Goal: Task Accomplishment & Management: Use online tool/utility

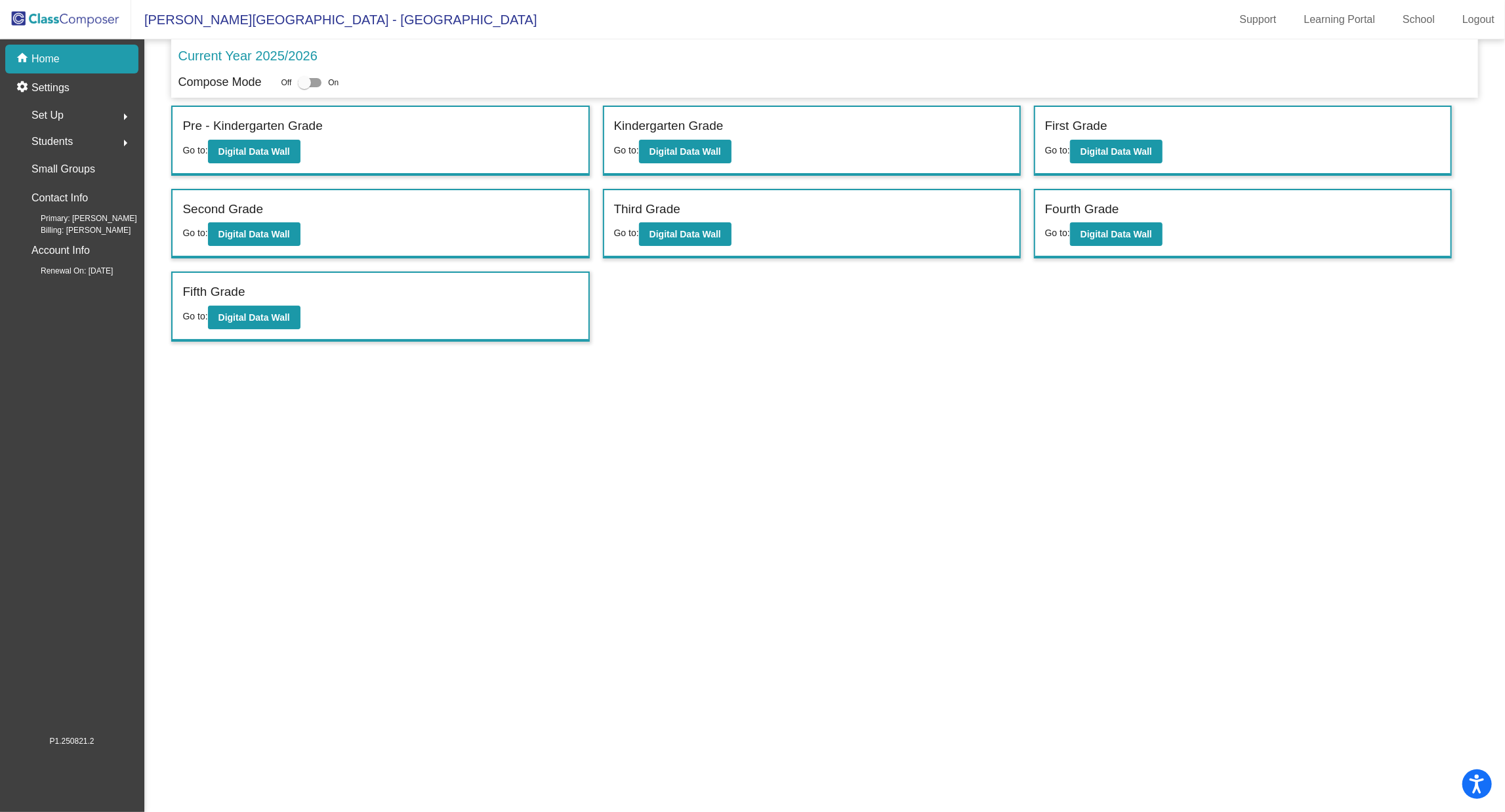
click at [298, 58] on p "Current Year 2025/2026" at bounding box center [247, 56] width 139 height 20
click at [702, 153] on b "Digital Data Wall" at bounding box center [685, 151] width 72 height 10
click at [292, 54] on p "Current Year 2025/2026" at bounding box center [247, 56] width 139 height 20
click at [308, 88] on div at bounding box center [304, 83] width 13 height 13
click at [304, 88] on input "checkbox" at bounding box center [303, 87] width 1 height 1
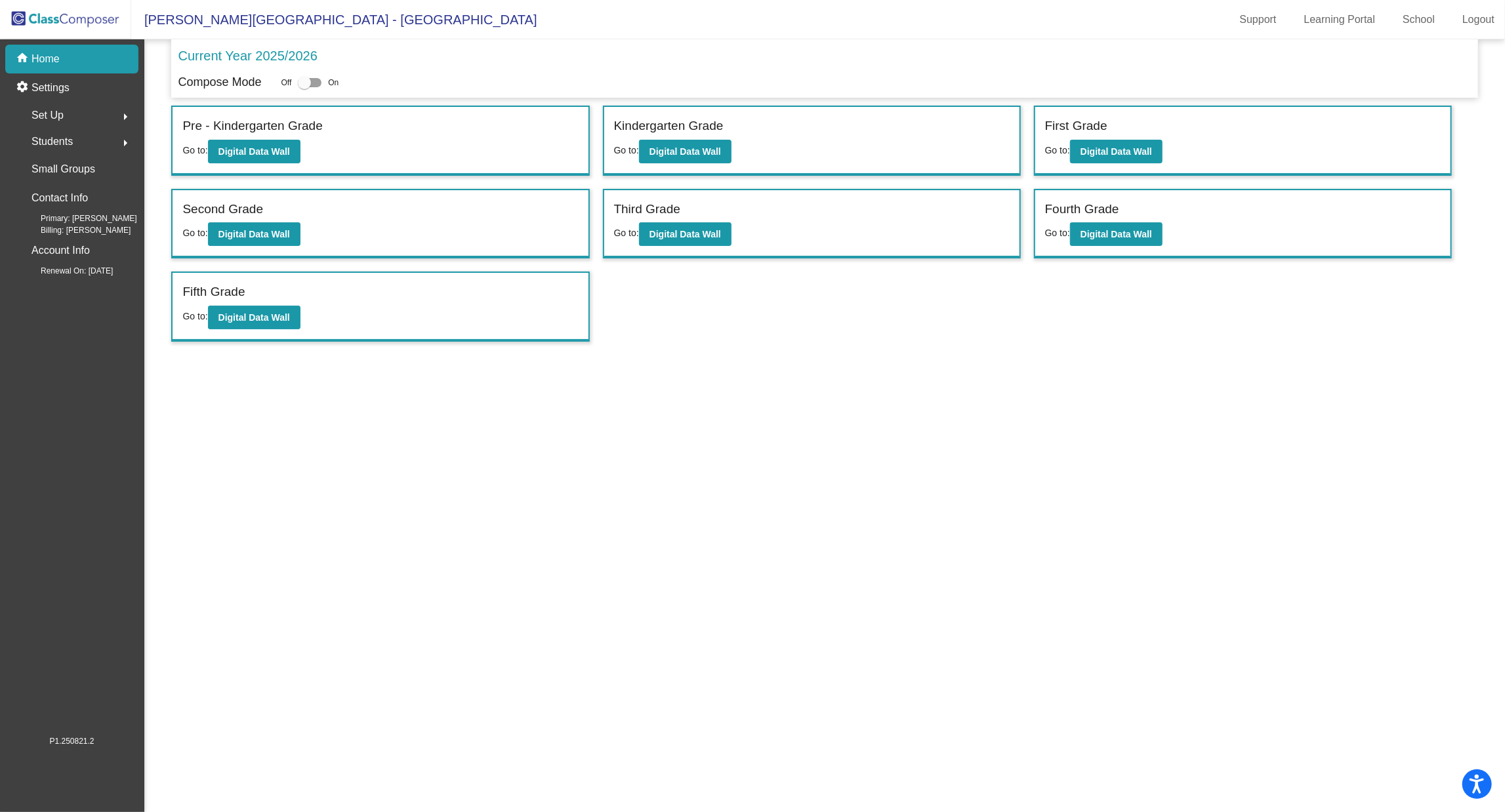
checkbox input "true"
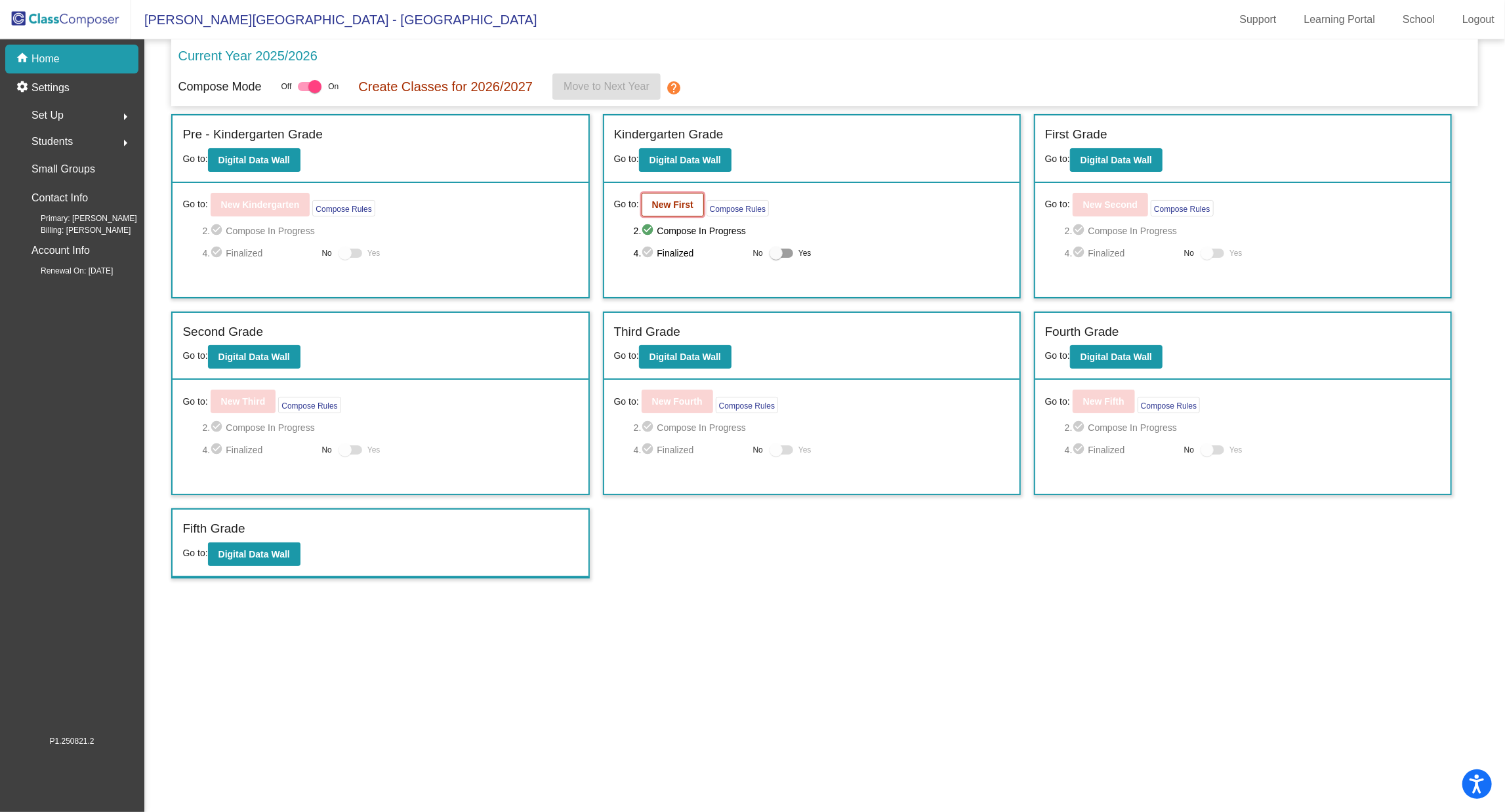
click at [693, 199] on button "New First" at bounding box center [673, 205] width 62 height 23
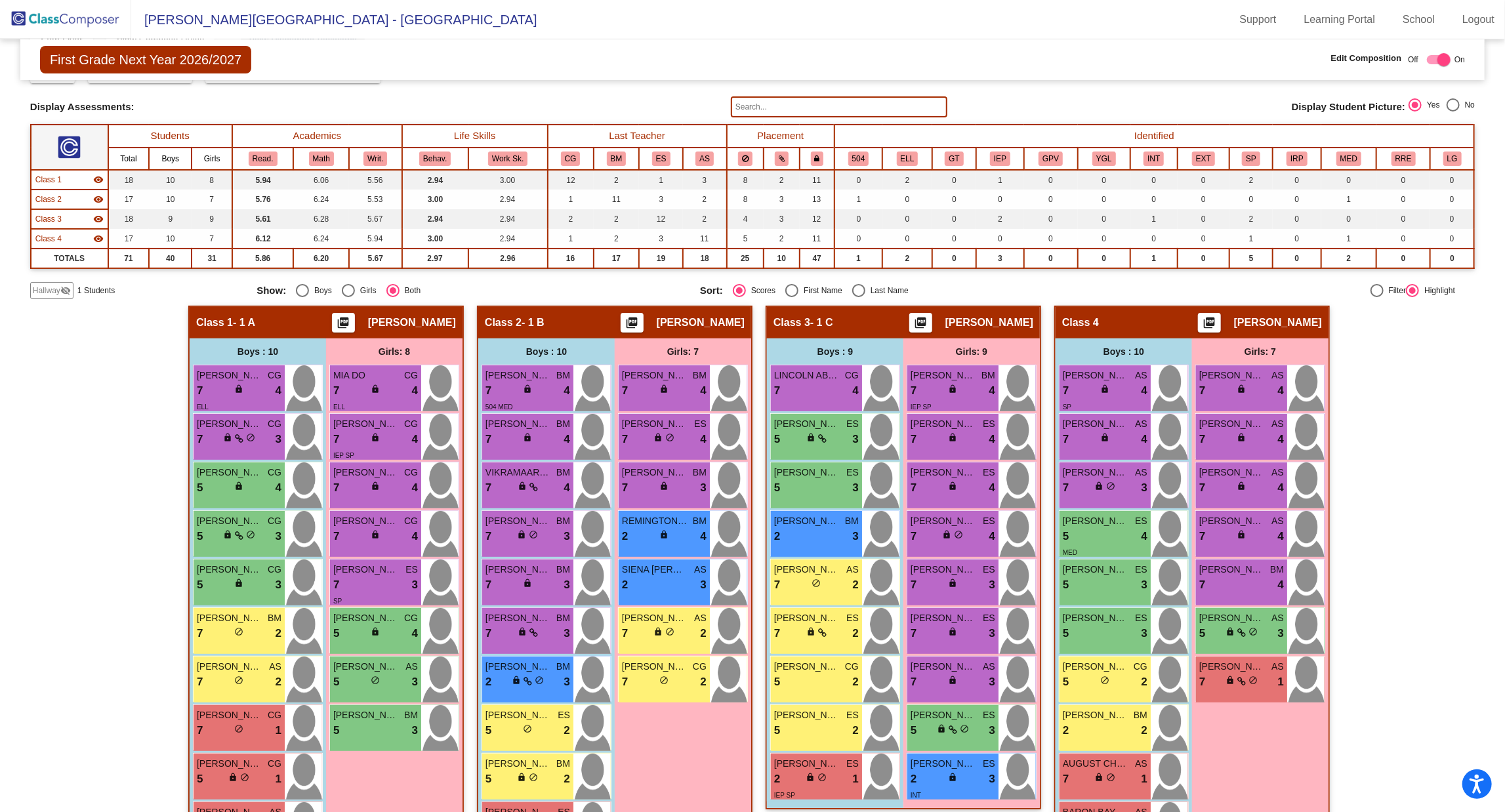
scroll to position [115, 0]
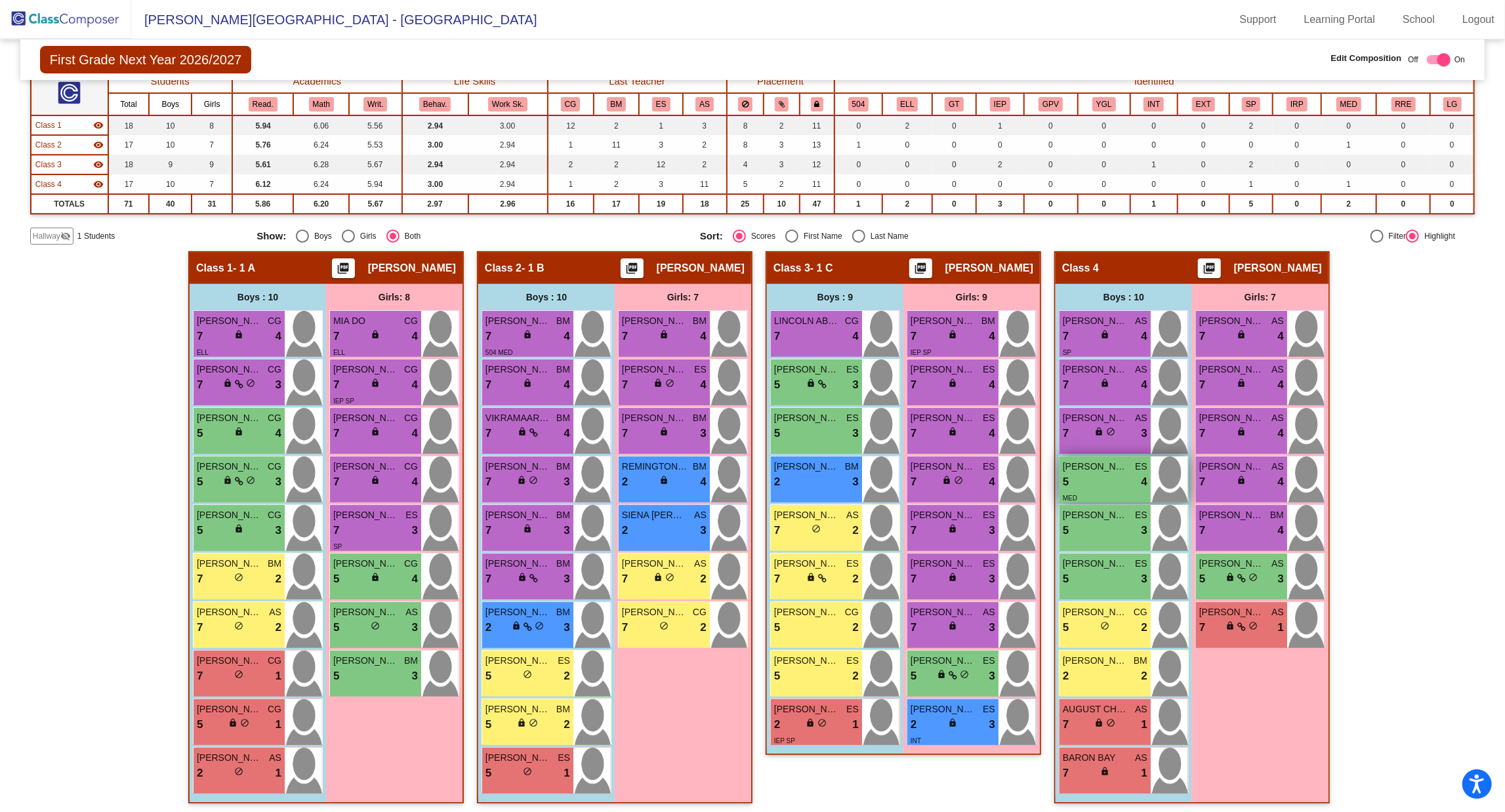
click at [1108, 477] on div "5 lock do_not_disturb_alt 4" at bounding box center [1106, 482] width 85 height 17
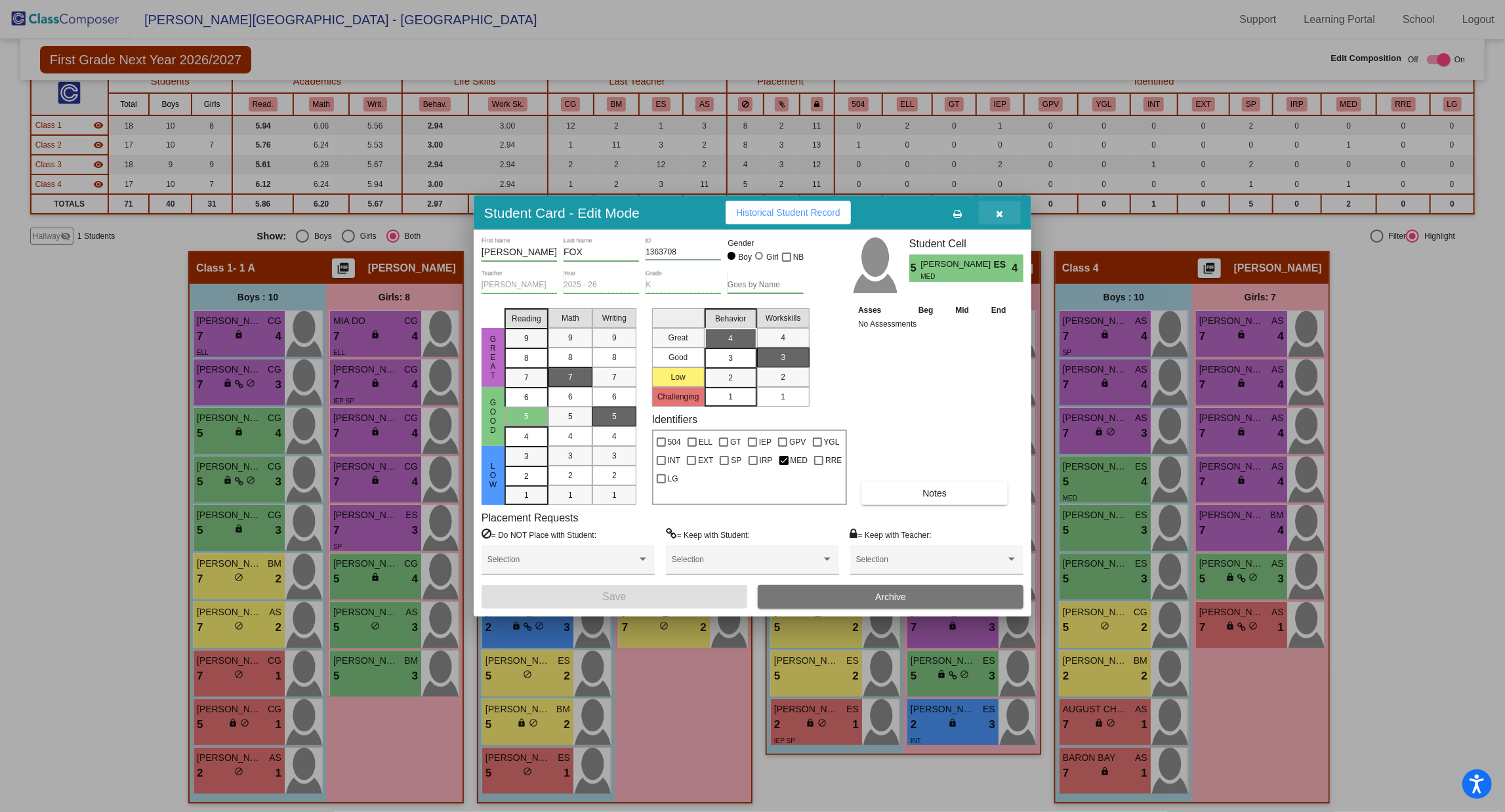
click at [1001, 217] on icon "button" at bounding box center [1000, 213] width 7 height 10
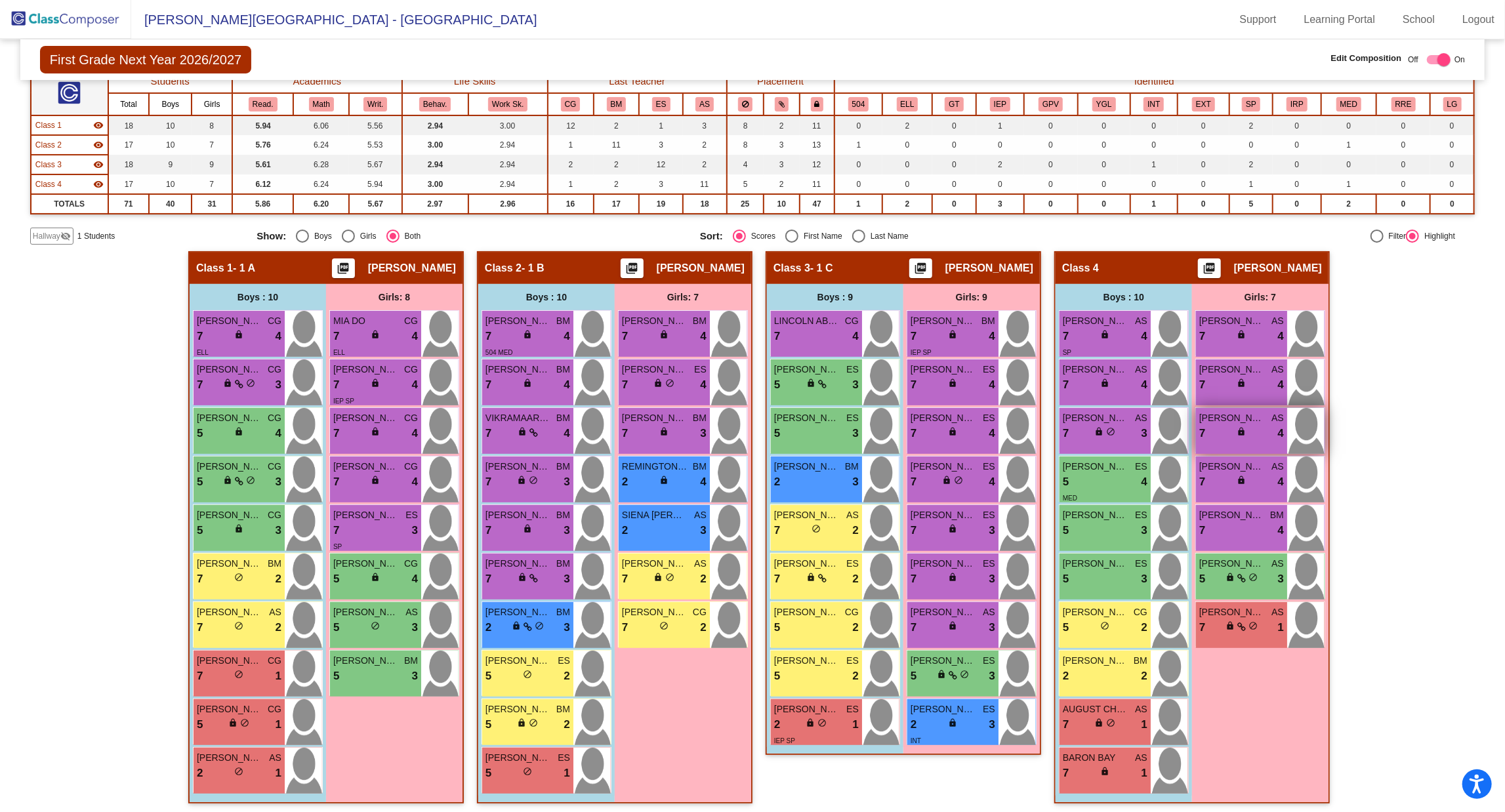
click at [1251, 429] on div "7 lock do_not_disturb_alt 4" at bounding box center [1242, 433] width 85 height 17
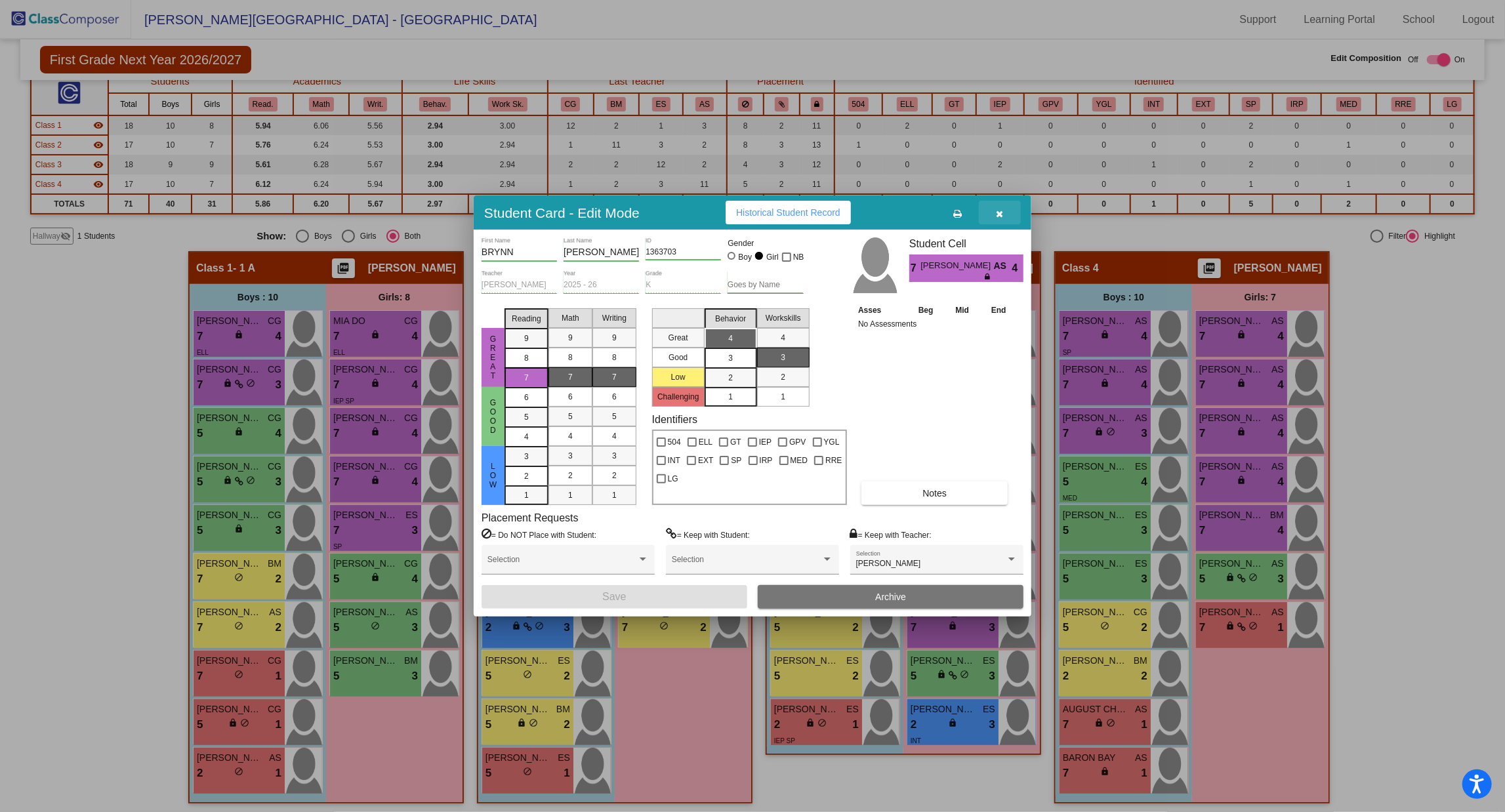
click at [1008, 214] on button "button" at bounding box center [1000, 213] width 42 height 23
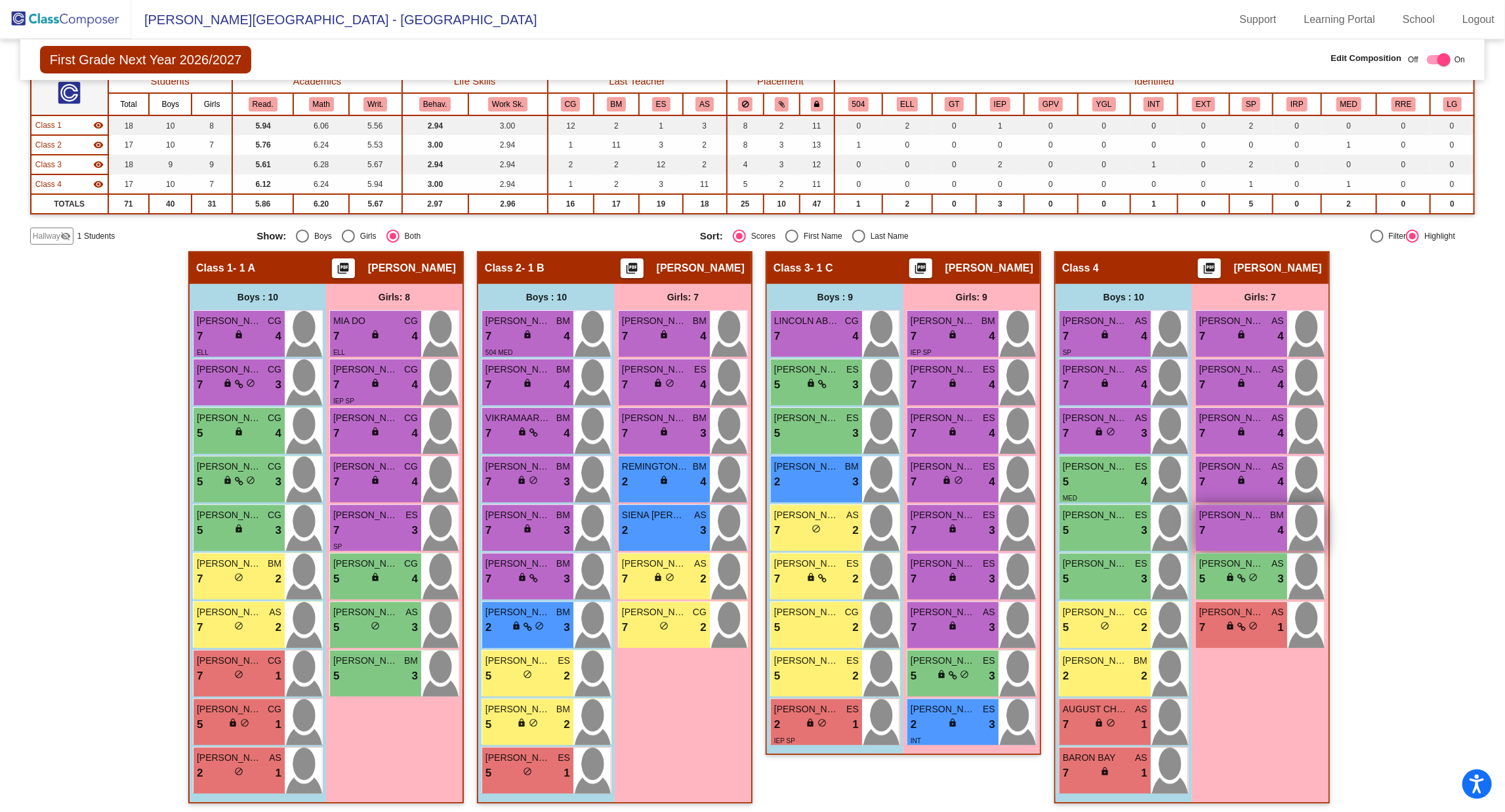
click at [1248, 525] on div "7 lock do_not_disturb_alt 4" at bounding box center [1242, 530] width 85 height 17
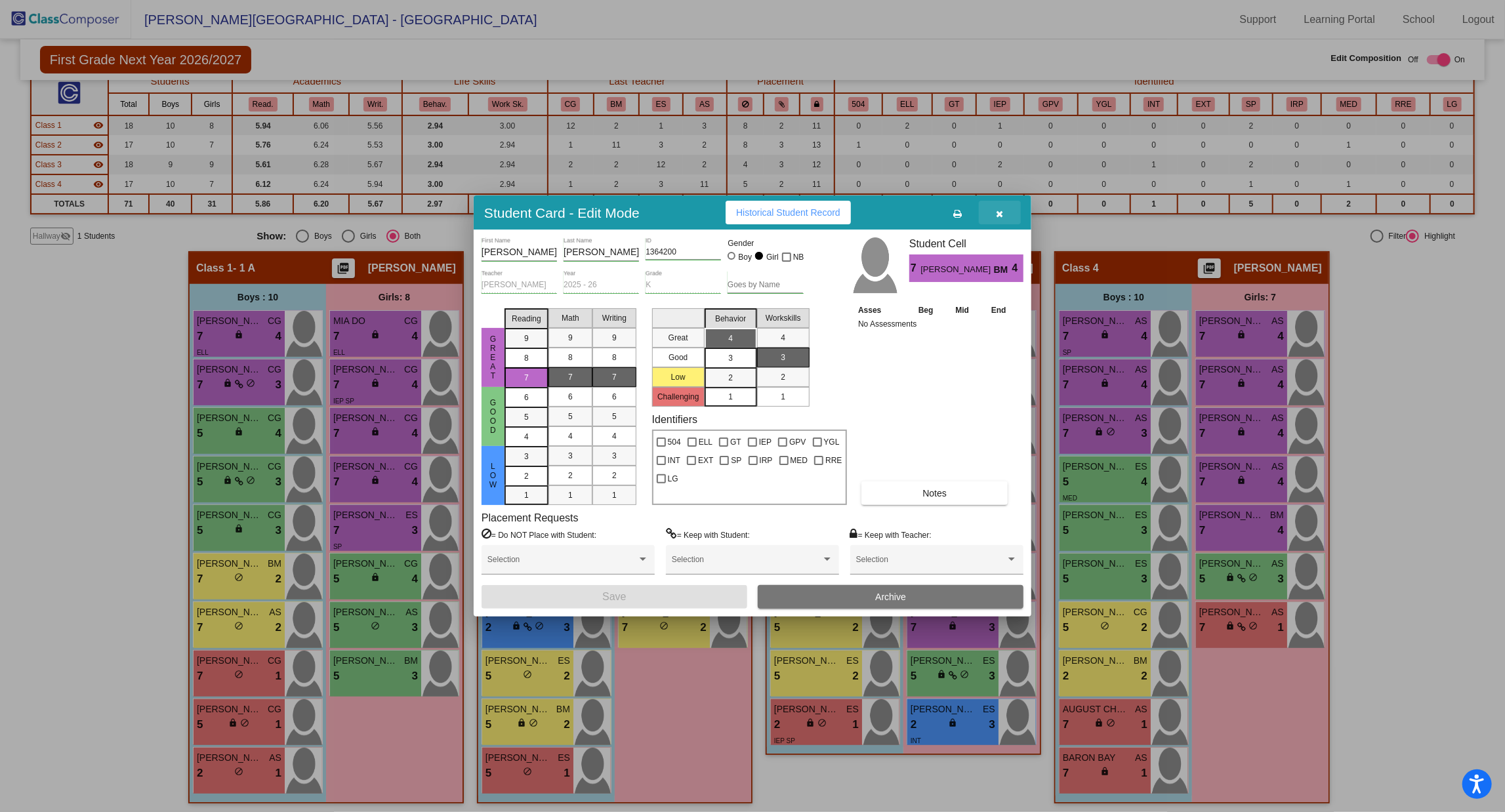
click at [997, 210] on icon "button" at bounding box center [1000, 213] width 7 height 10
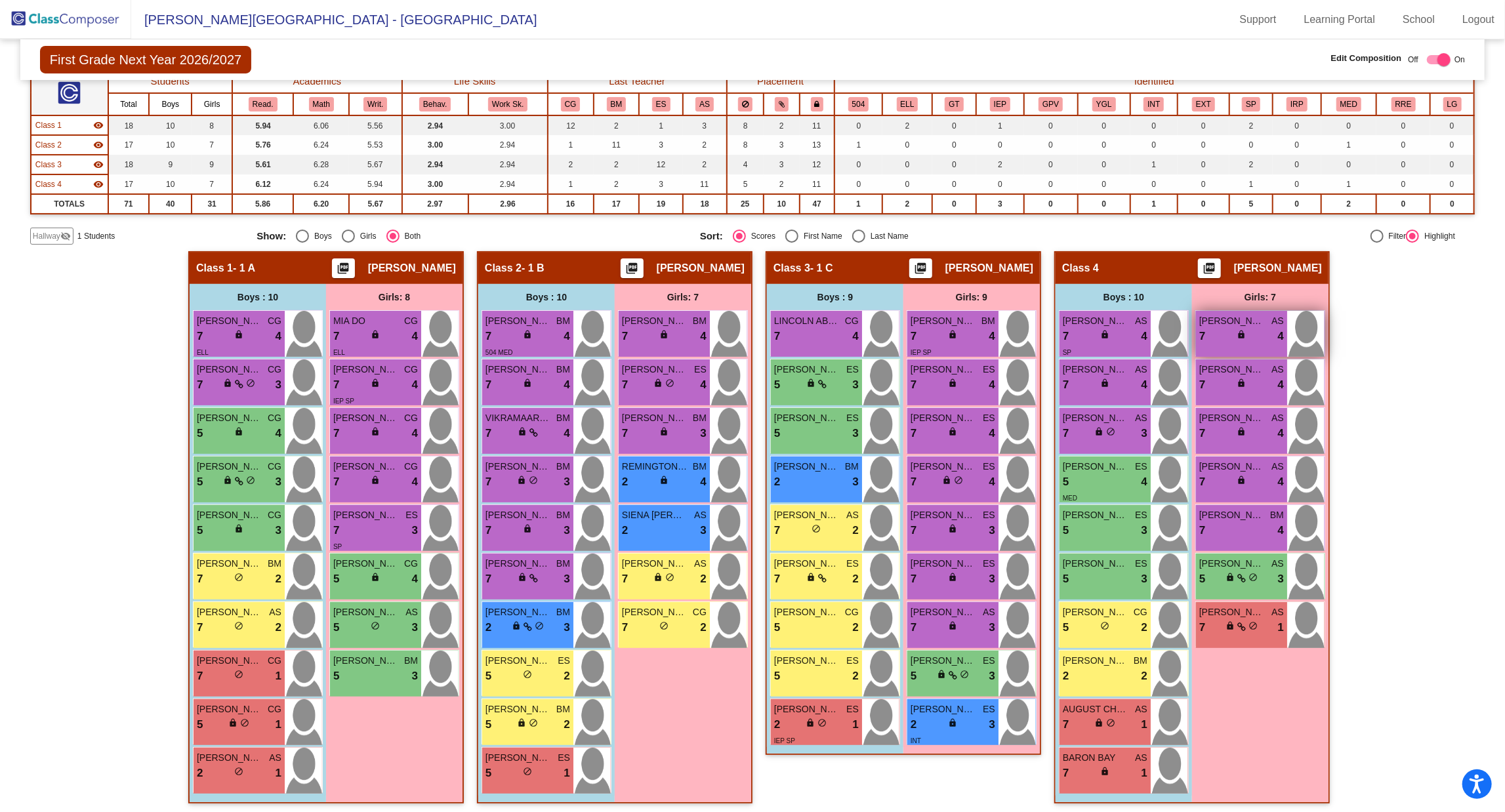
click at [1237, 339] on div "lock do_not_disturb_alt" at bounding box center [1241, 335] width 10 height 14
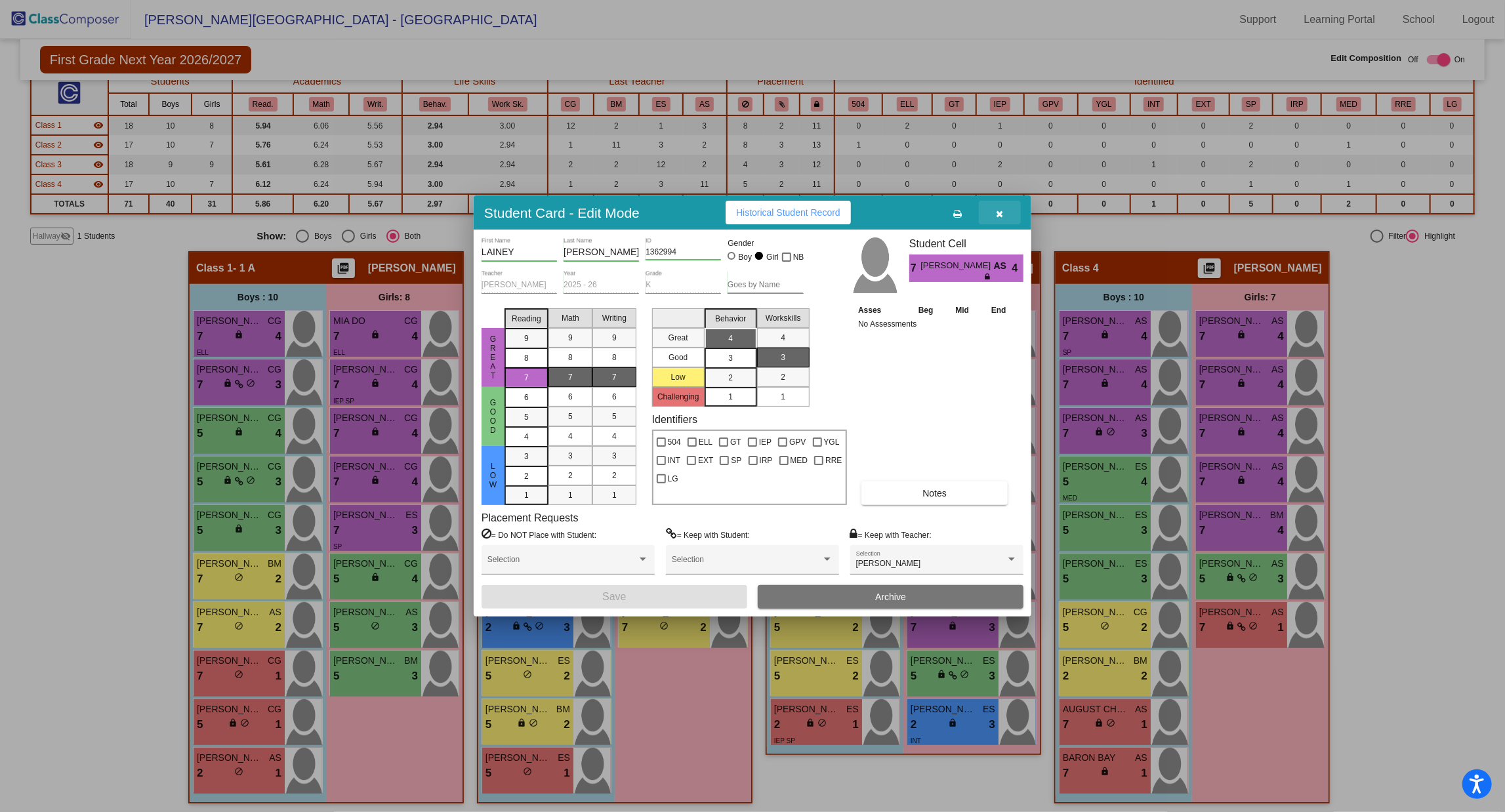
click at [1000, 209] on icon "button" at bounding box center [1000, 213] width 7 height 10
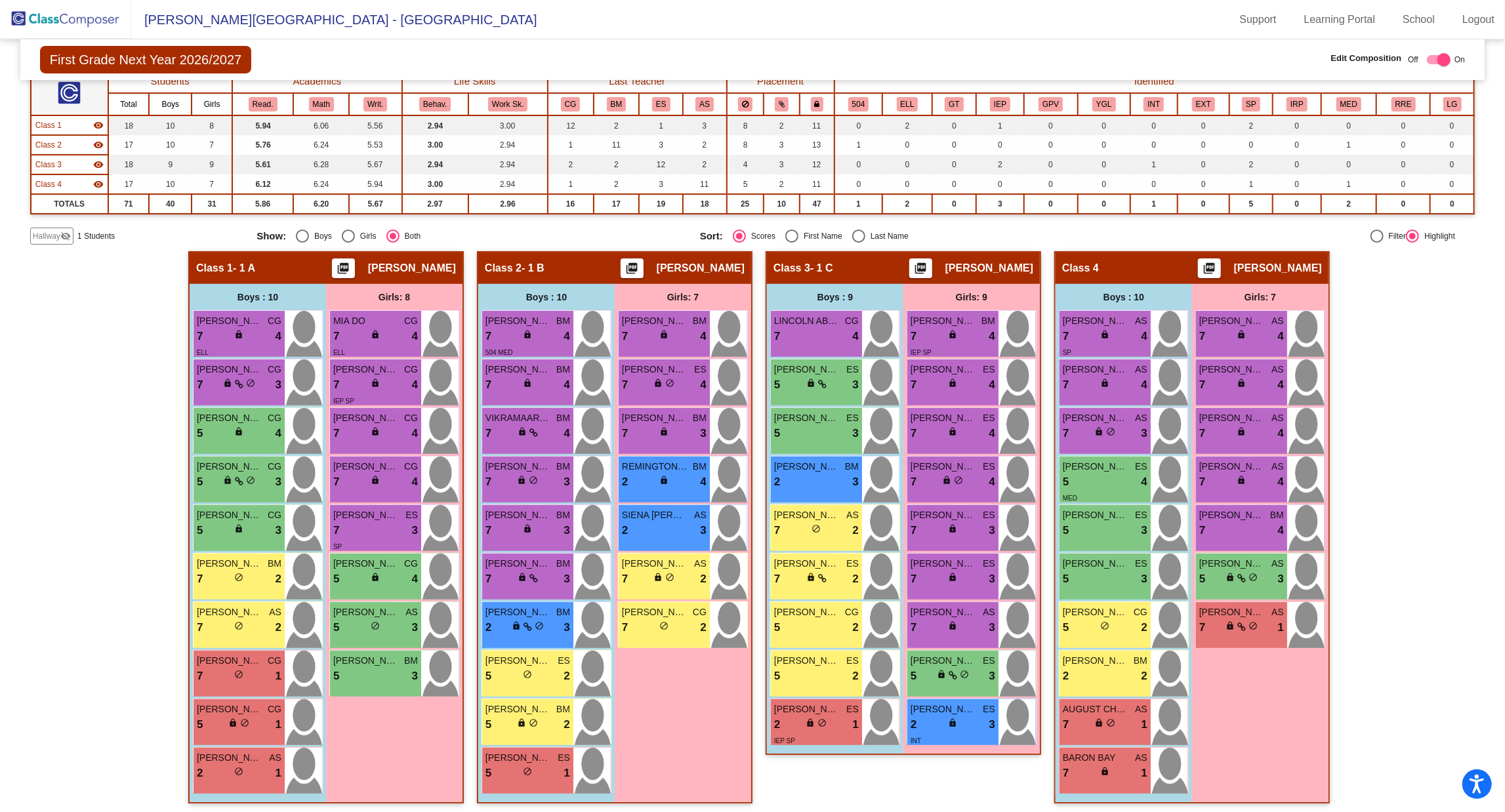
scroll to position [1, 0]
click at [935, 720] on div "2 lock do_not_disturb_alt 3" at bounding box center [953, 724] width 85 height 17
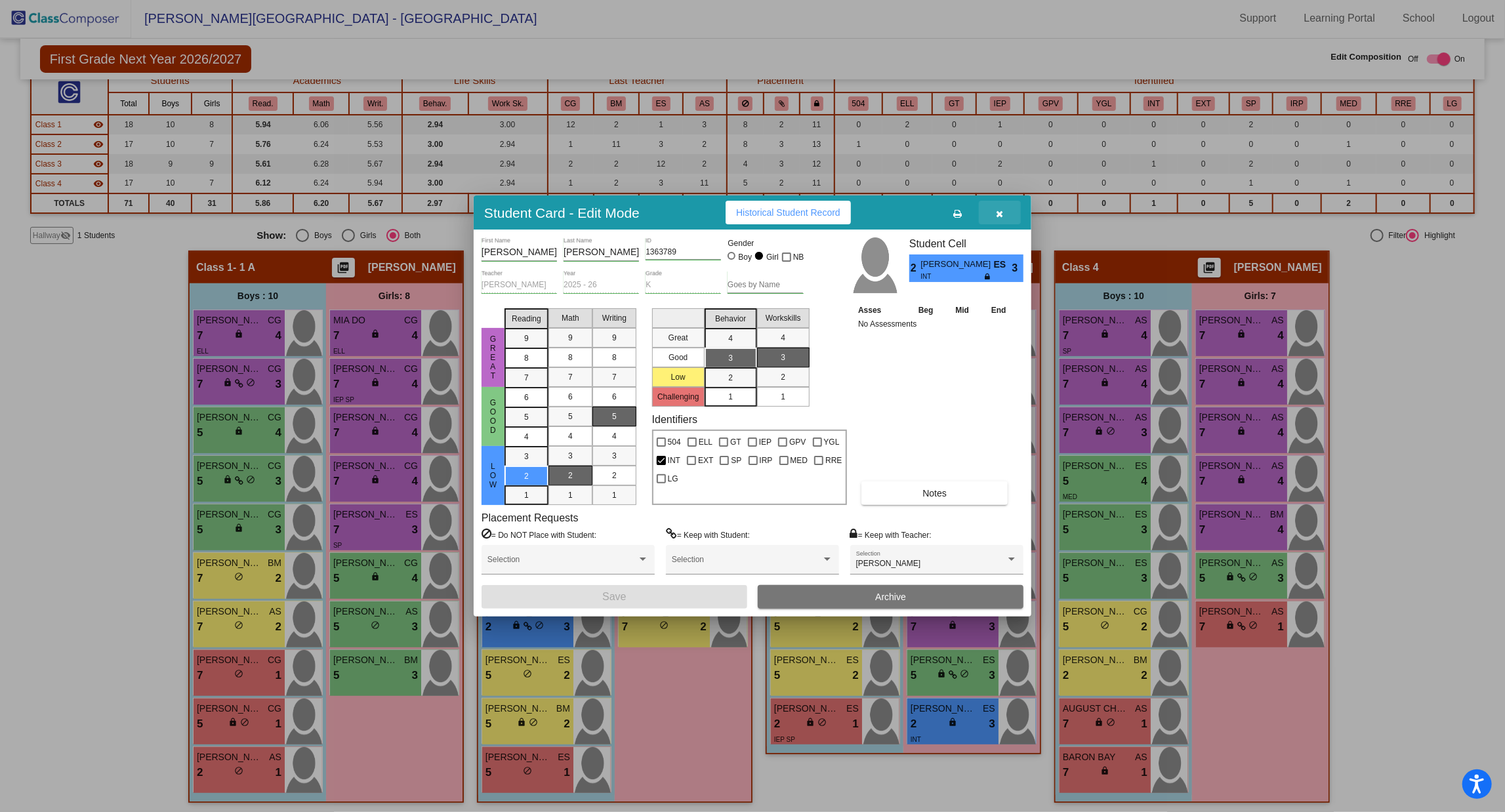
click at [1000, 220] on button "button" at bounding box center [1000, 213] width 42 height 23
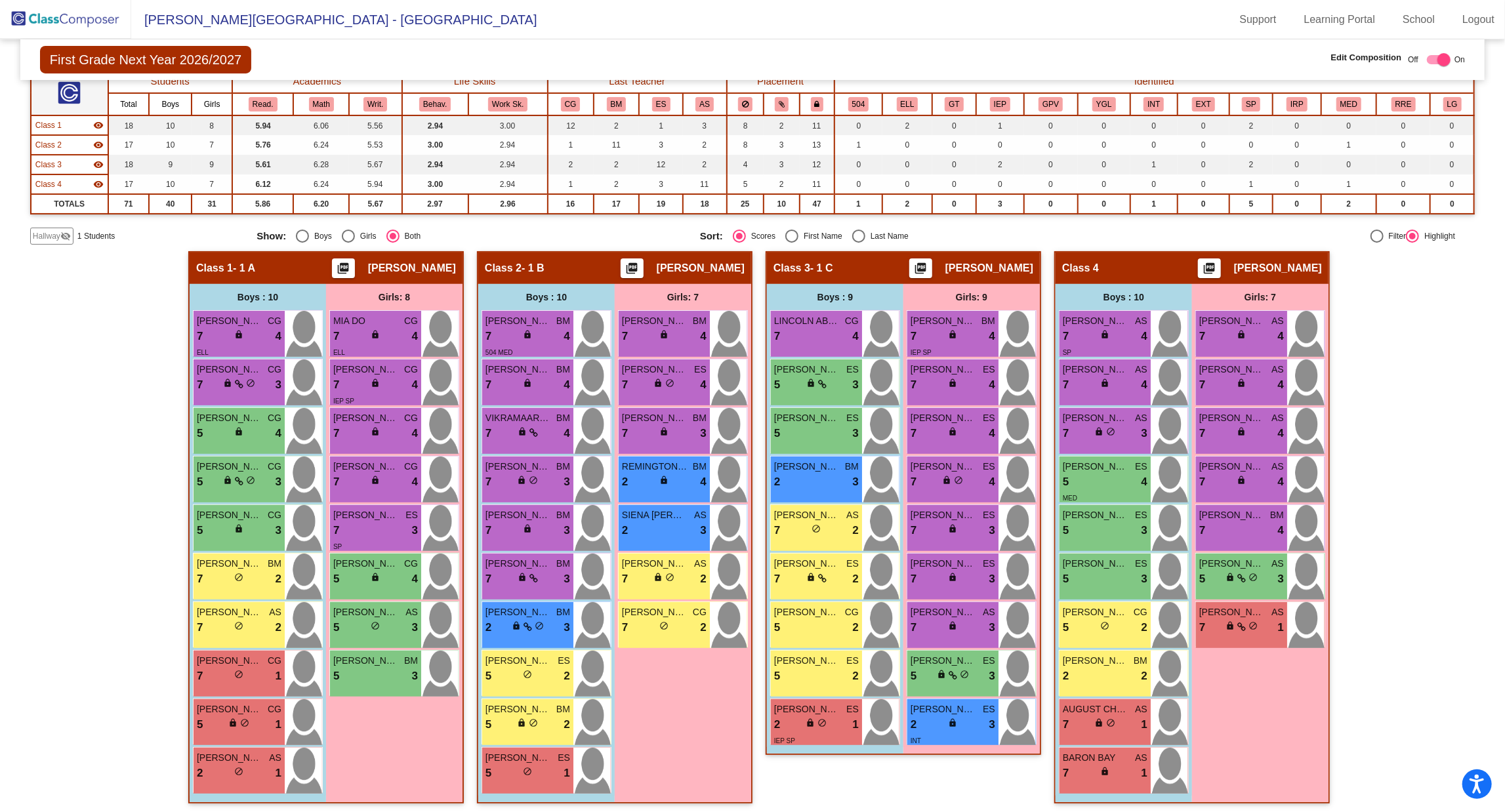
scroll to position [1, 0]
click at [818, 425] on div "5 lock do_not_disturb_alt 3" at bounding box center [817, 433] width 85 height 17
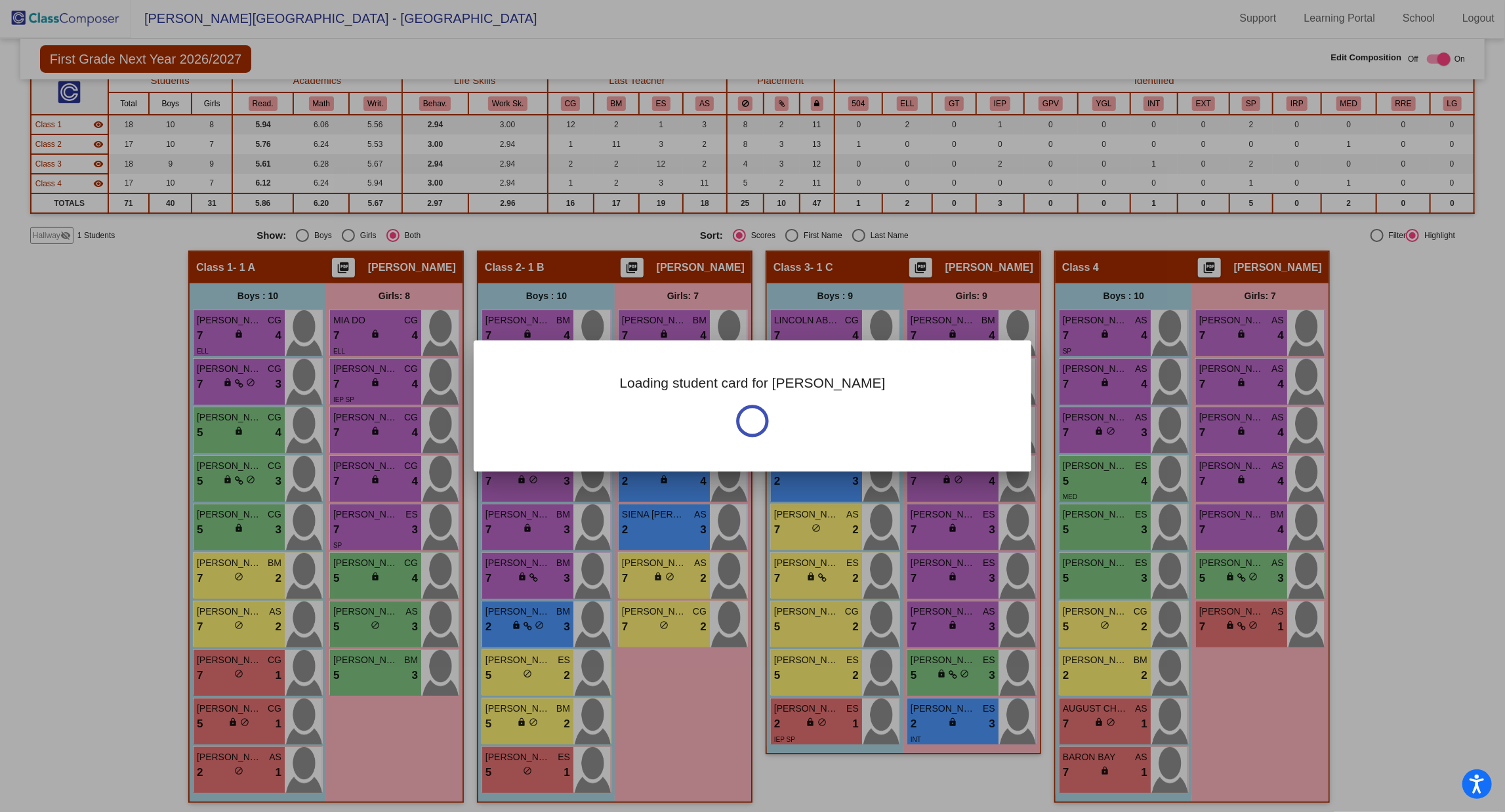
scroll to position [0, 0]
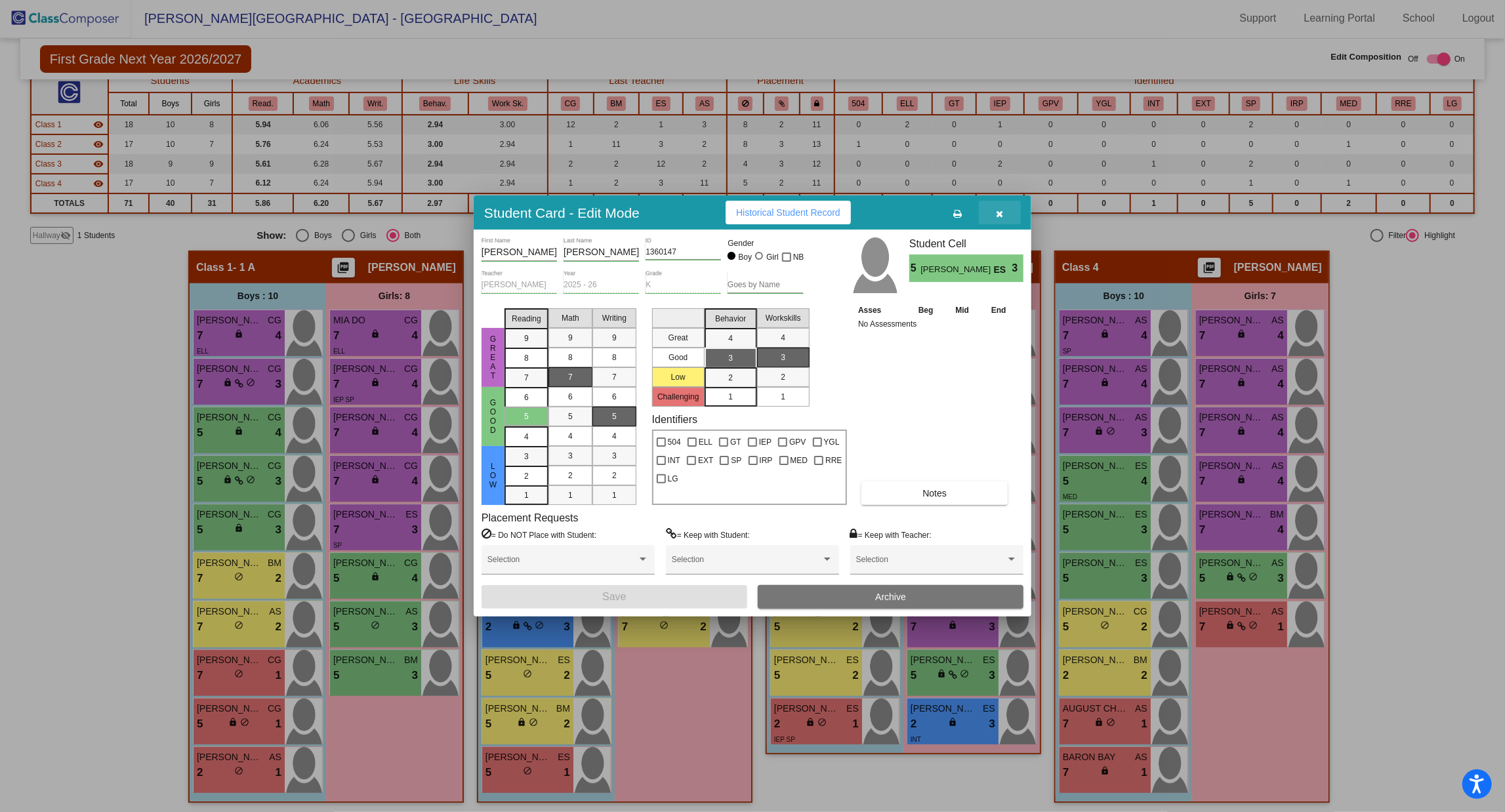
click at [1001, 209] on icon "button" at bounding box center [1000, 213] width 7 height 10
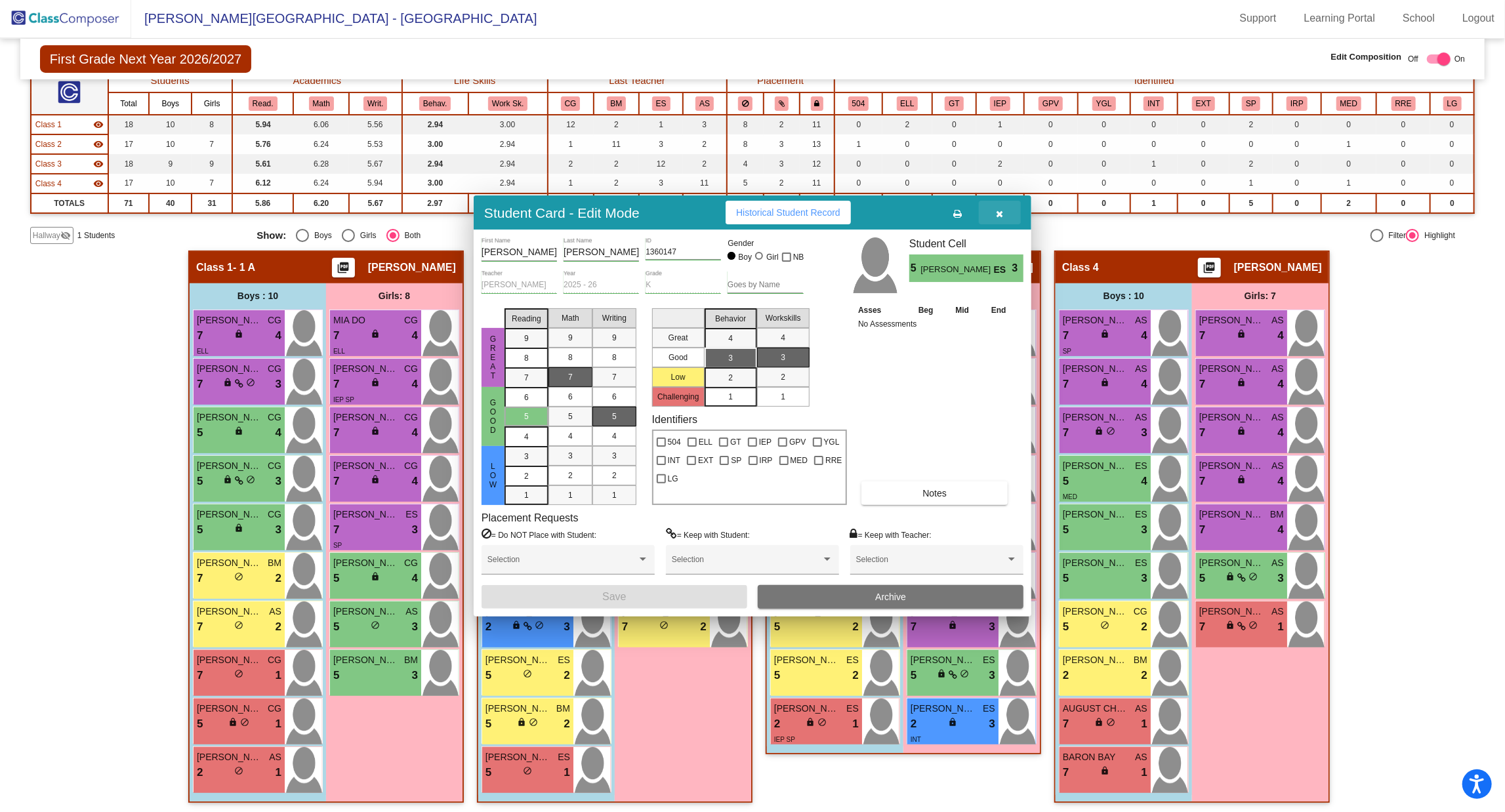
scroll to position [1, 0]
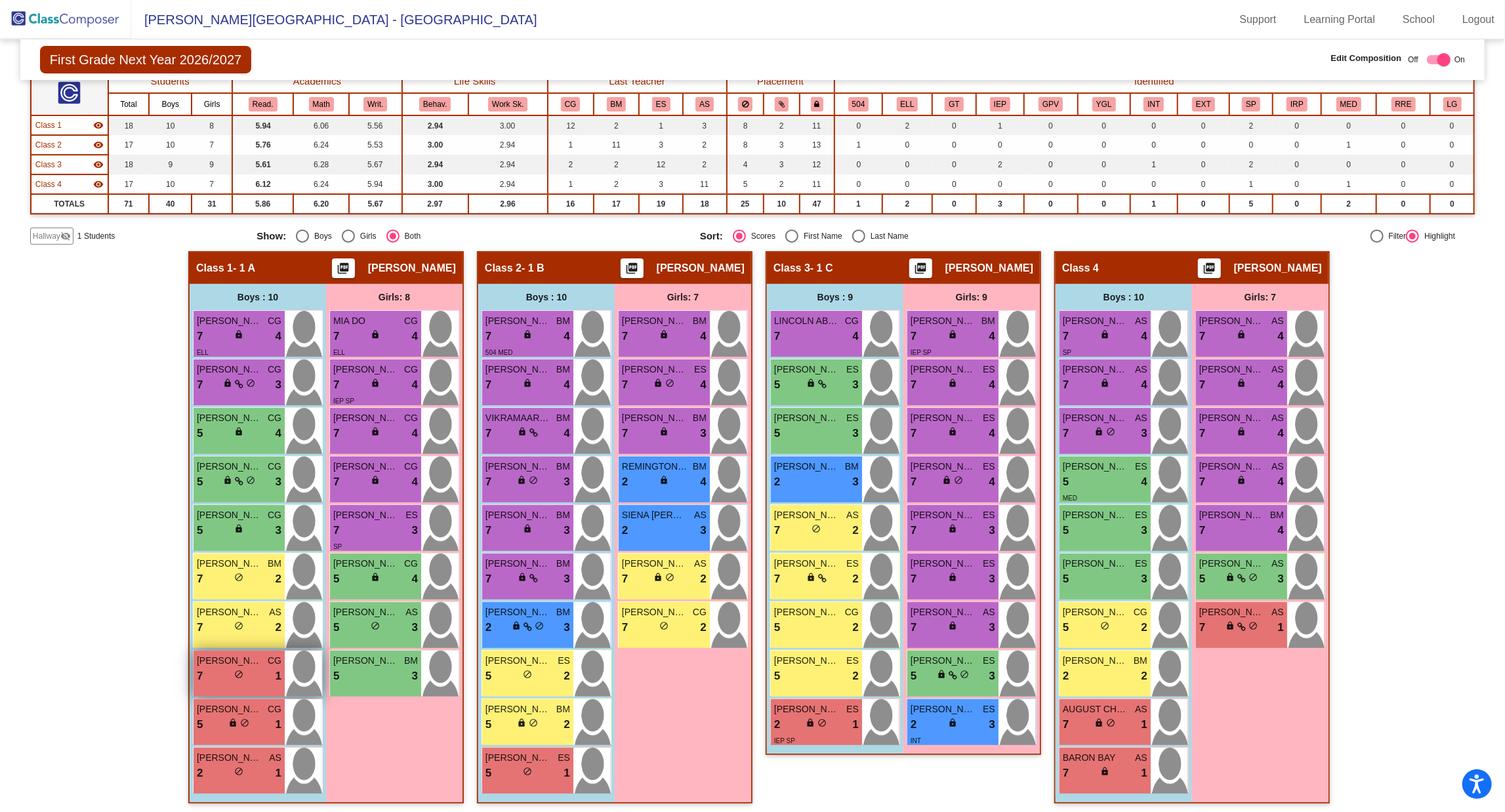
click at [232, 654] on span "[PERSON_NAME]" at bounding box center [230, 661] width 66 height 14
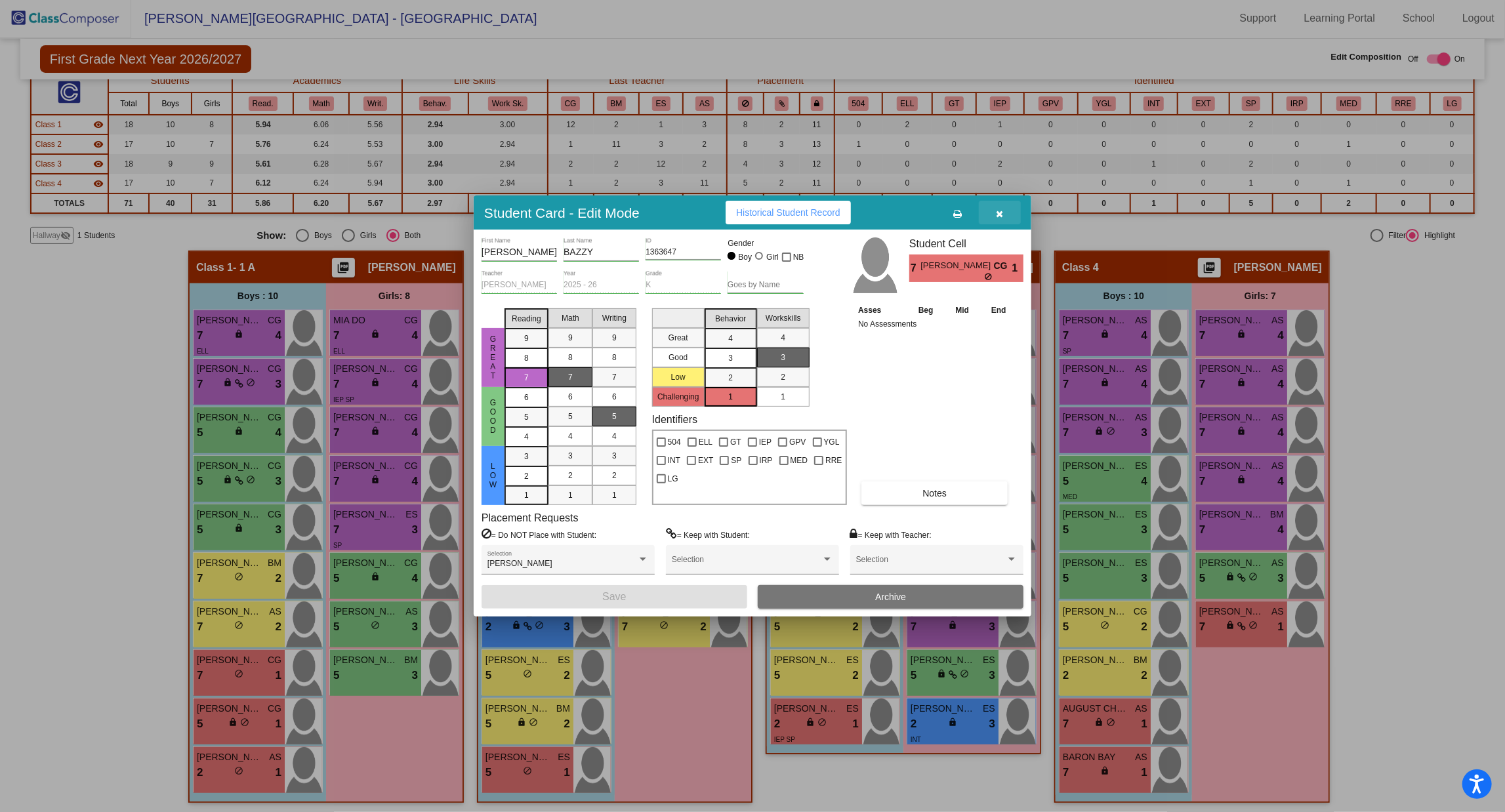
click at [1005, 213] on button "button" at bounding box center [1000, 213] width 42 height 23
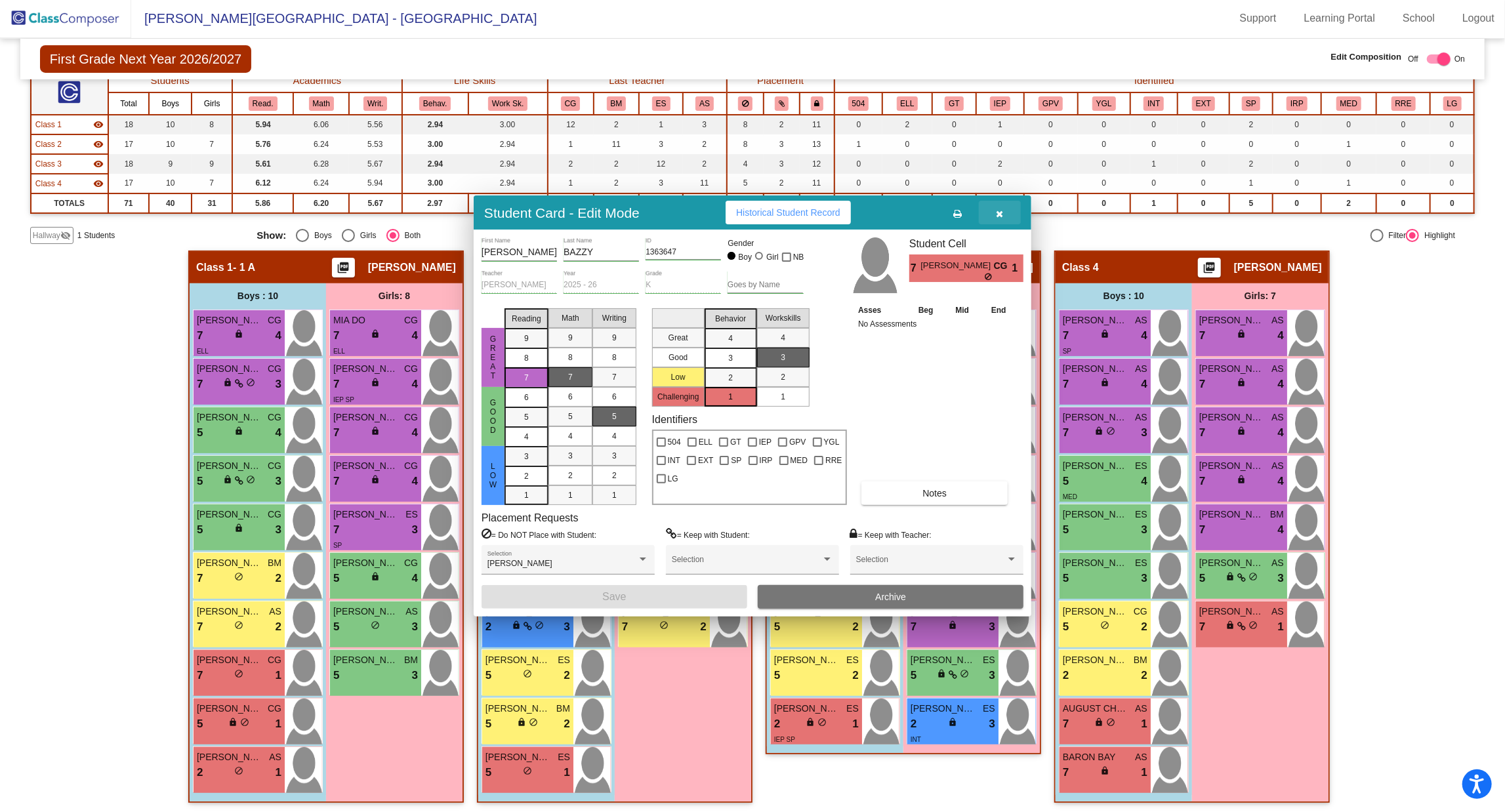
scroll to position [1, 0]
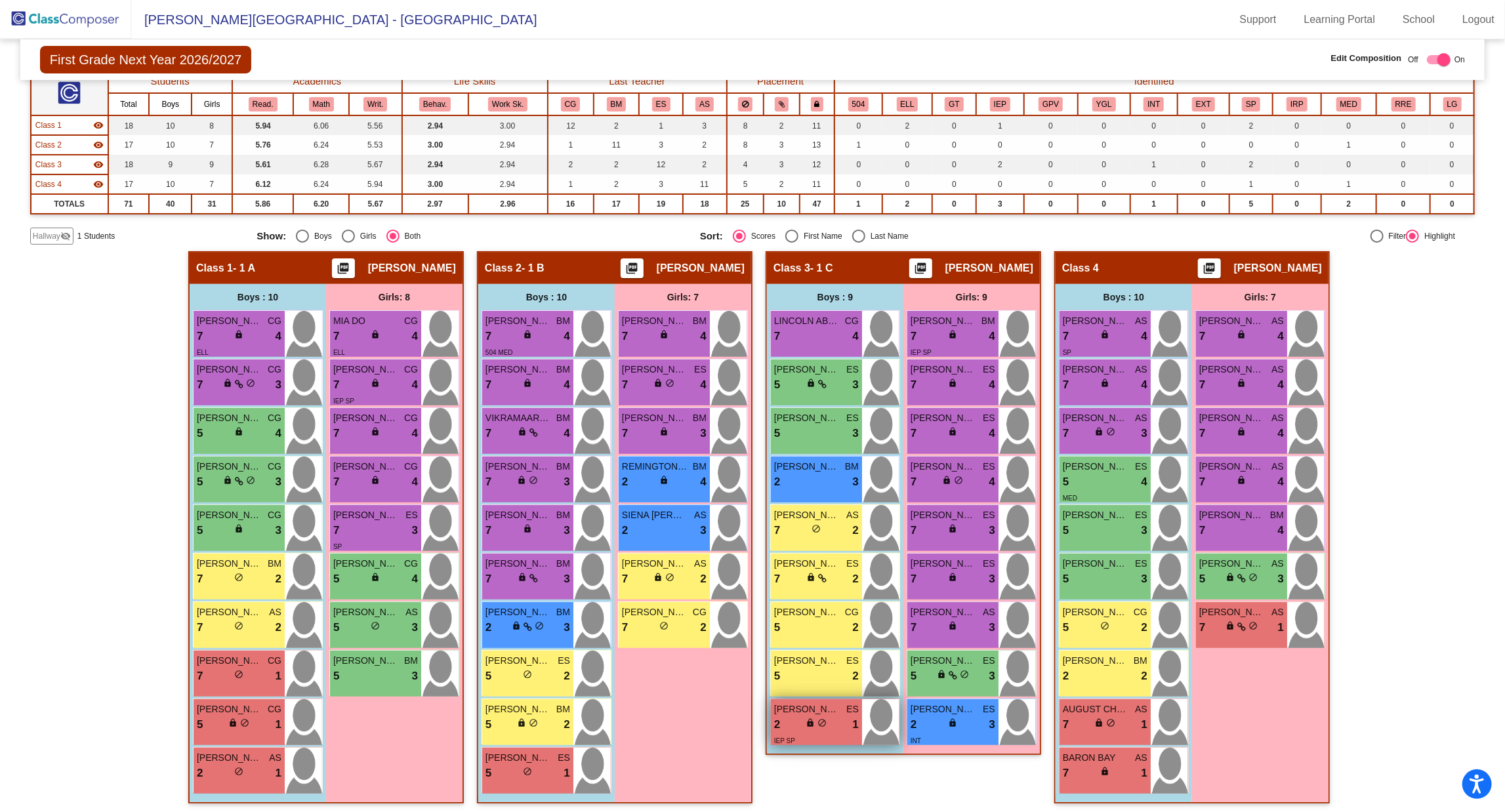
click at [791, 718] on div "2 lock do_not_disturb_alt 1" at bounding box center [817, 724] width 85 height 17
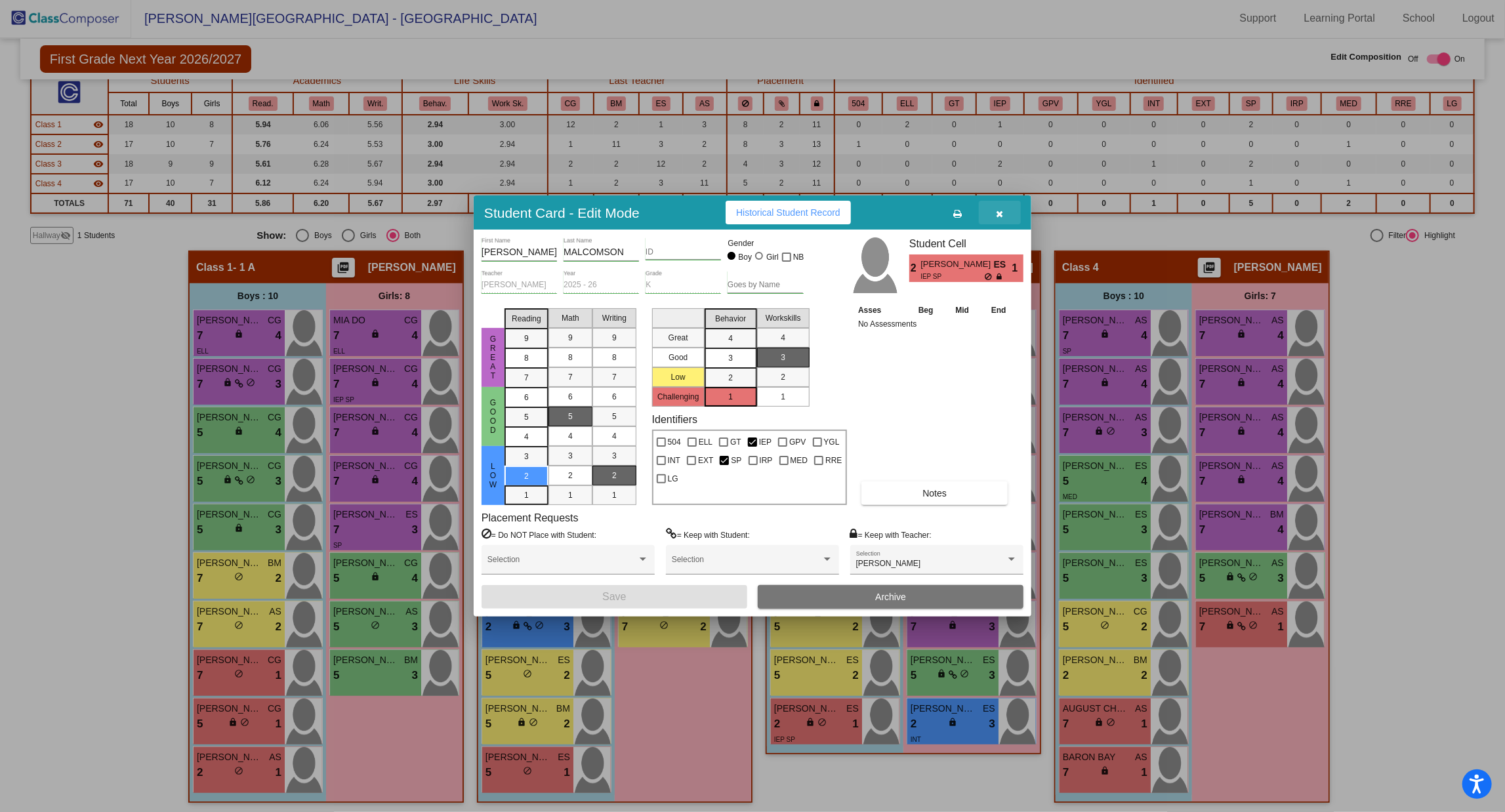
click at [999, 209] on icon "button" at bounding box center [1000, 213] width 7 height 10
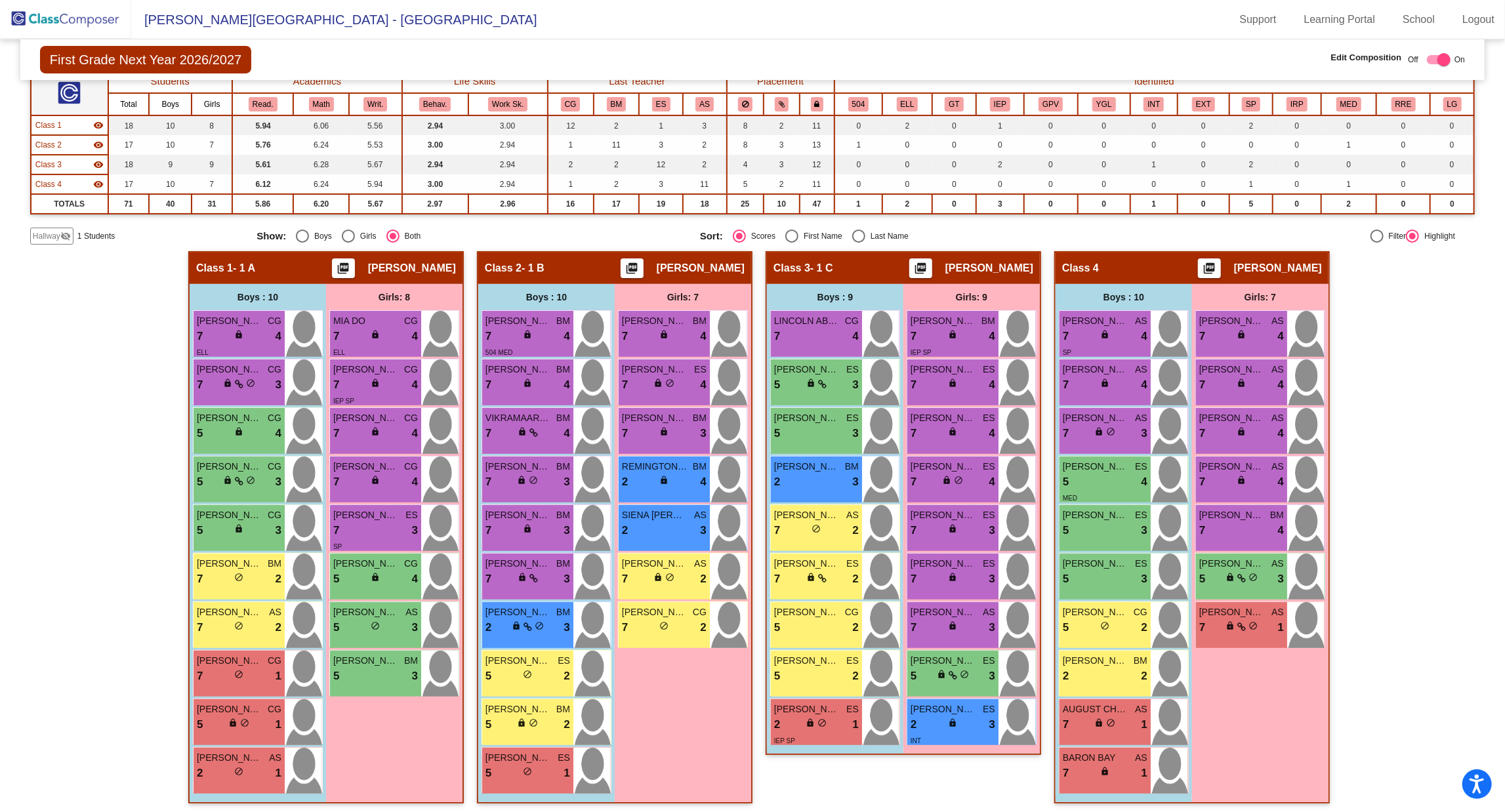
scroll to position [1, 0]
click at [1090, 729] on div "AUGUST CHRISTMAS AS 7 lock do_not_disturb_alt 1" at bounding box center [1105, 721] width 91 height 46
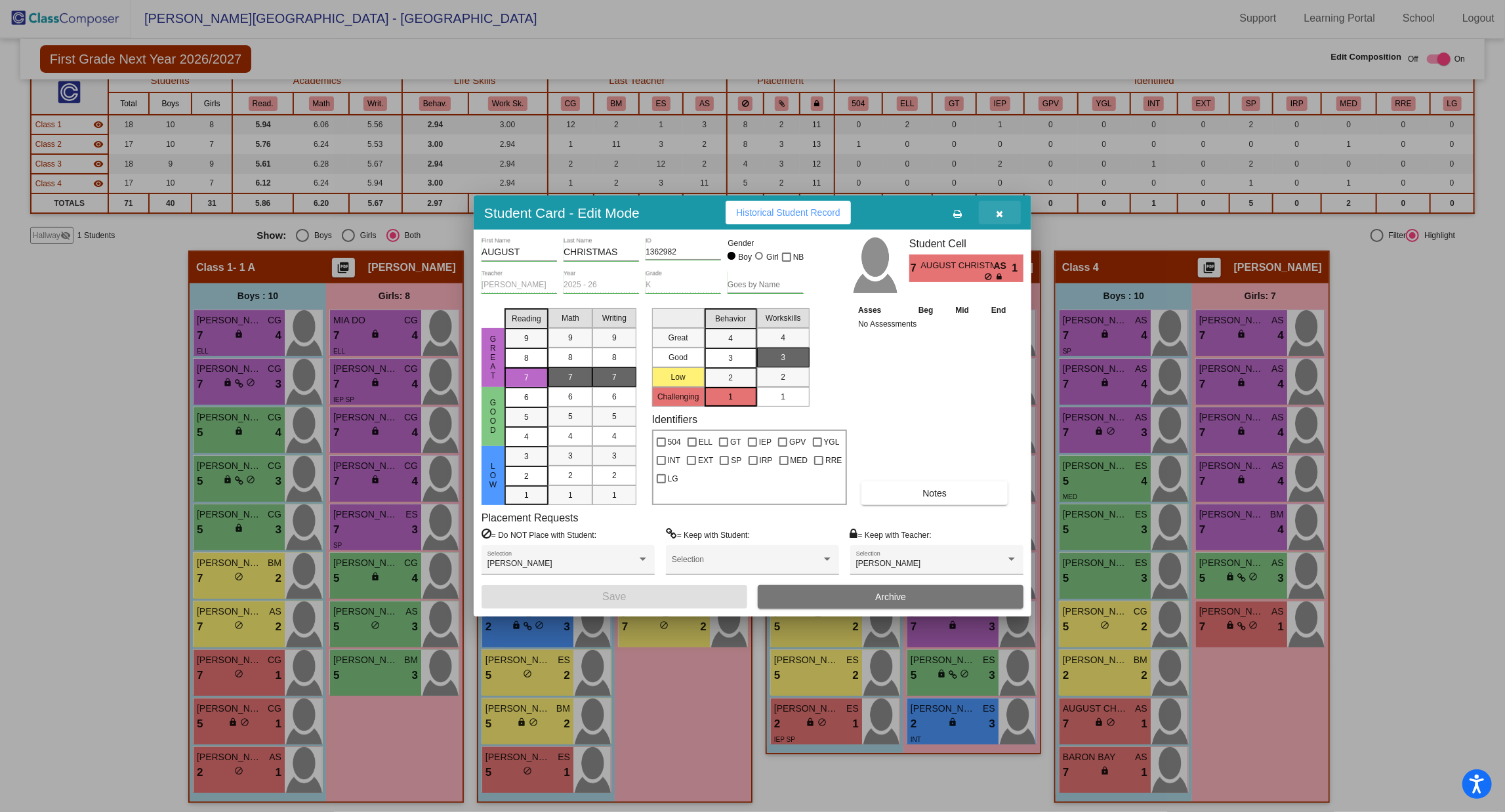
click at [1006, 207] on button "button" at bounding box center [1000, 213] width 42 height 23
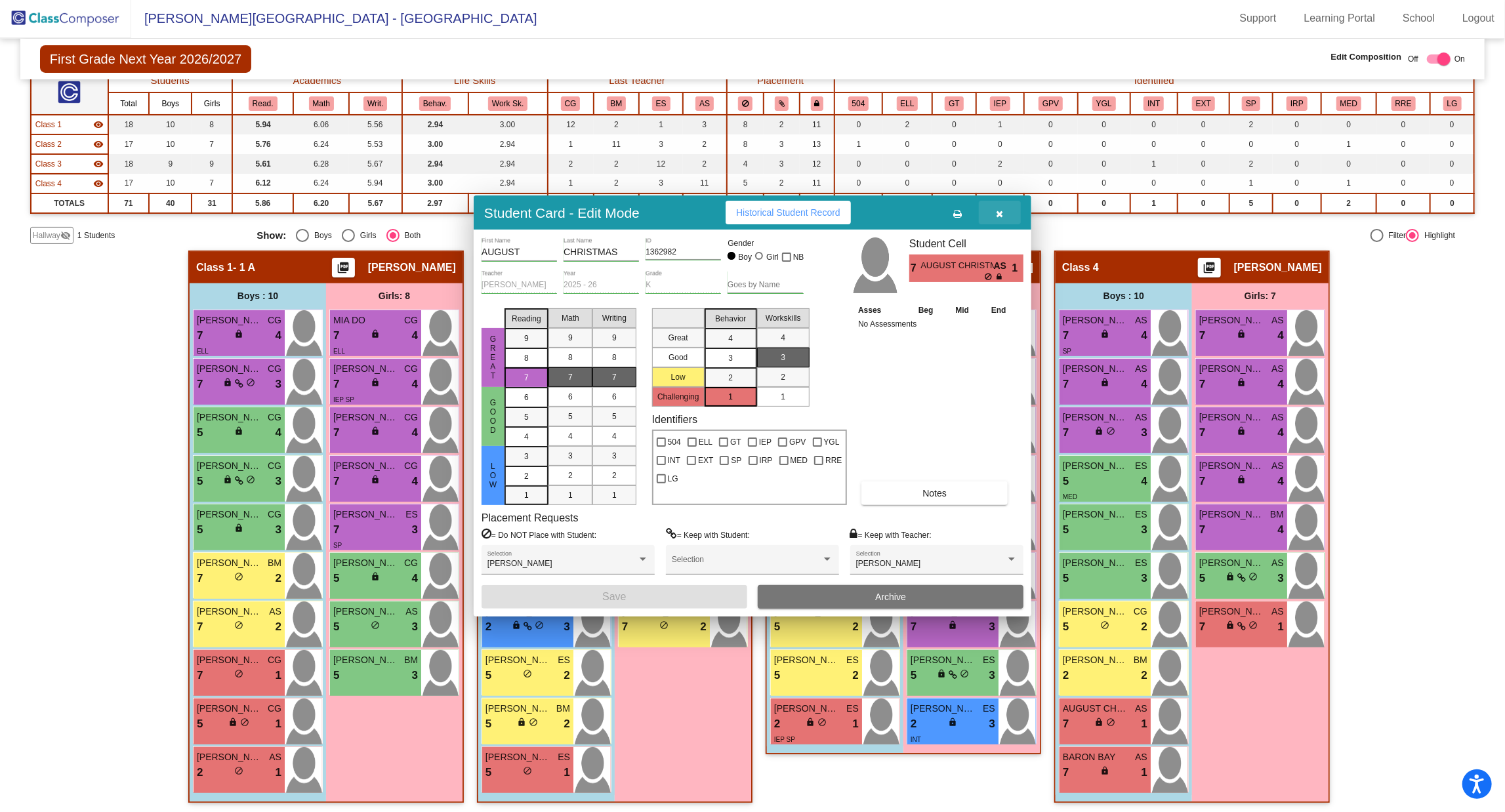
scroll to position [1, 0]
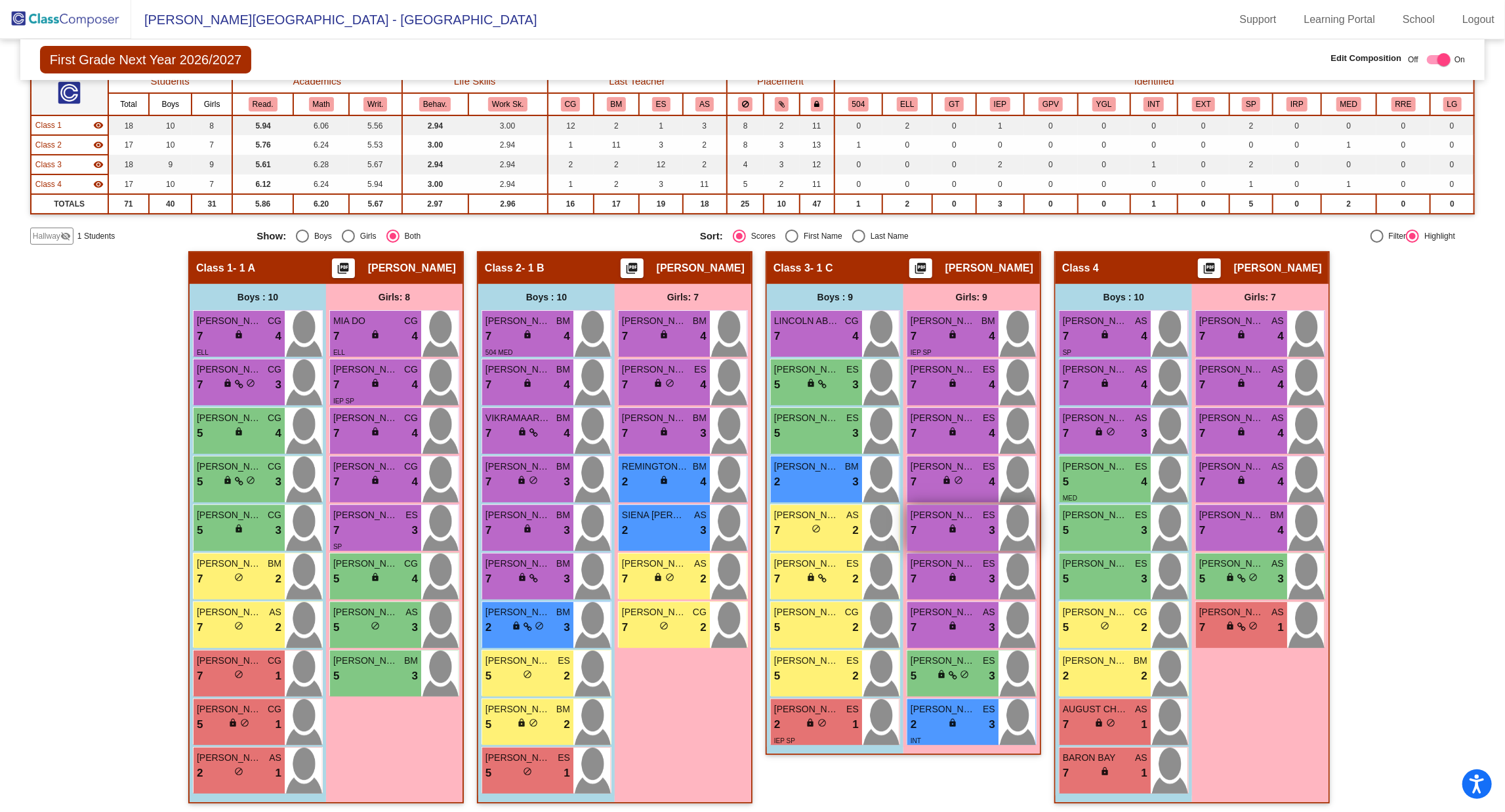
click at [954, 524] on span "lock" at bounding box center [953, 528] width 10 height 10
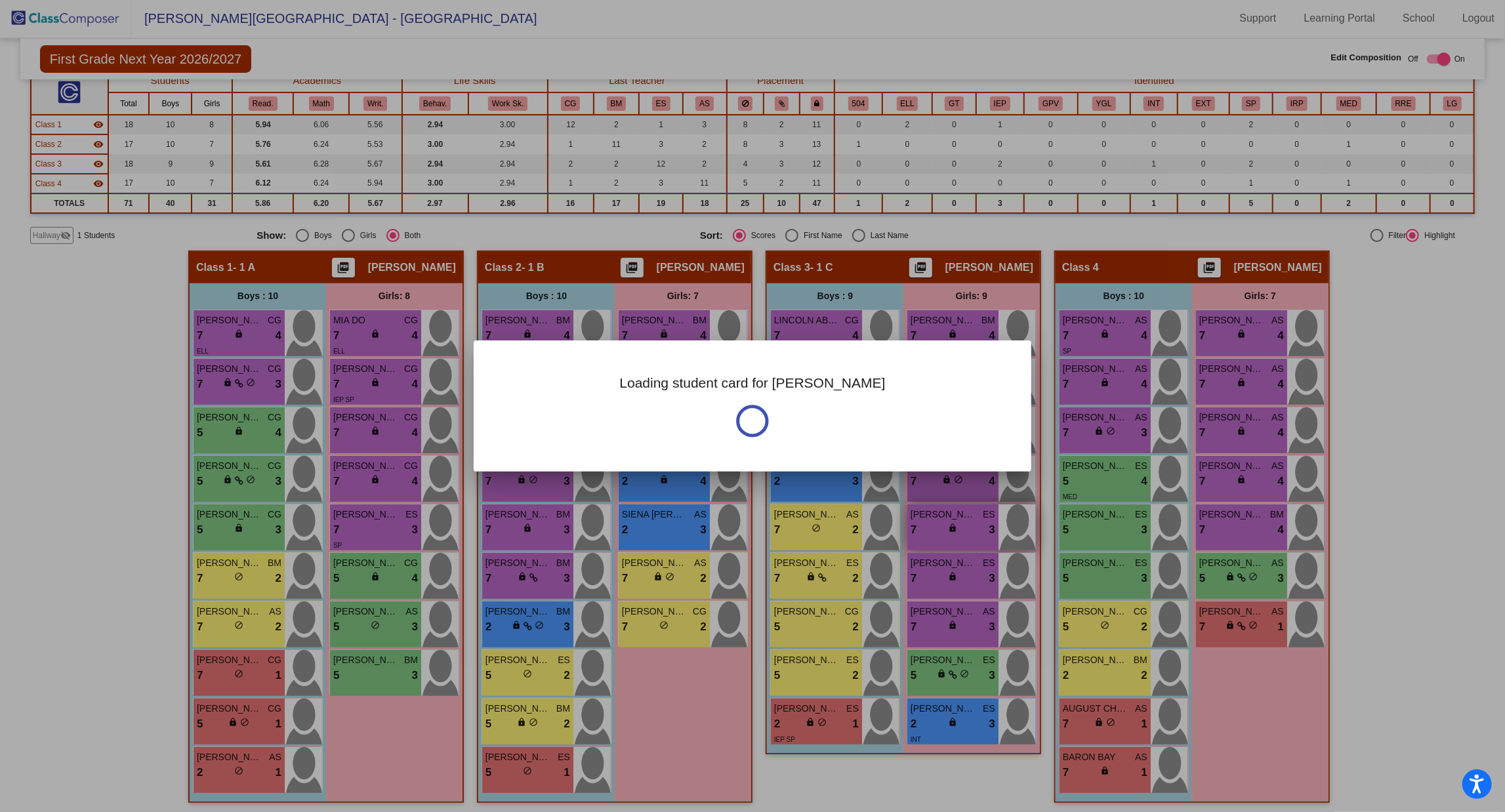
scroll to position [0, 0]
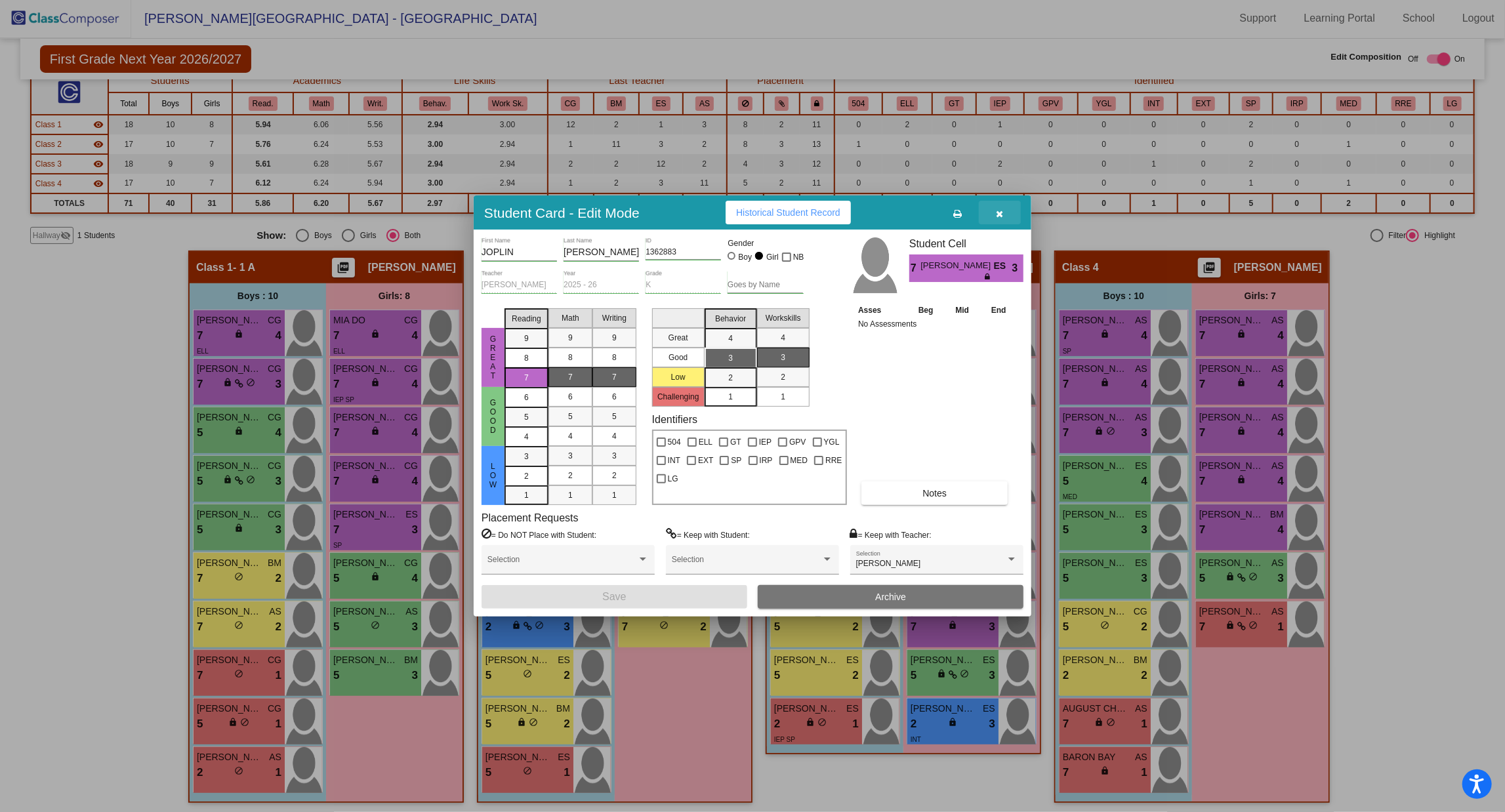
click at [1005, 214] on button "button" at bounding box center [1000, 213] width 42 height 23
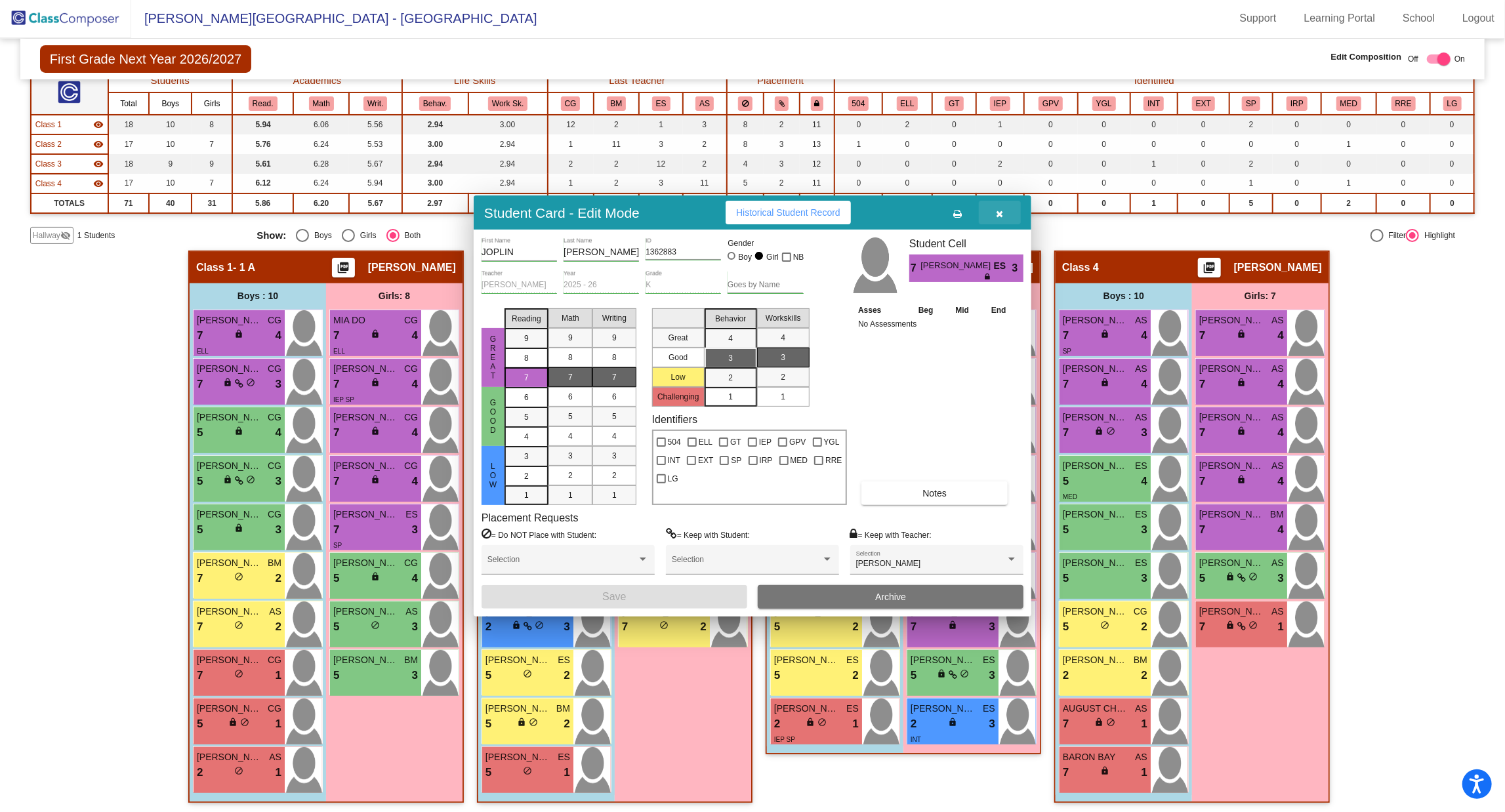
scroll to position [1, 0]
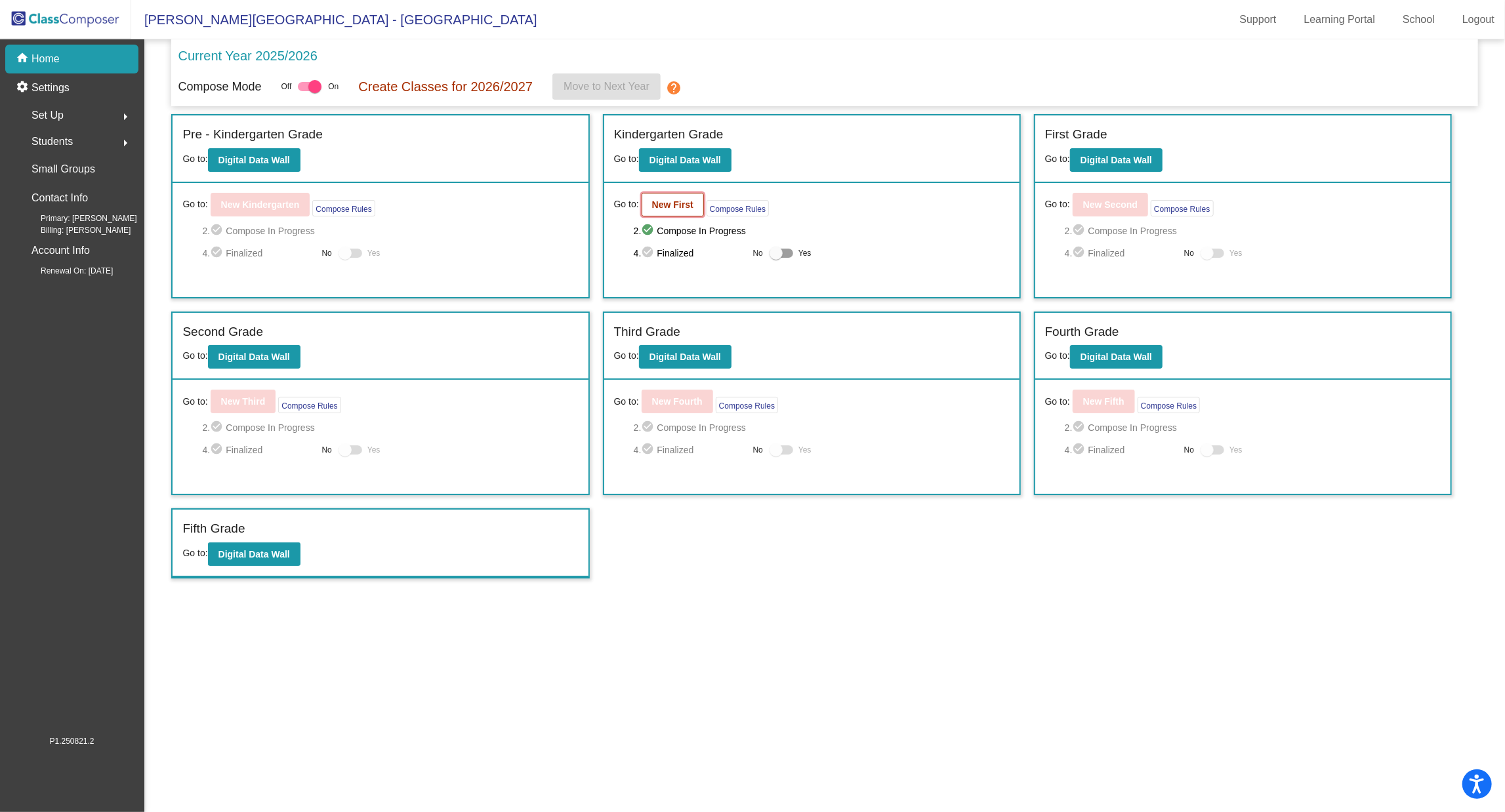
click at [668, 194] on button "New First" at bounding box center [673, 205] width 62 height 23
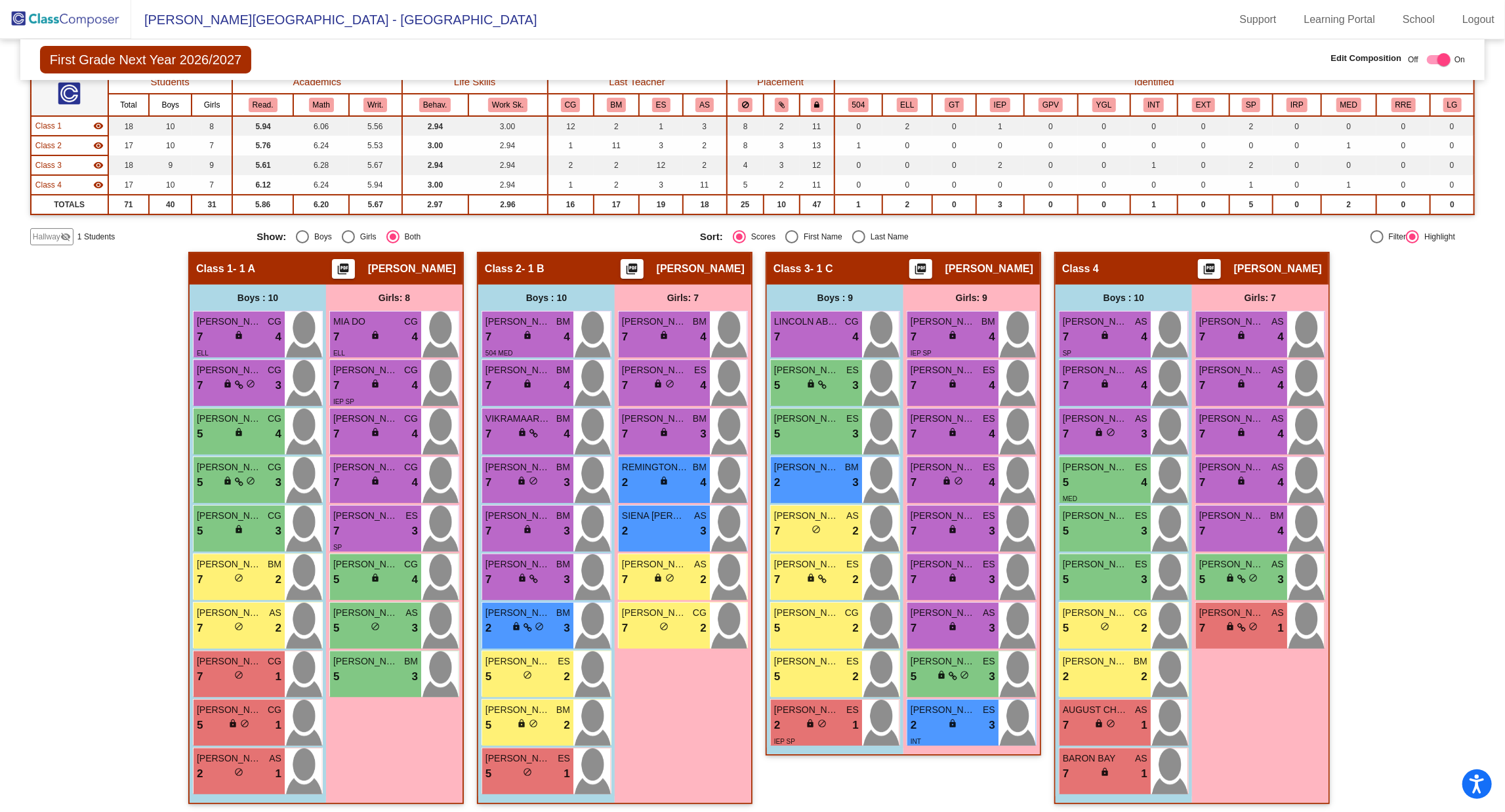
scroll to position [115, 0]
click at [655, 517] on span "SIENA [PERSON_NAME]" at bounding box center [655, 515] width 66 height 14
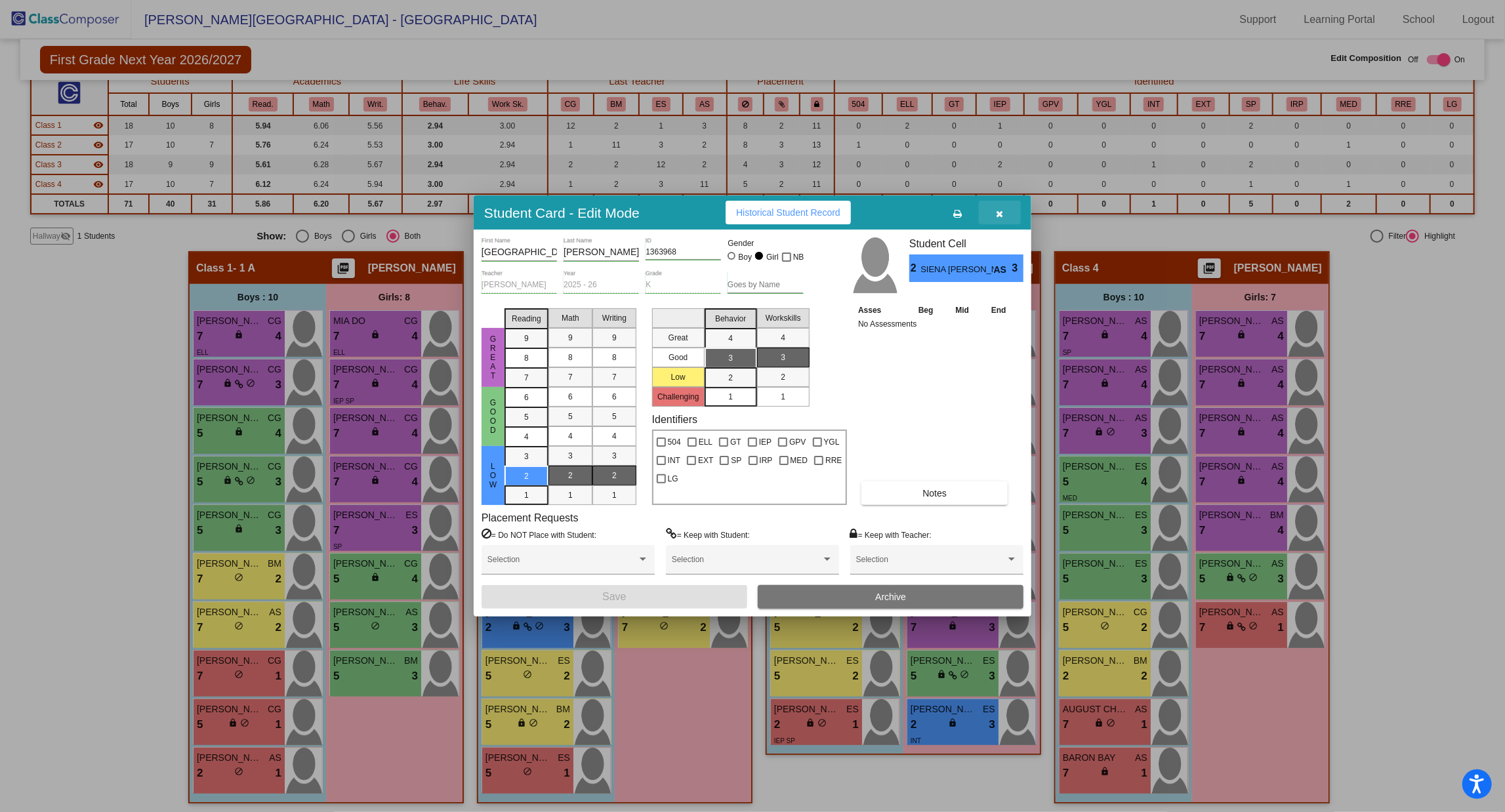
click at [999, 212] on icon "button" at bounding box center [1000, 213] width 7 height 10
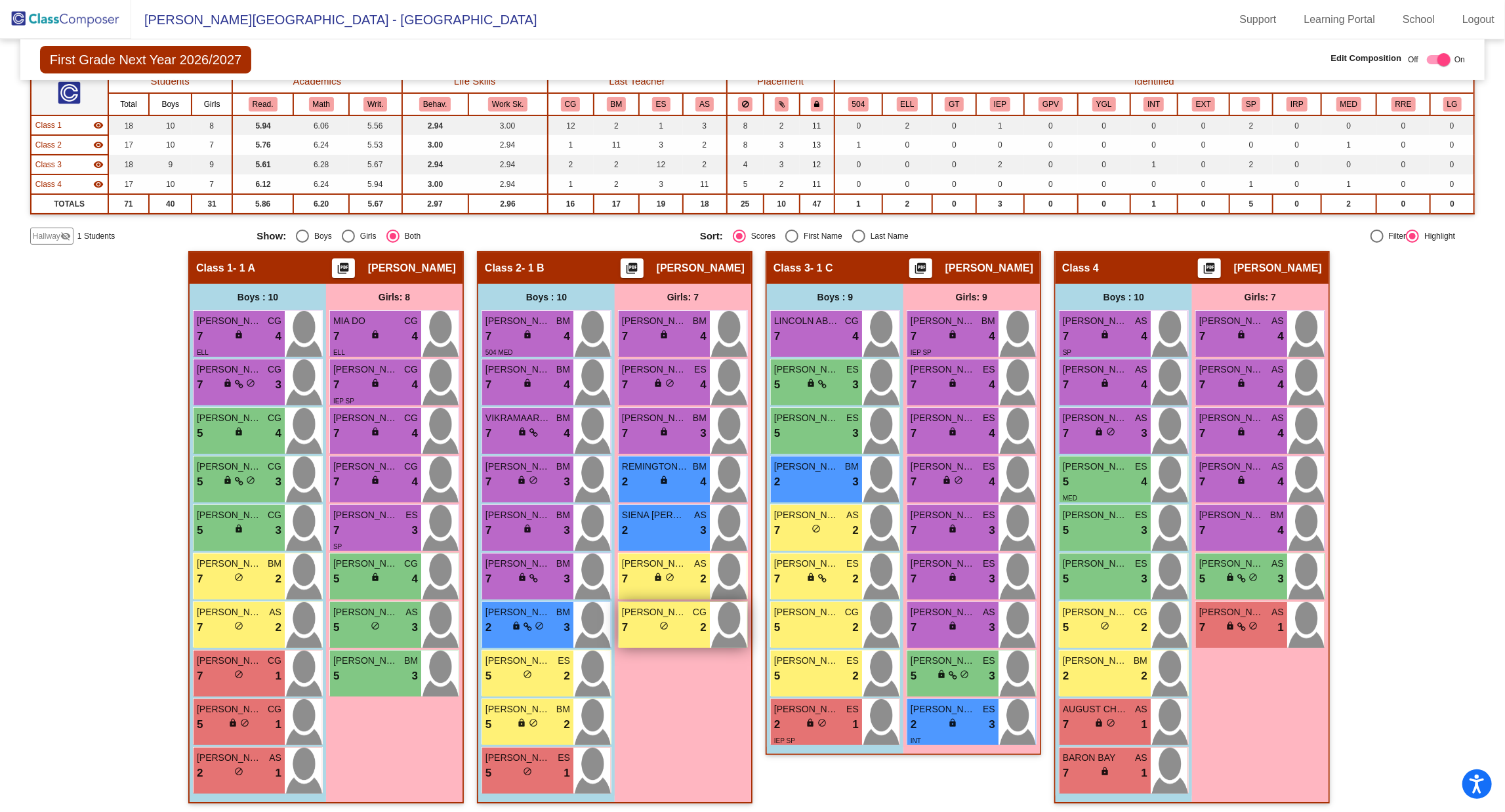
click at [684, 626] on div "7 lock do_not_disturb_alt 2" at bounding box center [665, 627] width 85 height 17
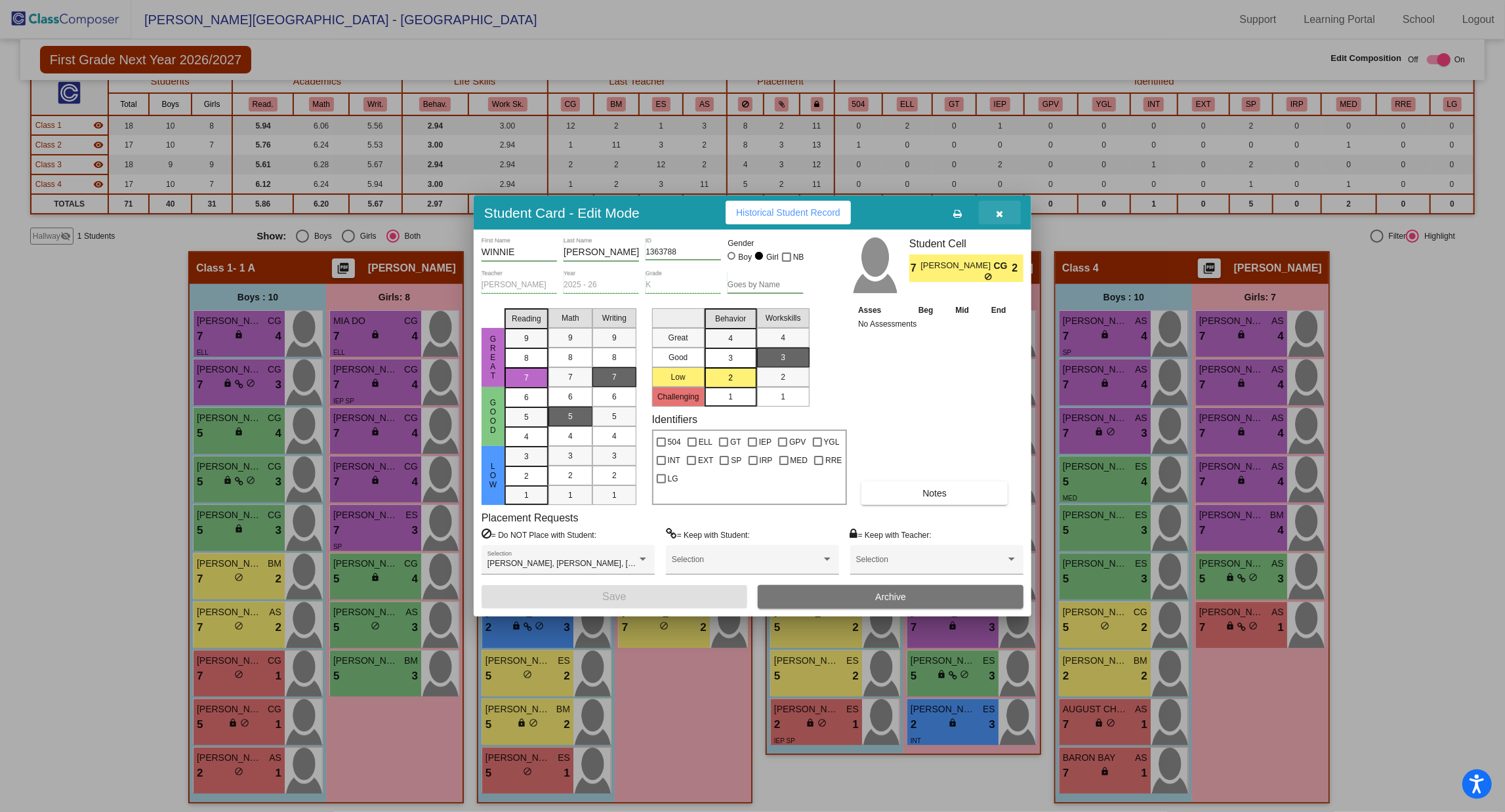
click at [1002, 209] on icon "button" at bounding box center [1000, 213] width 7 height 10
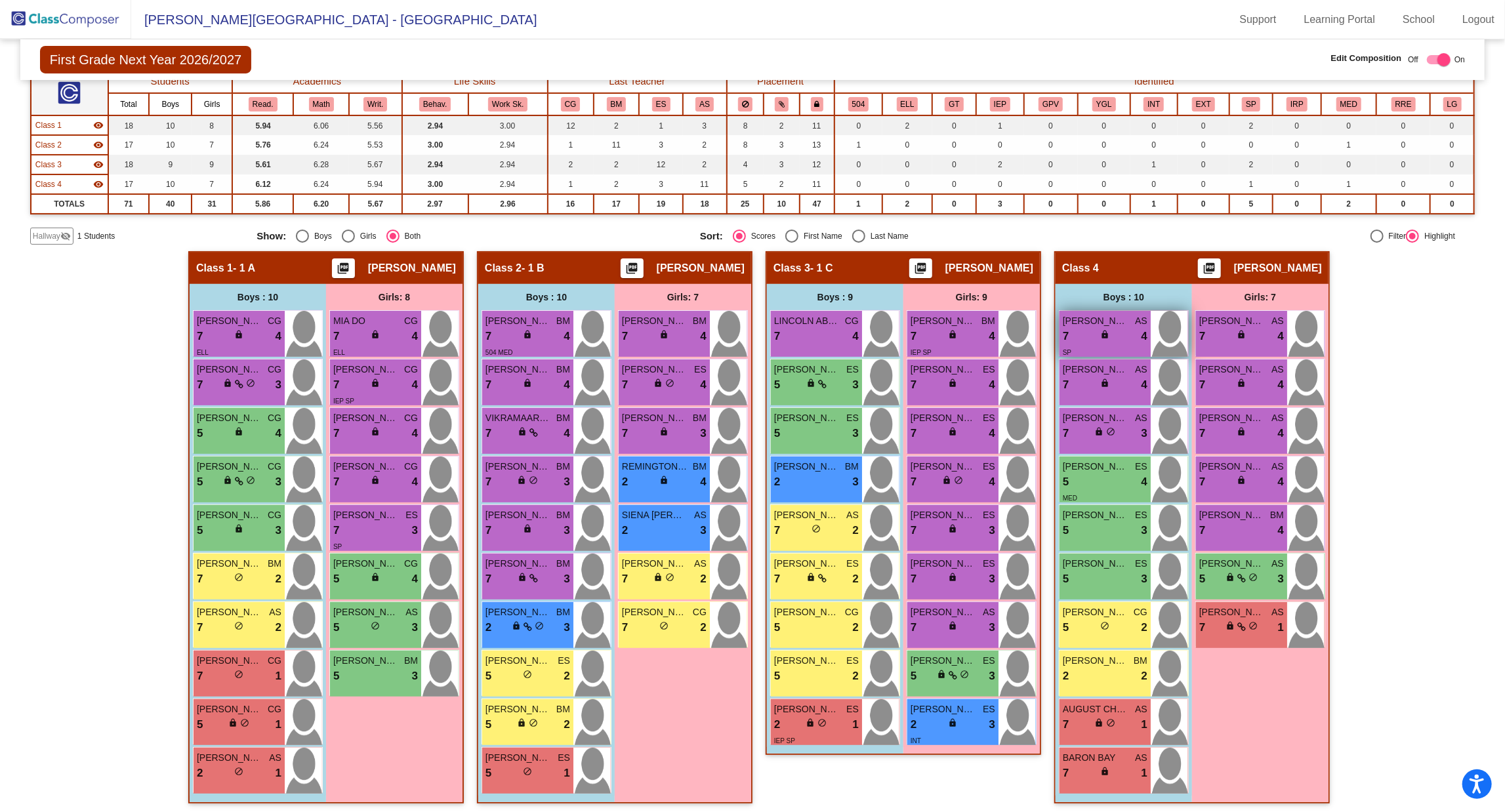
click at [1109, 335] on div "7 lock do_not_disturb_alt 4" at bounding box center [1106, 336] width 85 height 17
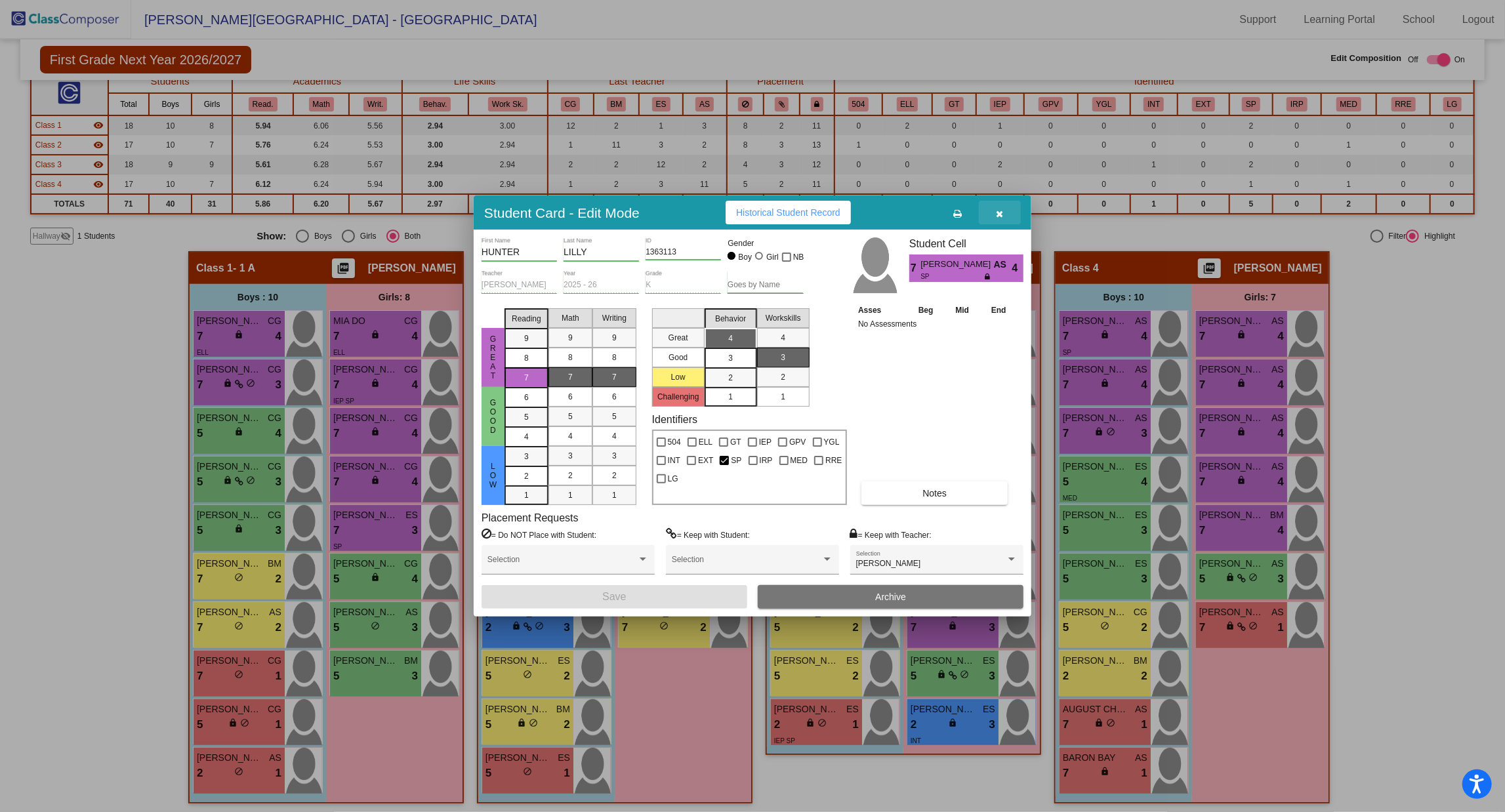
click at [993, 213] on button "button" at bounding box center [1000, 213] width 42 height 23
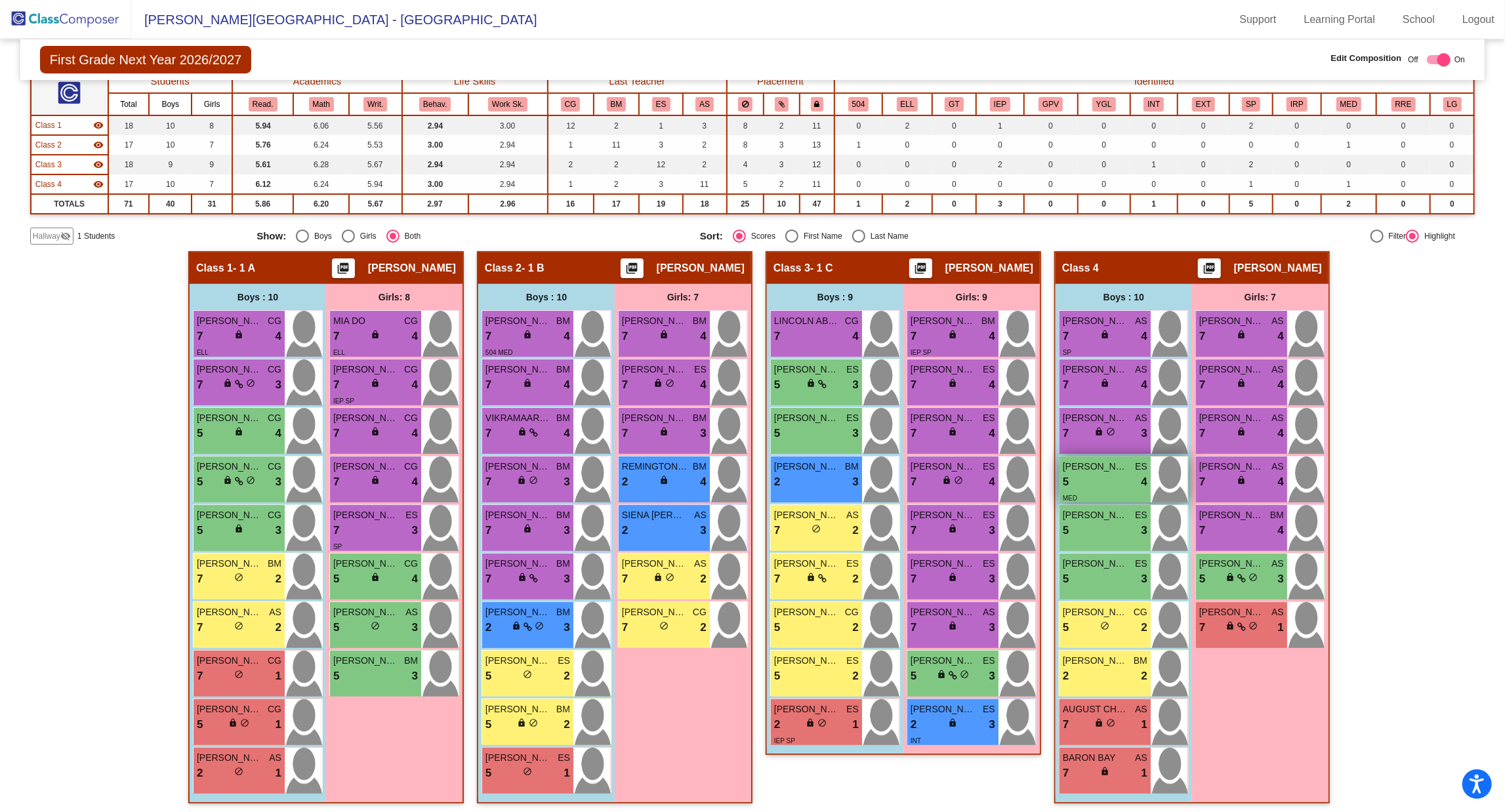
click at [1104, 464] on span "[PERSON_NAME]" at bounding box center [1096, 466] width 66 height 14
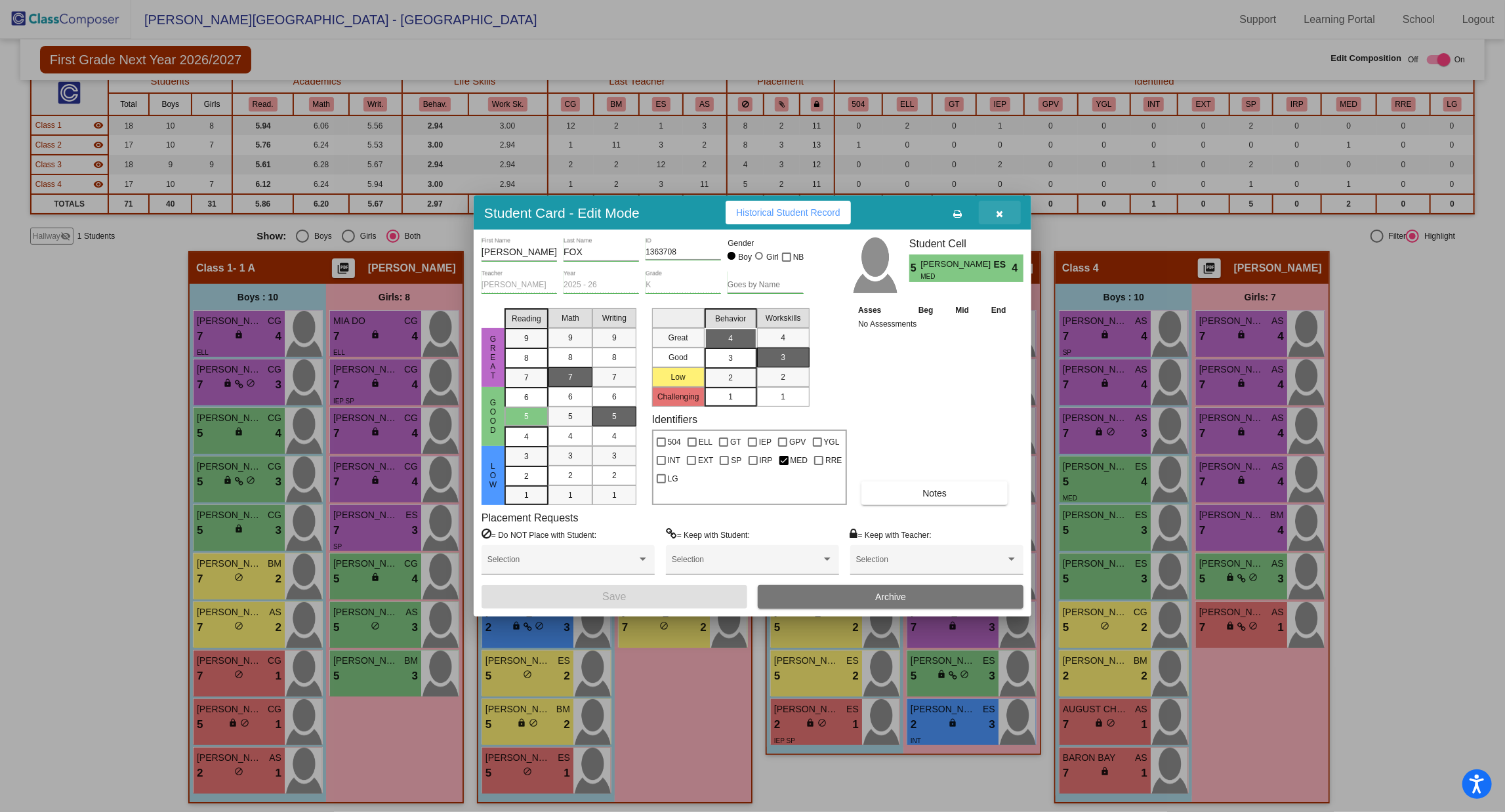
click at [994, 216] on button "button" at bounding box center [1000, 213] width 42 height 23
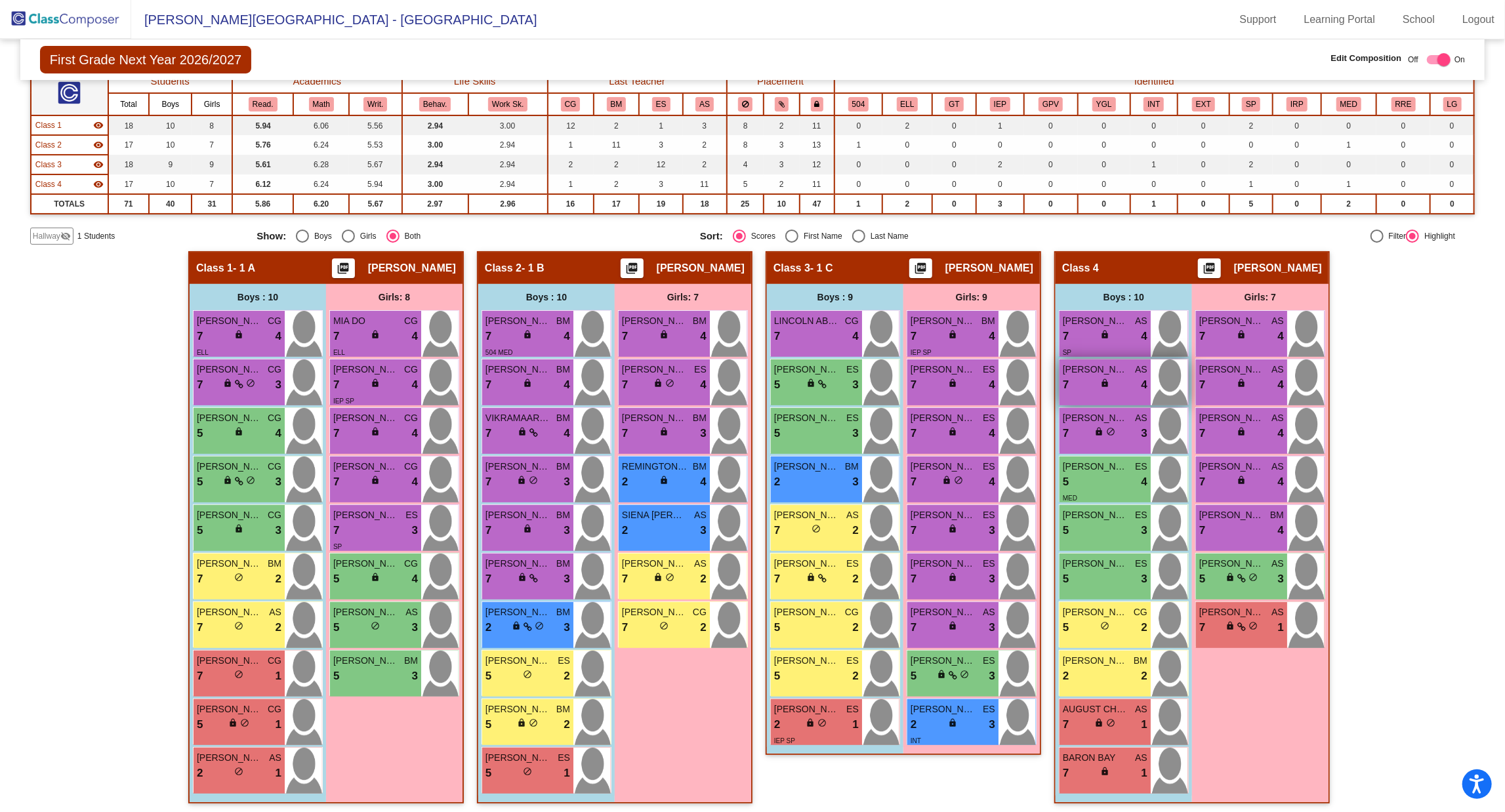
click at [1102, 379] on span "lock" at bounding box center [1105, 383] width 10 height 10
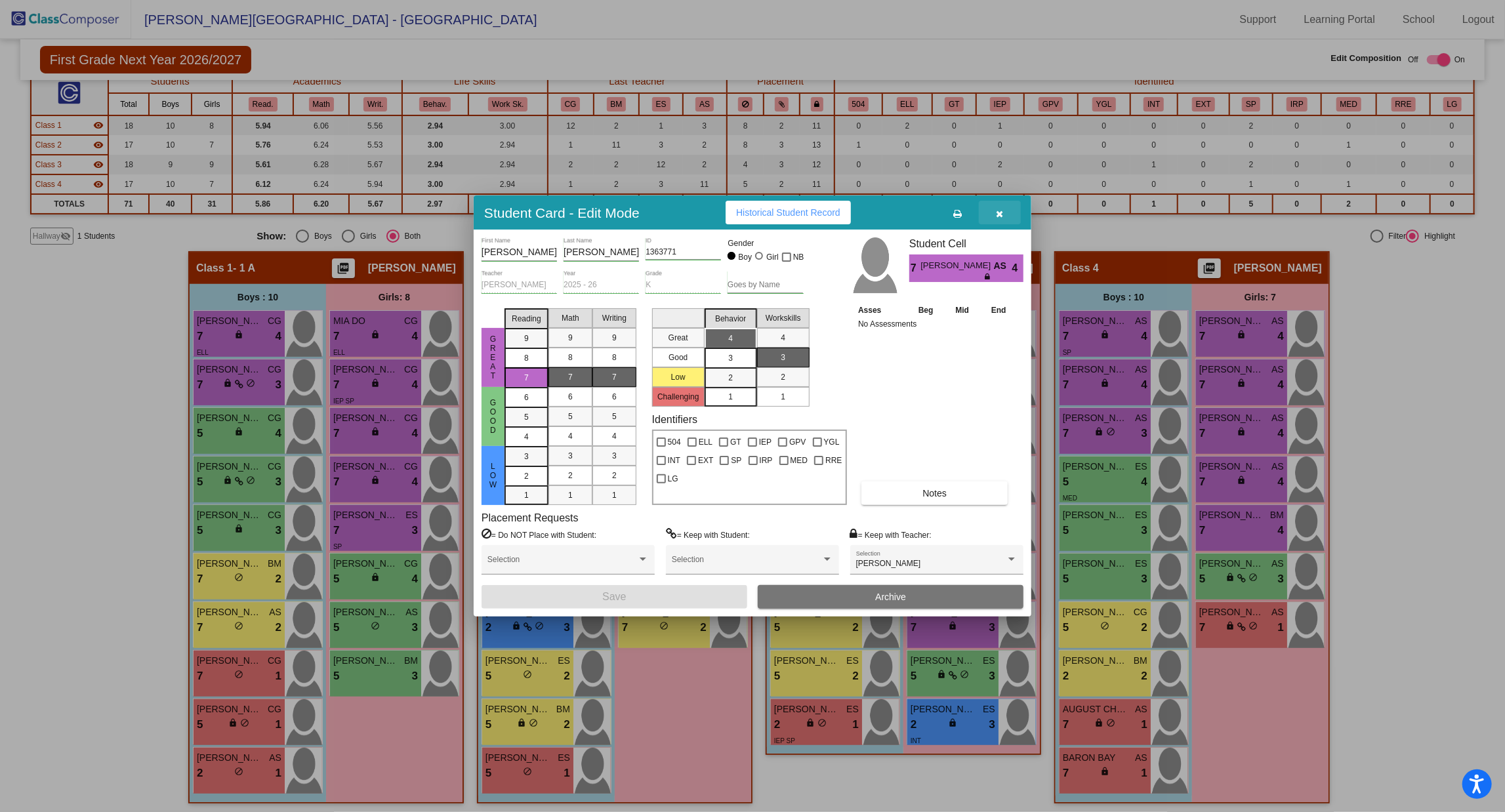
click at [1001, 213] on icon "button" at bounding box center [1000, 213] width 7 height 10
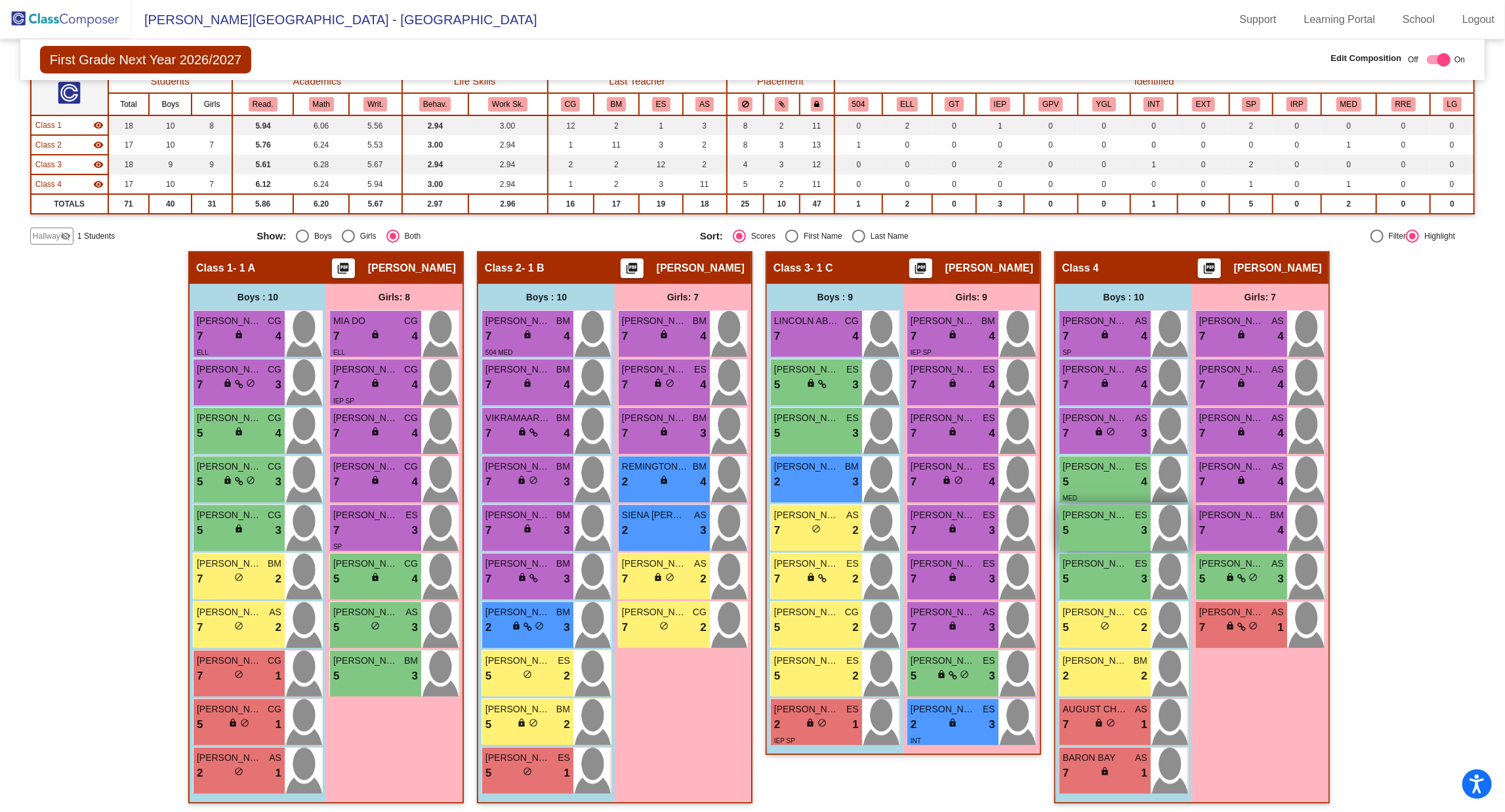
click at [1097, 515] on span "[PERSON_NAME]" at bounding box center [1096, 515] width 66 height 14
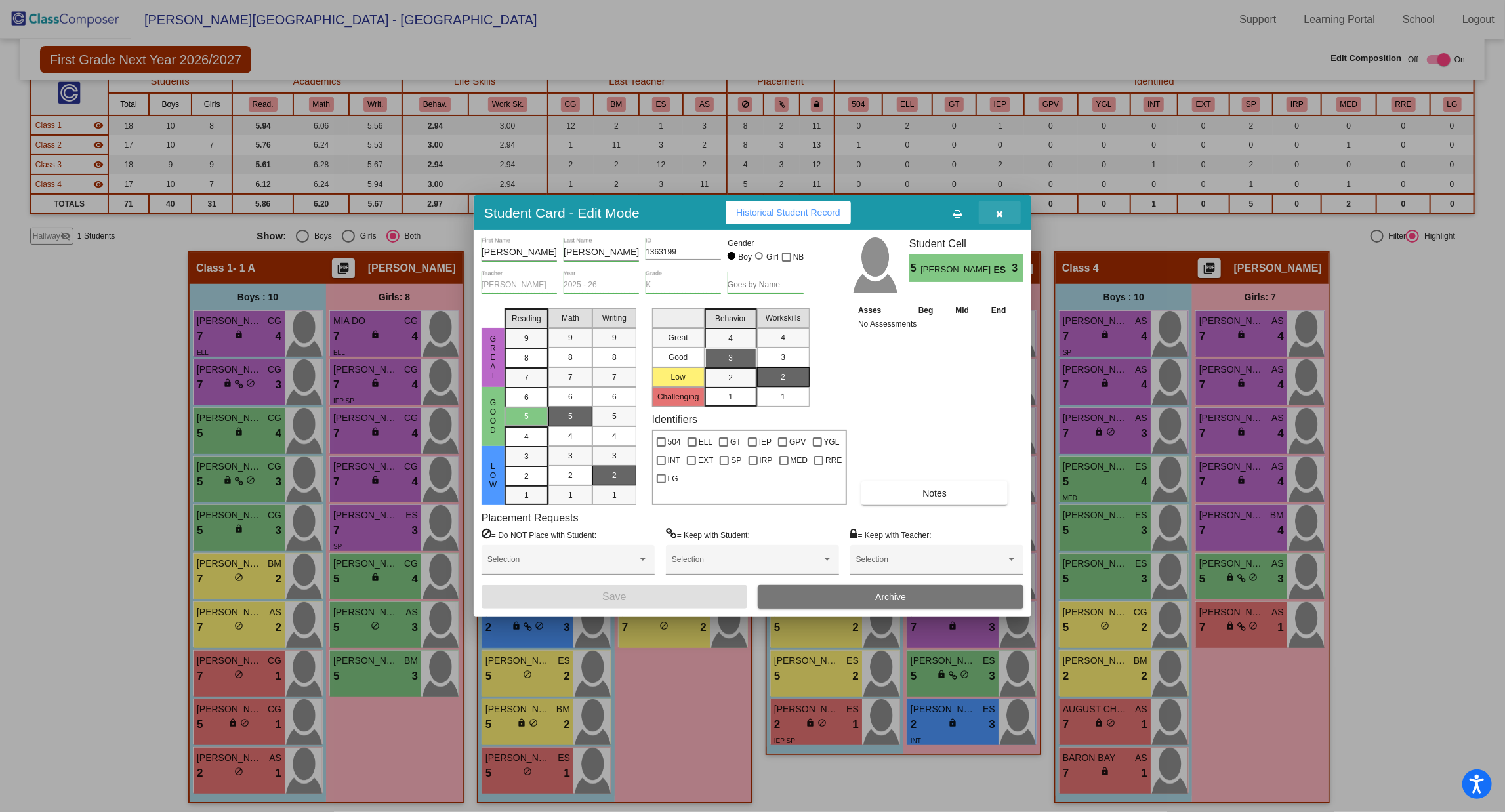
click at [999, 213] on icon "button" at bounding box center [1000, 213] width 7 height 10
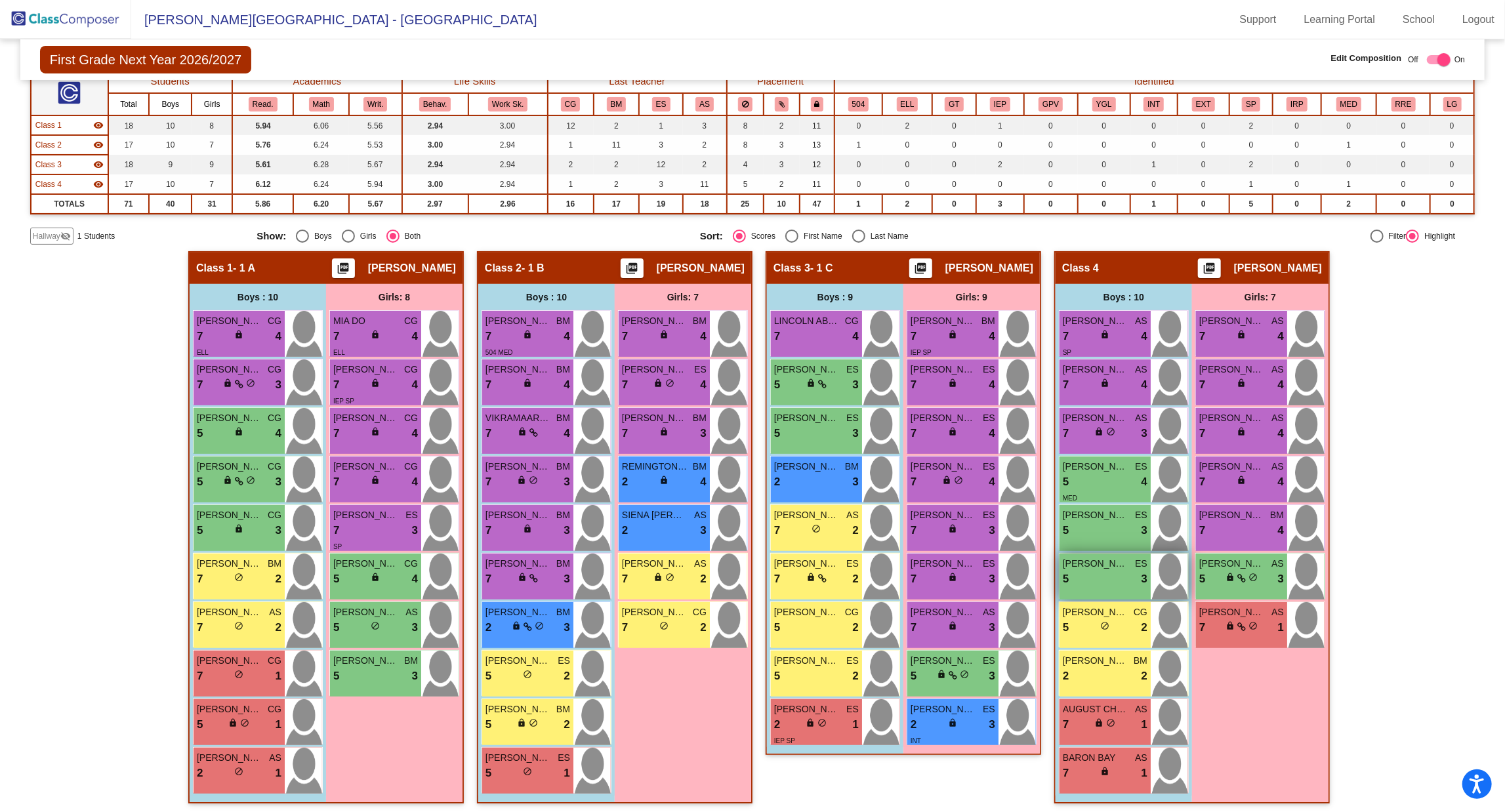
click at [1089, 584] on div "5 lock do_not_disturb_alt 3" at bounding box center [1106, 579] width 85 height 17
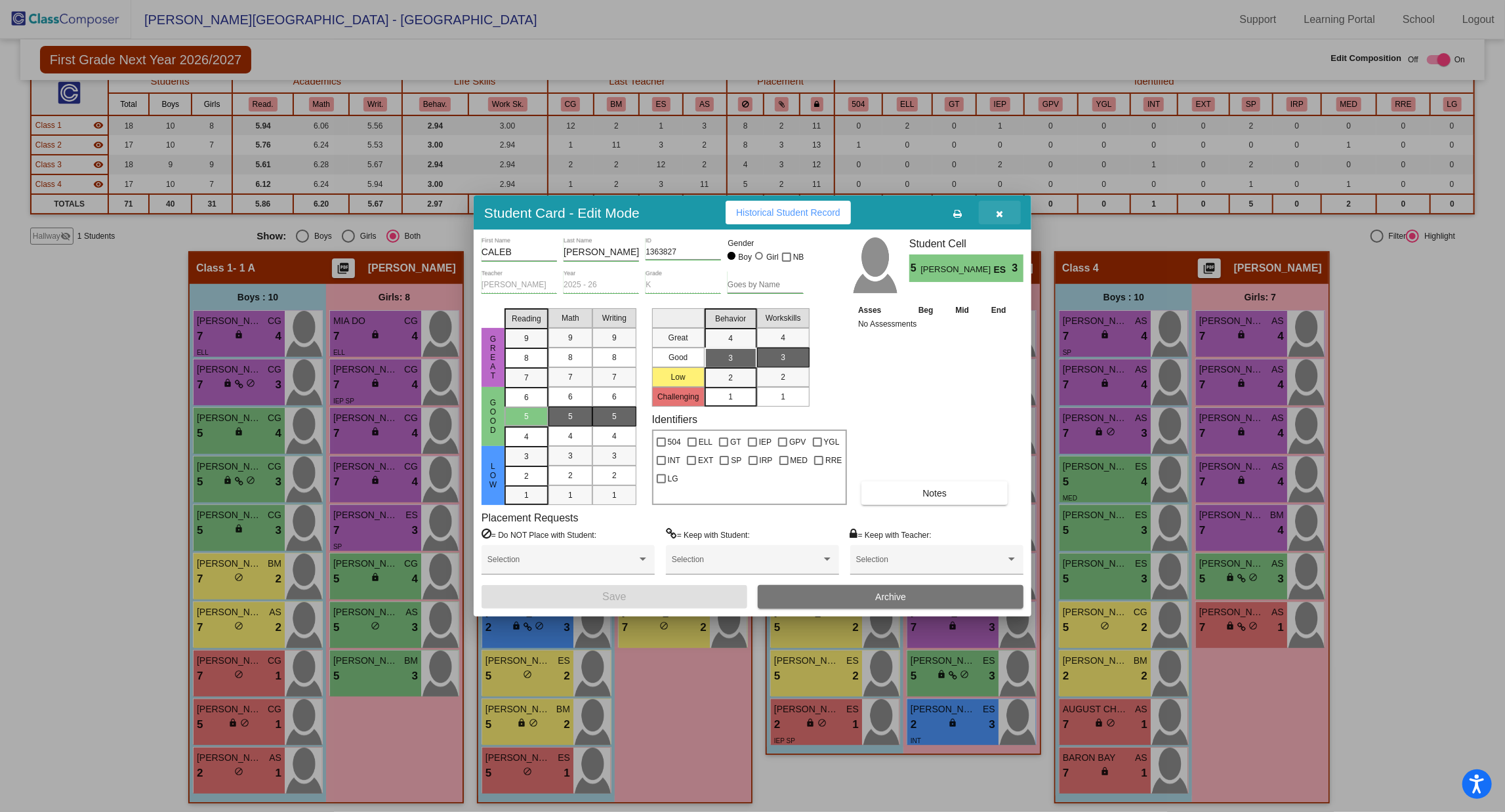
click at [1005, 204] on button "button" at bounding box center [1000, 213] width 42 height 23
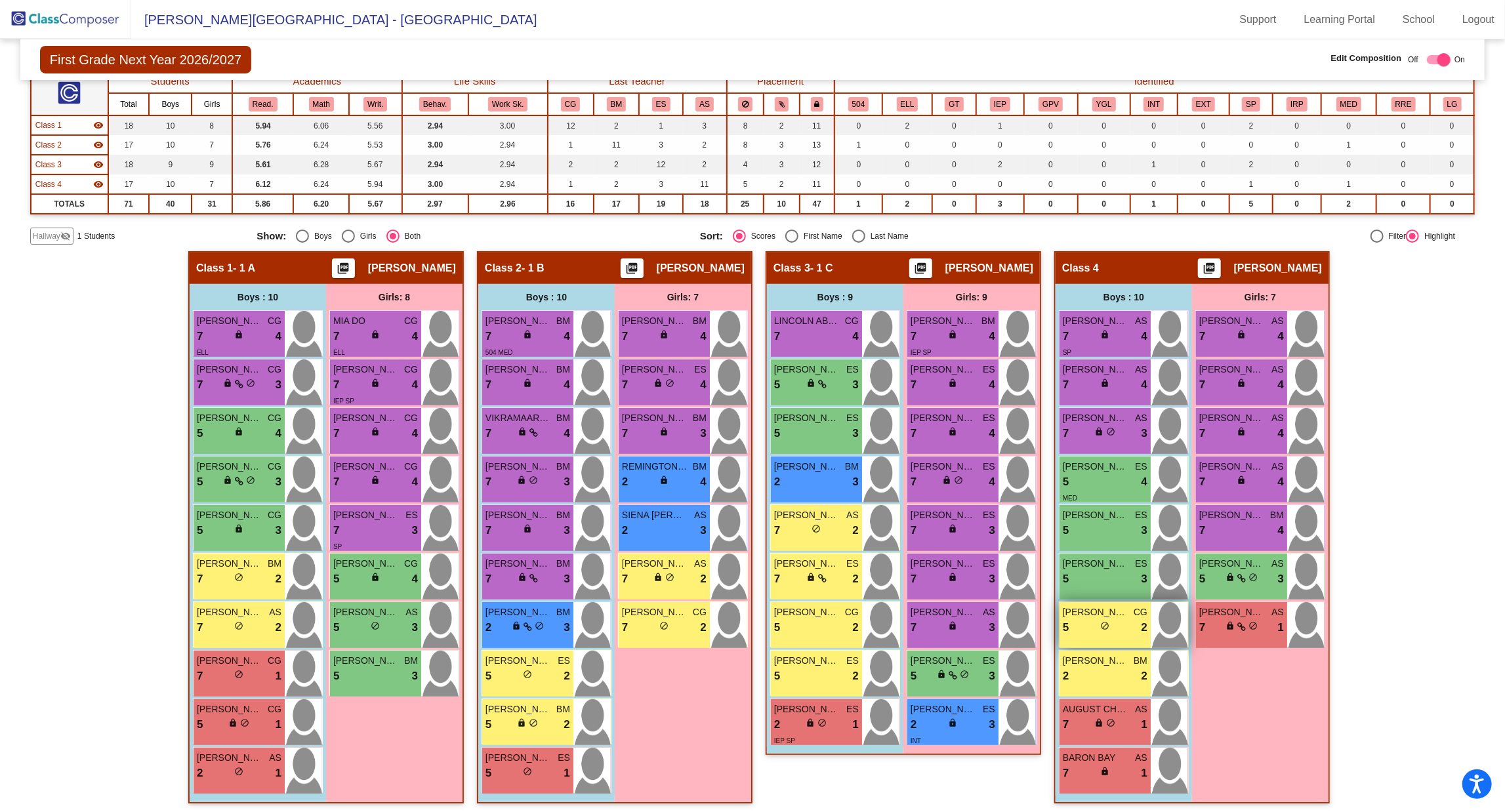
click at [1094, 635] on div "RYAN MCSHANE CG 5 lock do_not_disturb_alt 2" at bounding box center [1105, 625] width 91 height 46
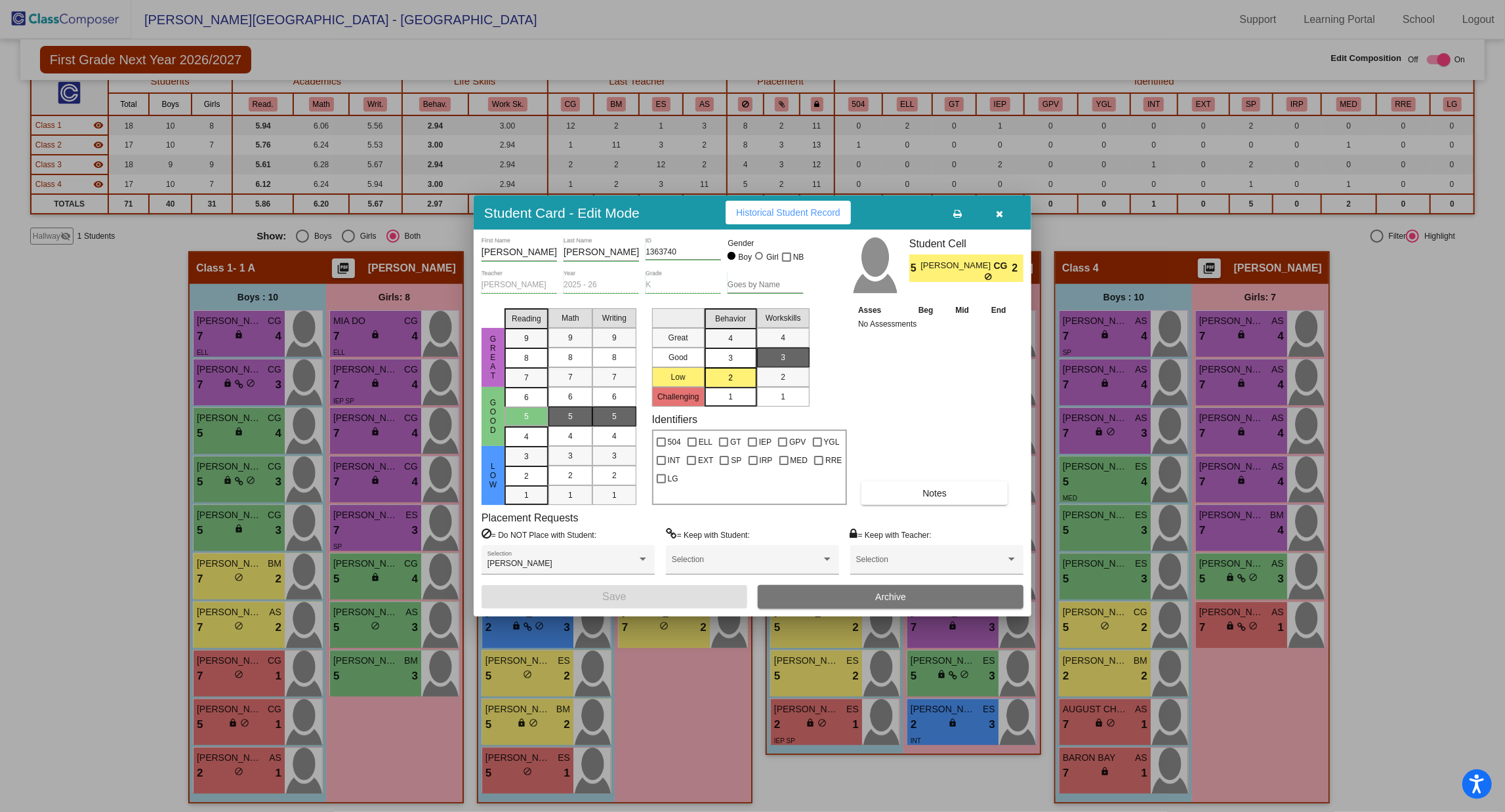
click at [1005, 216] on button "button" at bounding box center [1000, 213] width 42 height 23
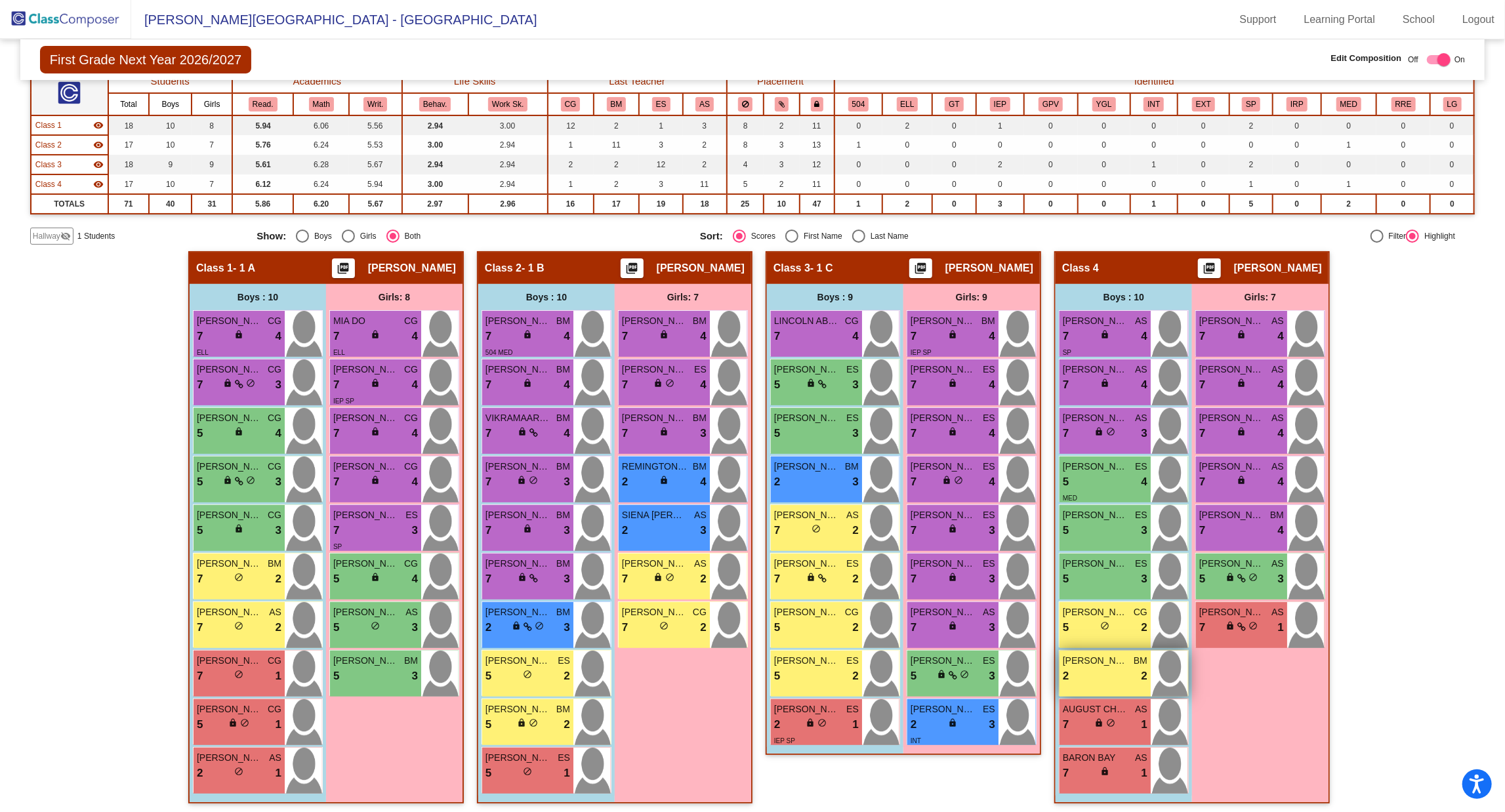
click at [1095, 661] on span "[PERSON_NAME]" at bounding box center [1096, 661] width 66 height 14
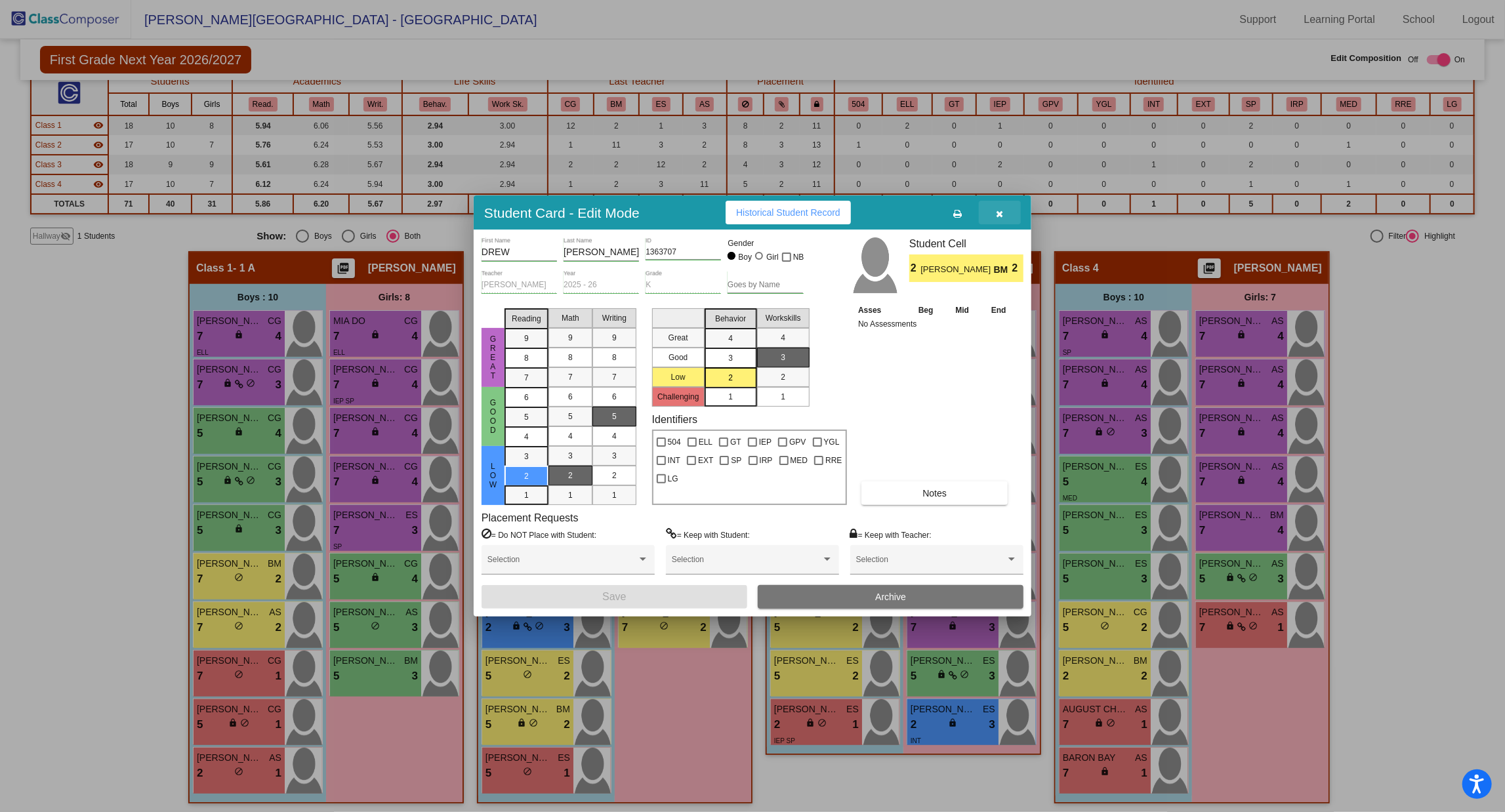
click at [1006, 217] on button "button" at bounding box center [1000, 213] width 42 height 23
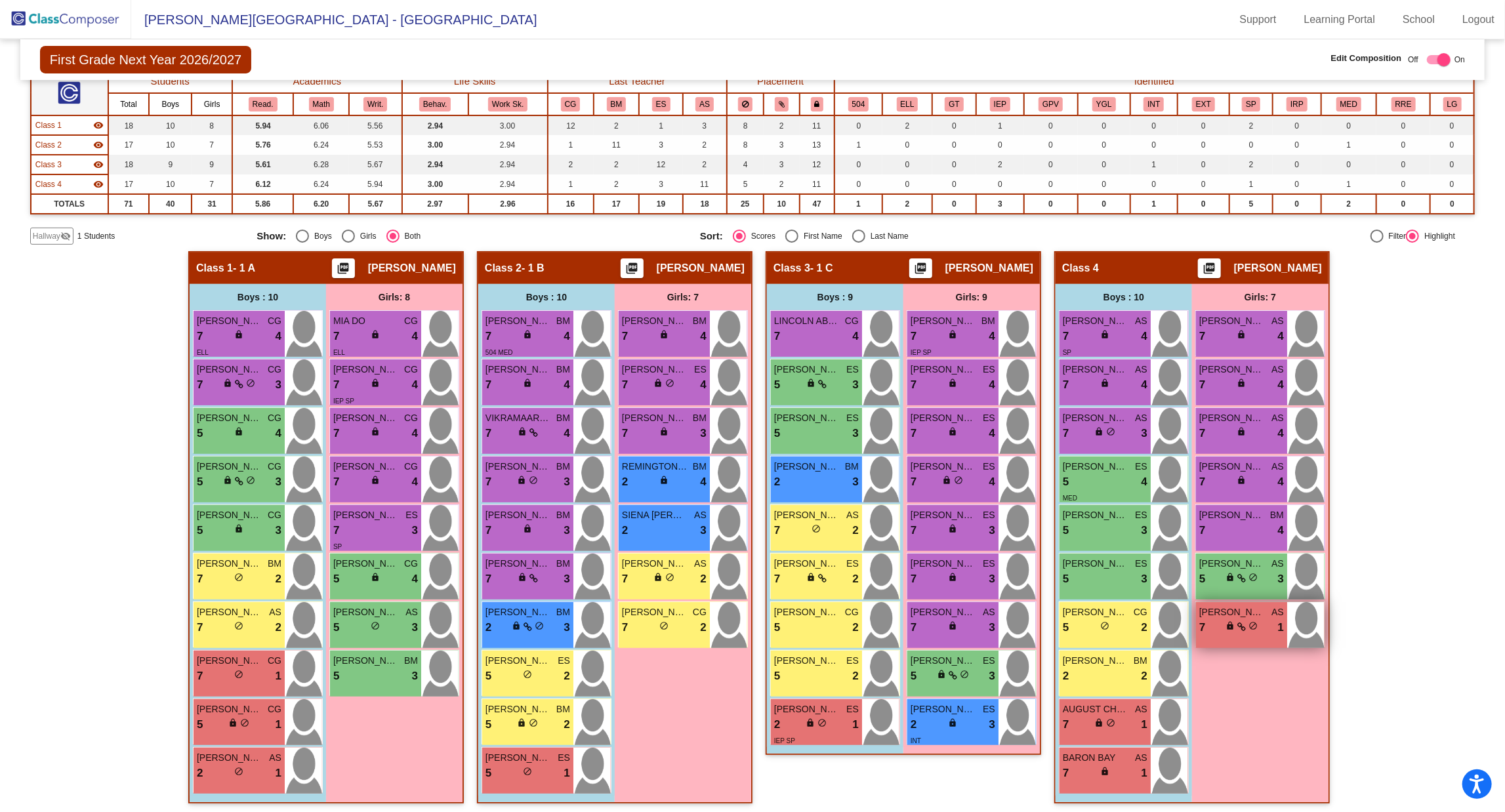
click at [1240, 626] on icon at bounding box center [1242, 627] width 9 height 10
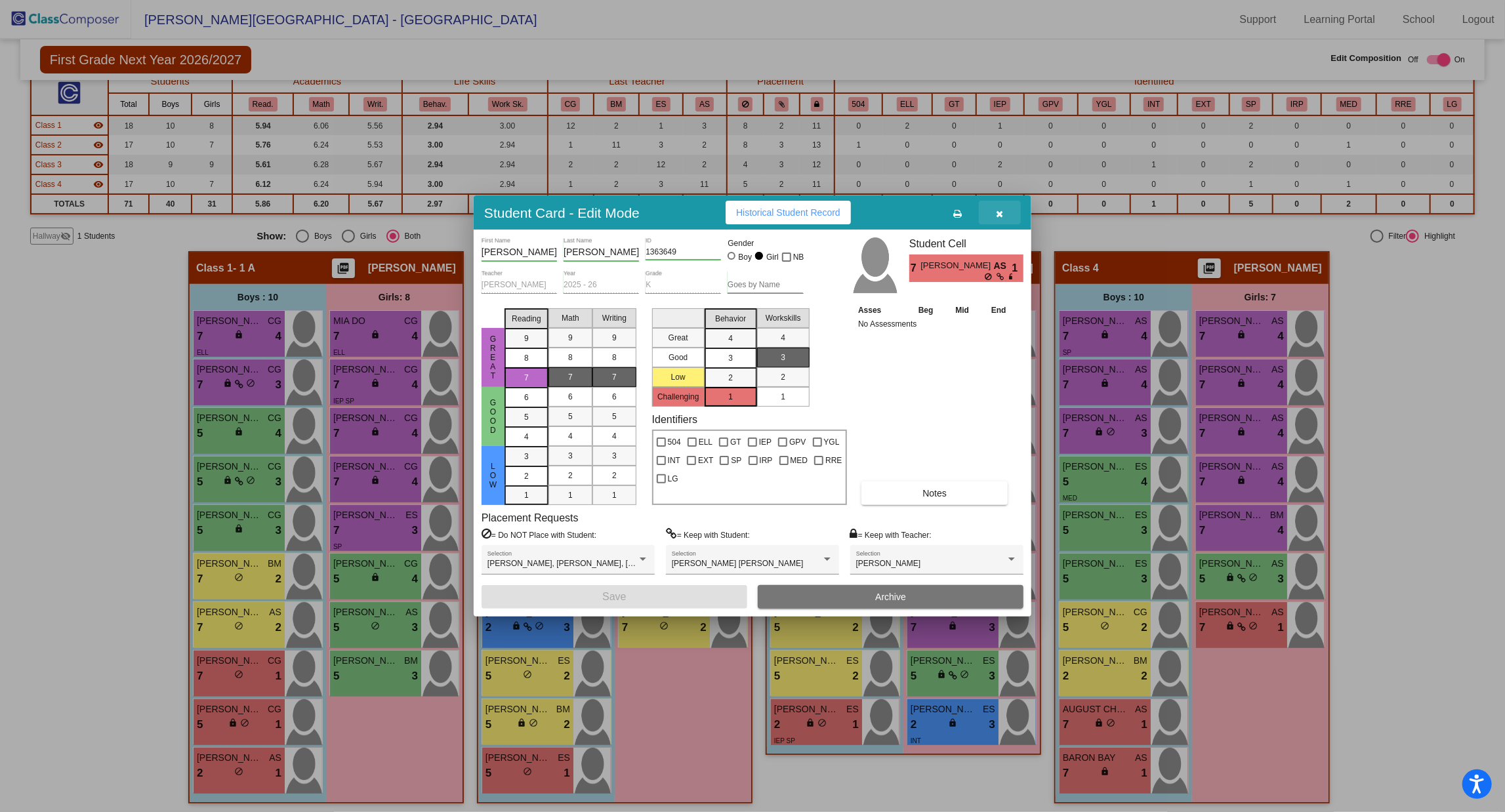
click at [1003, 218] on icon "button" at bounding box center [1000, 213] width 7 height 10
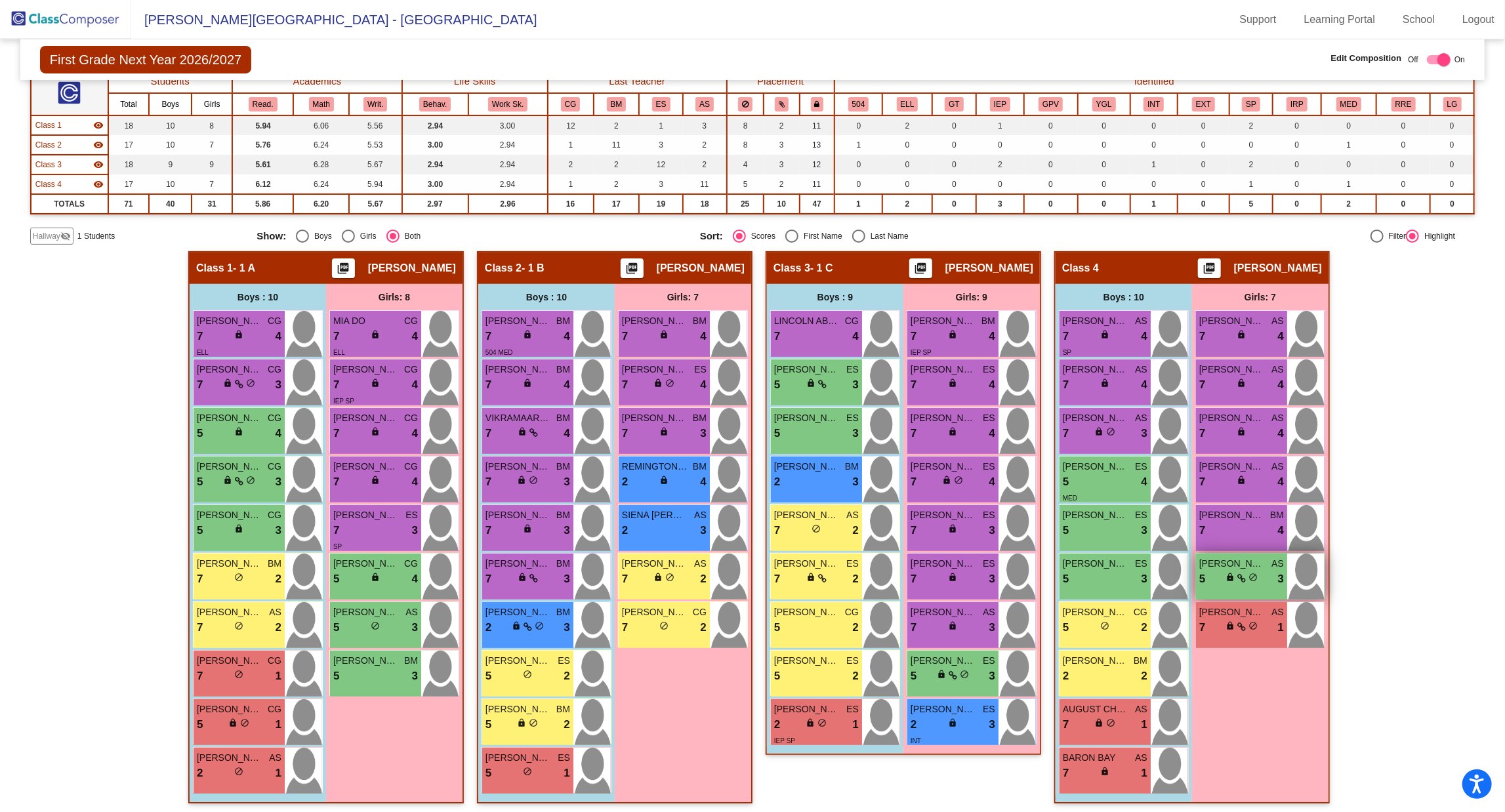
click at [1240, 571] on div "5 lock do_not_disturb_alt 3" at bounding box center [1242, 579] width 85 height 17
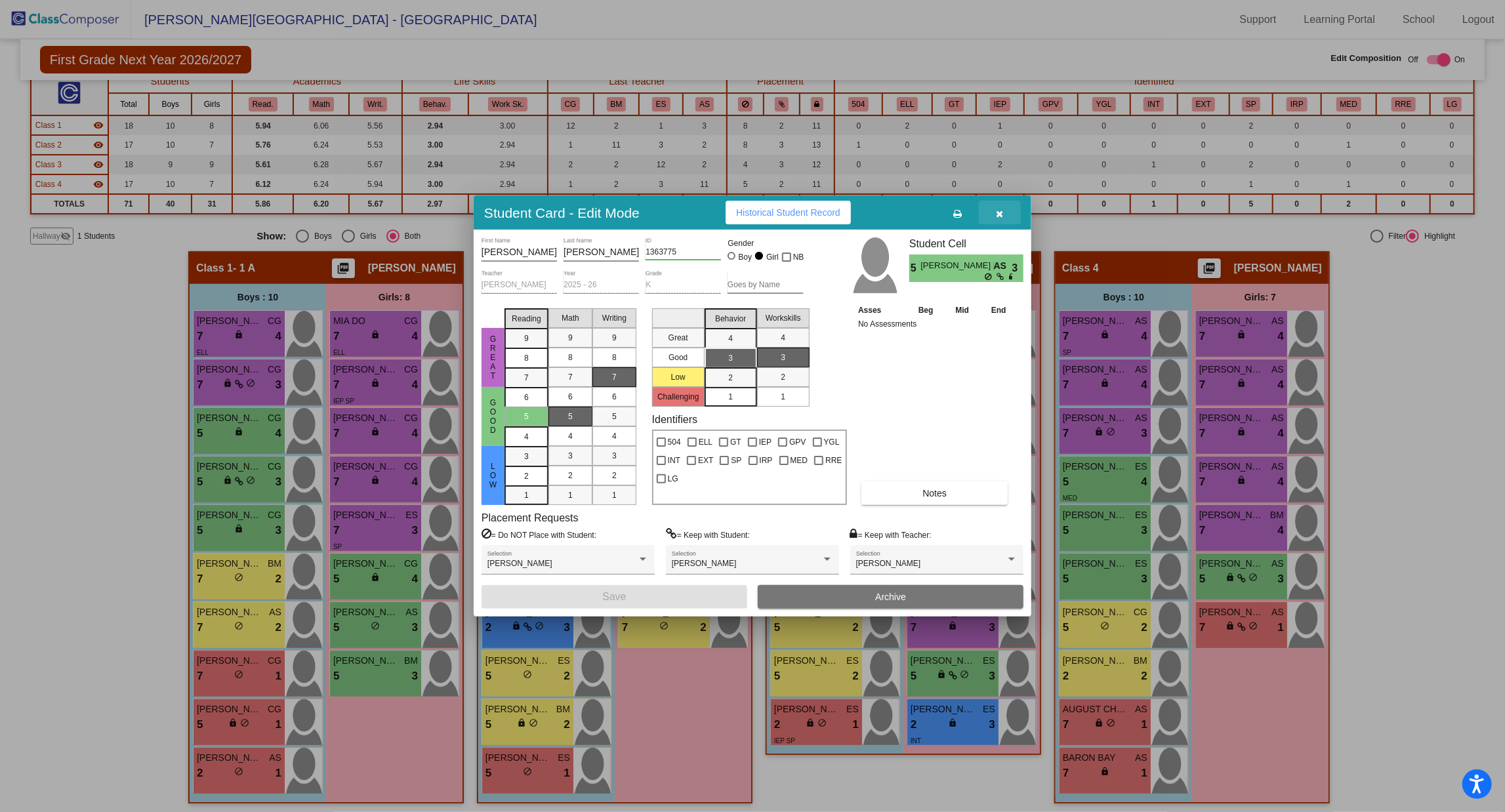
click at [995, 220] on button "button" at bounding box center [1000, 213] width 42 height 23
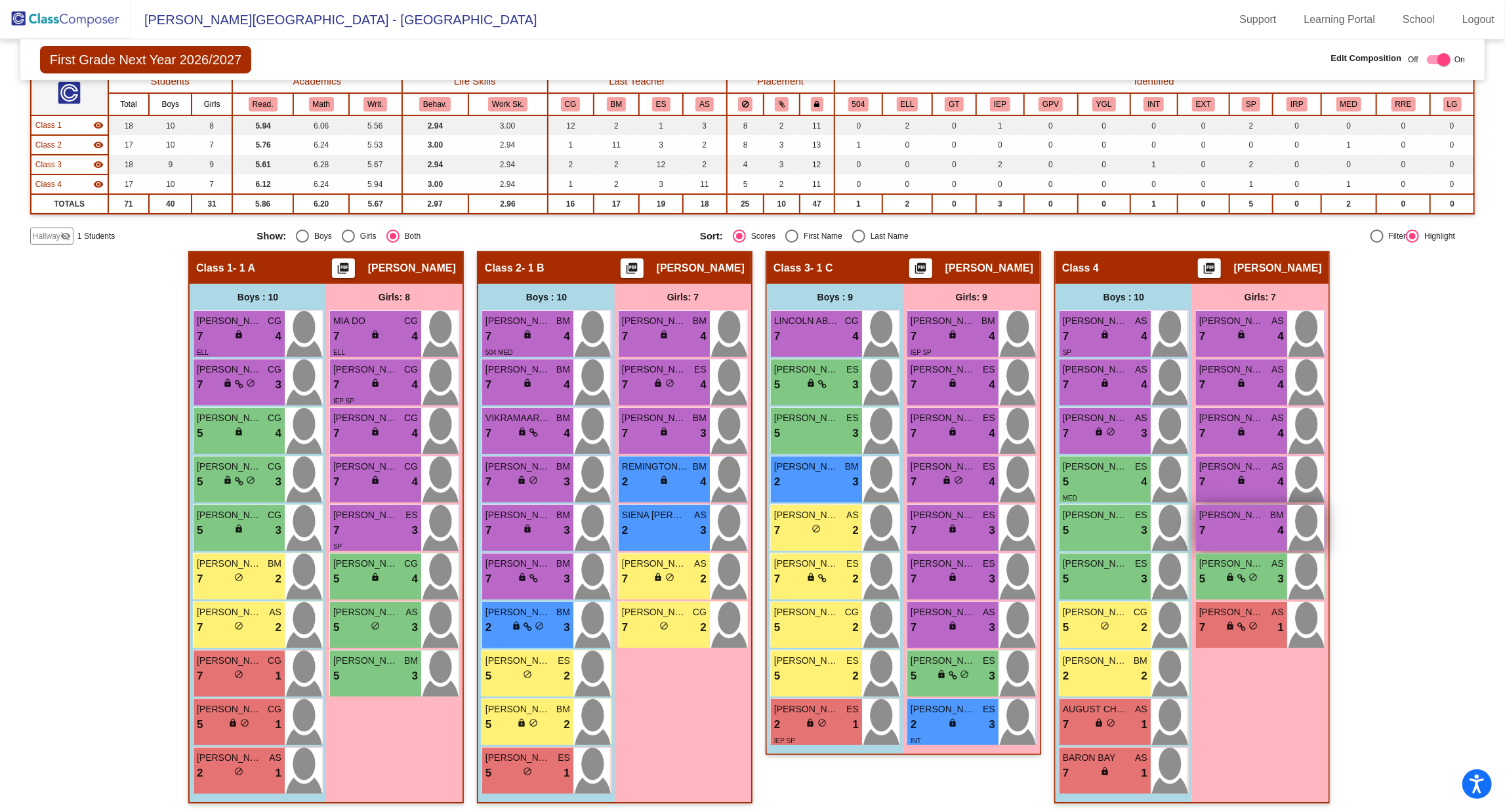
click at [1242, 525] on div "7 lock do_not_disturb_alt 4" at bounding box center [1242, 530] width 85 height 17
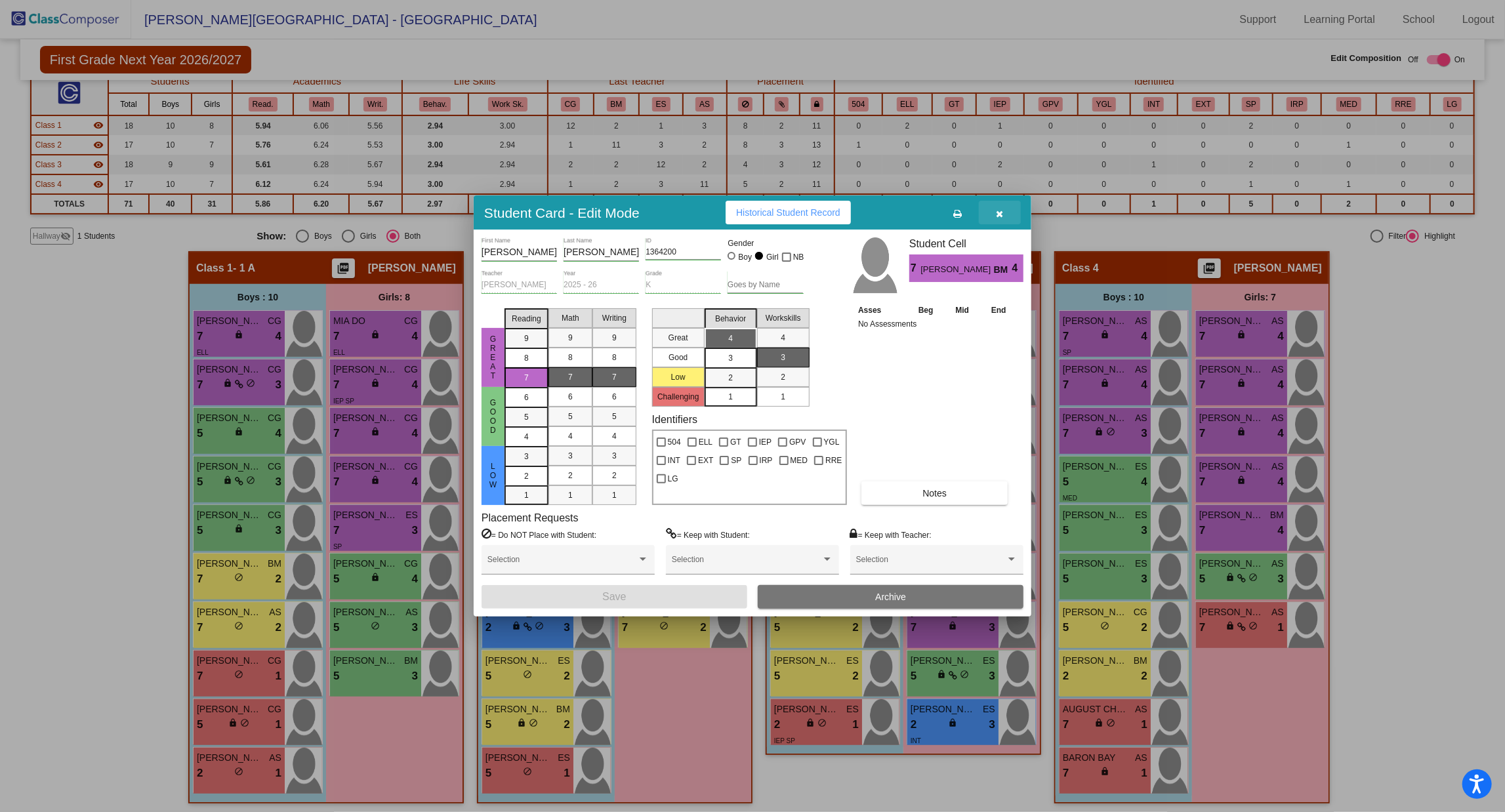
click at [1006, 212] on button "button" at bounding box center [1000, 213] width 42 height 23
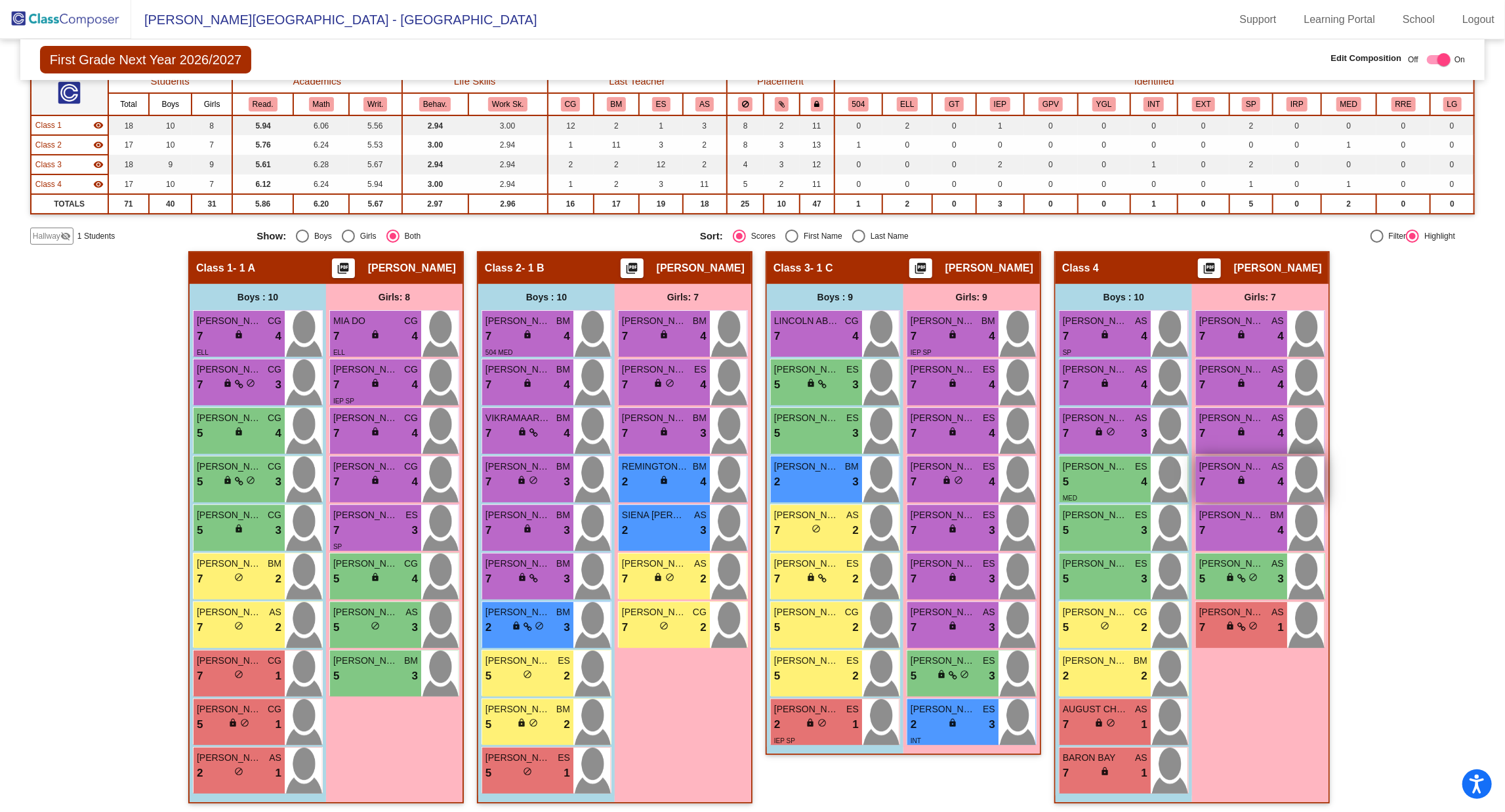
click at [1234, 466] on span "[PERSON_NAME]" at bounding box center [1232, 466] width 66 height 14
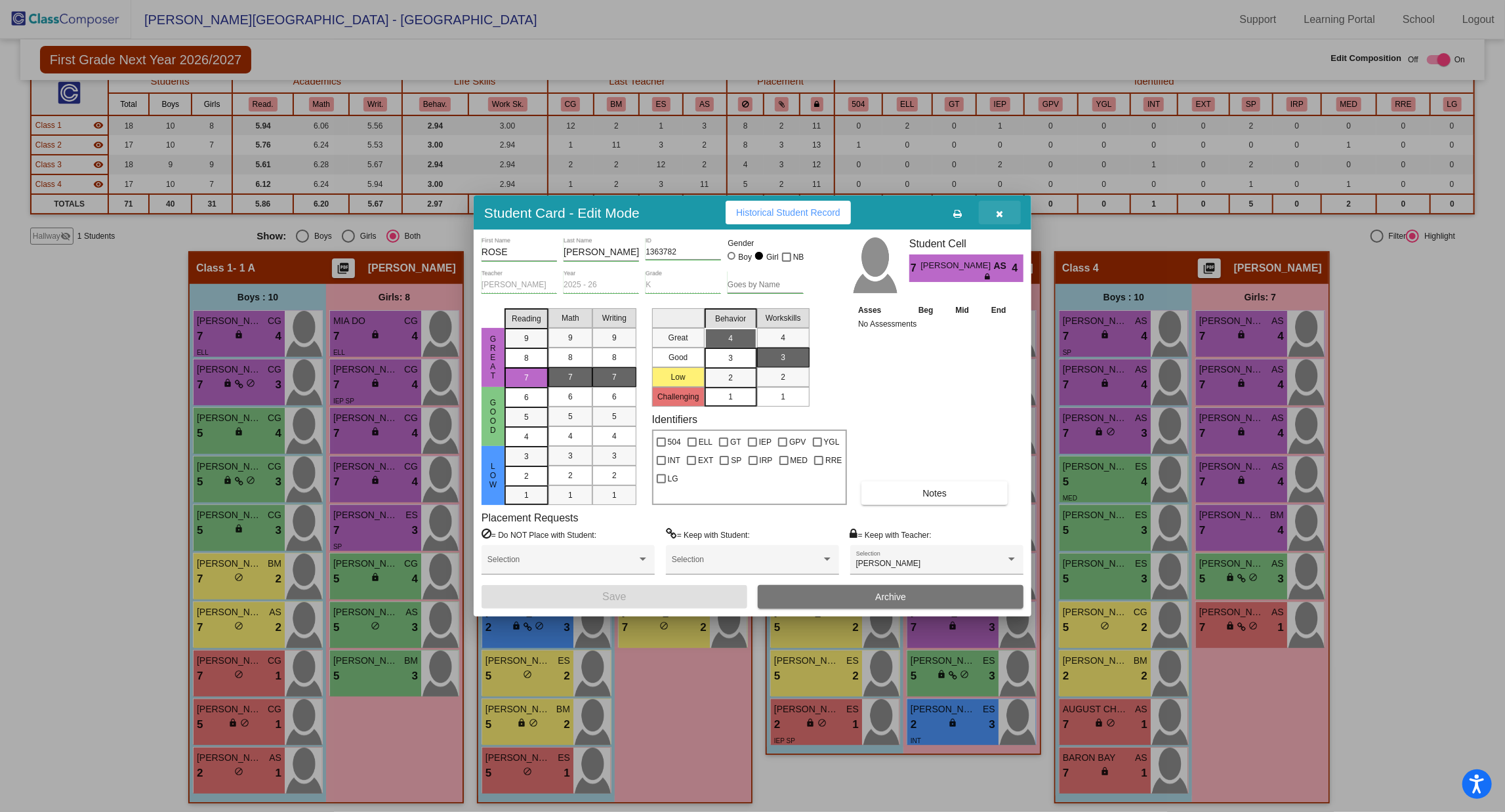
click at [1002, 217] on icon "button" at bounding box center [1000, 213] width 7 height 10
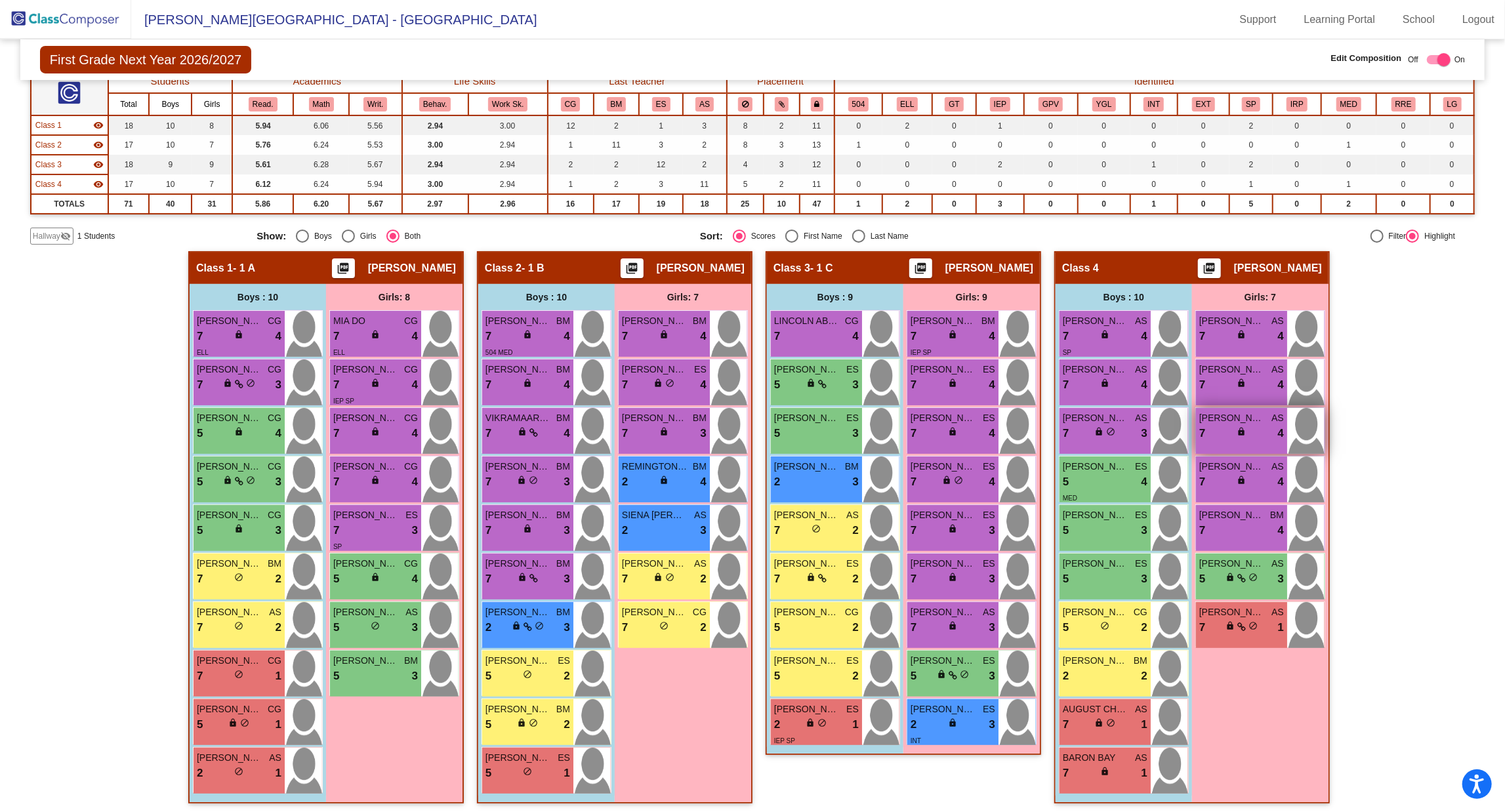
click at [1228, 419] on span "[PERSON_NAME]" at bounding box center [1232, 418] width 66 height 14
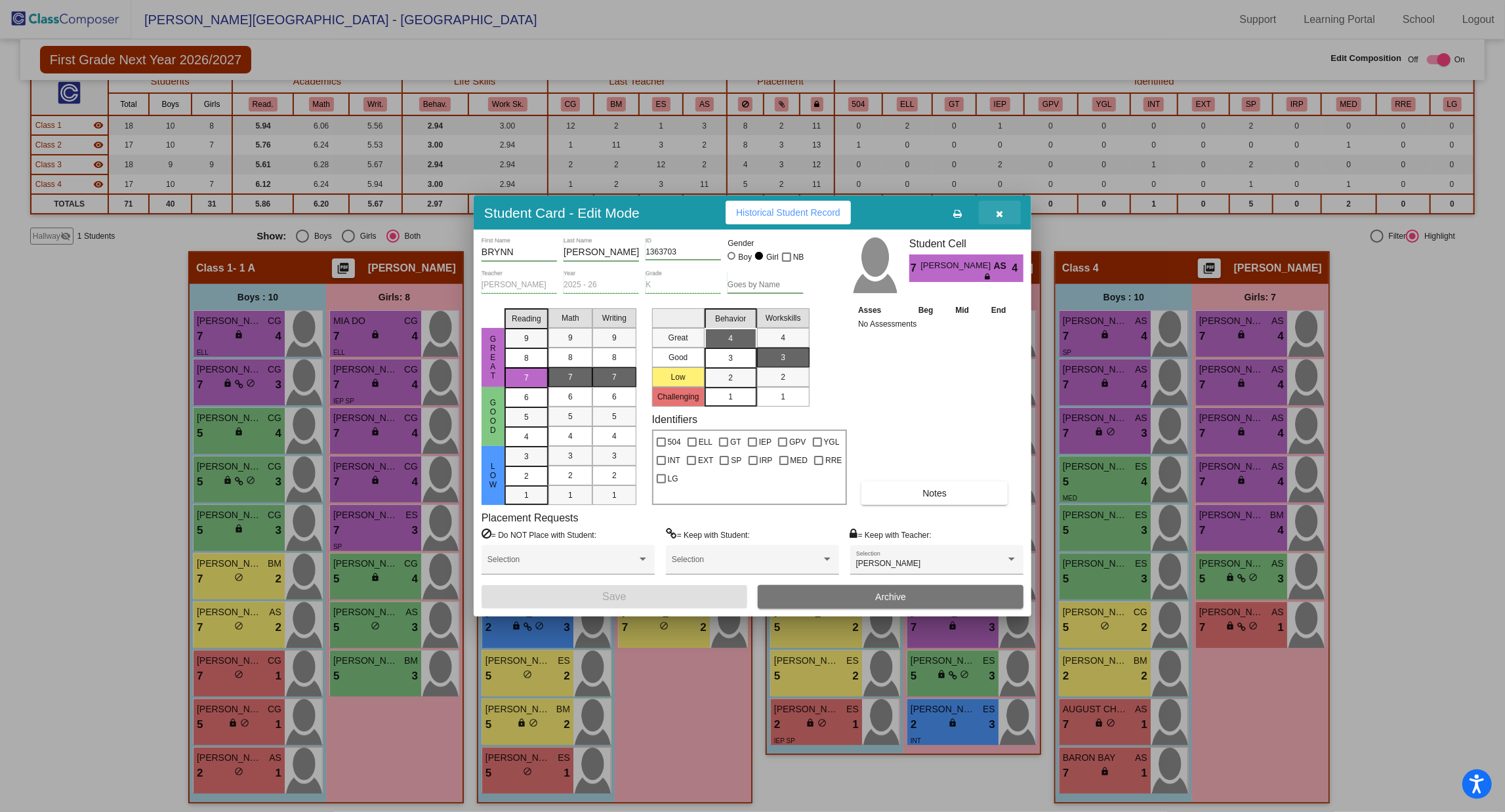
click at [1000, 217] on icon "button" at bounding box center [1000, 213] width 7 height 10
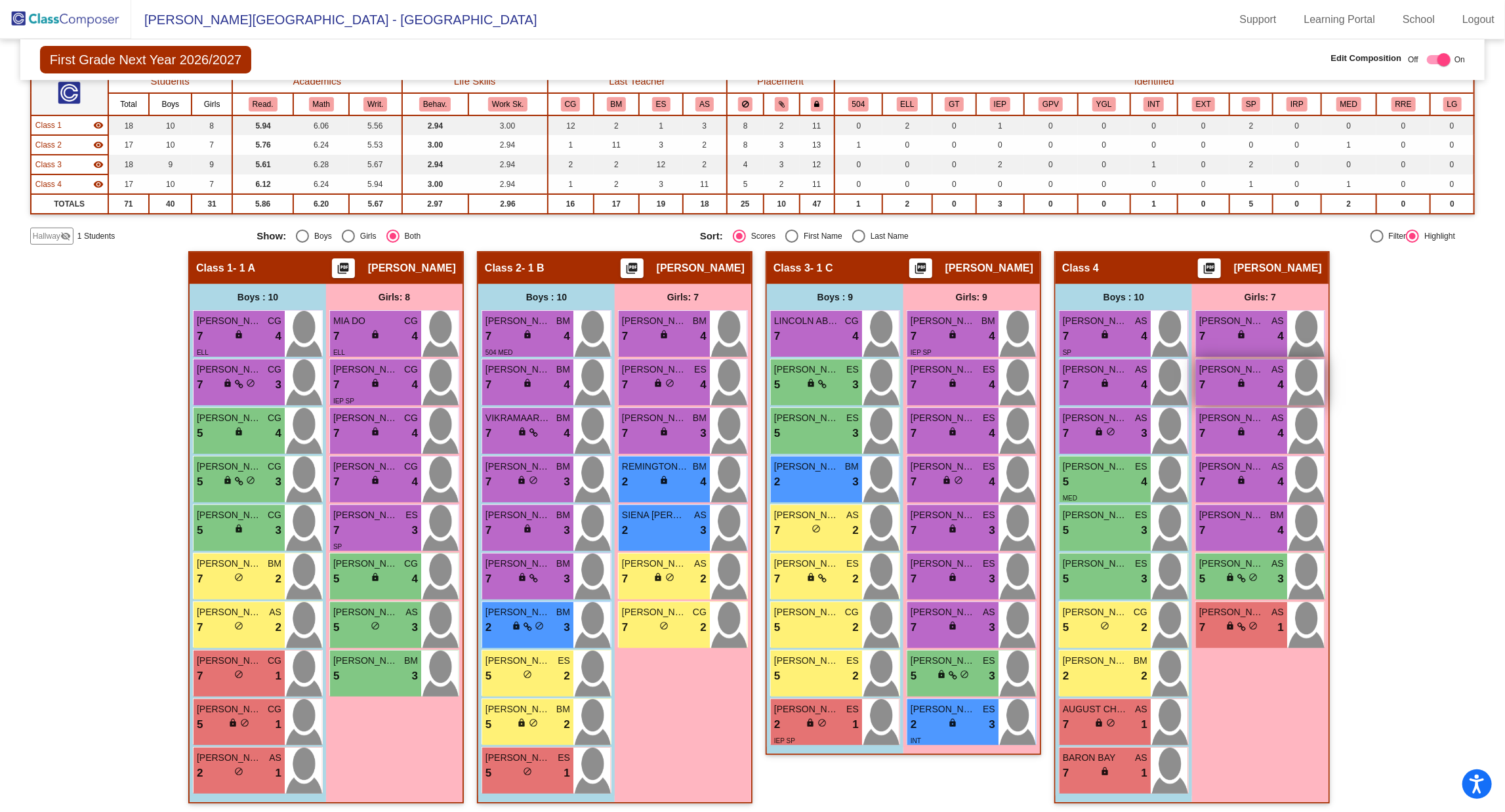
click at [1237, 382] on span "lock" at bounding box center [1241, 383] width 10 height 10
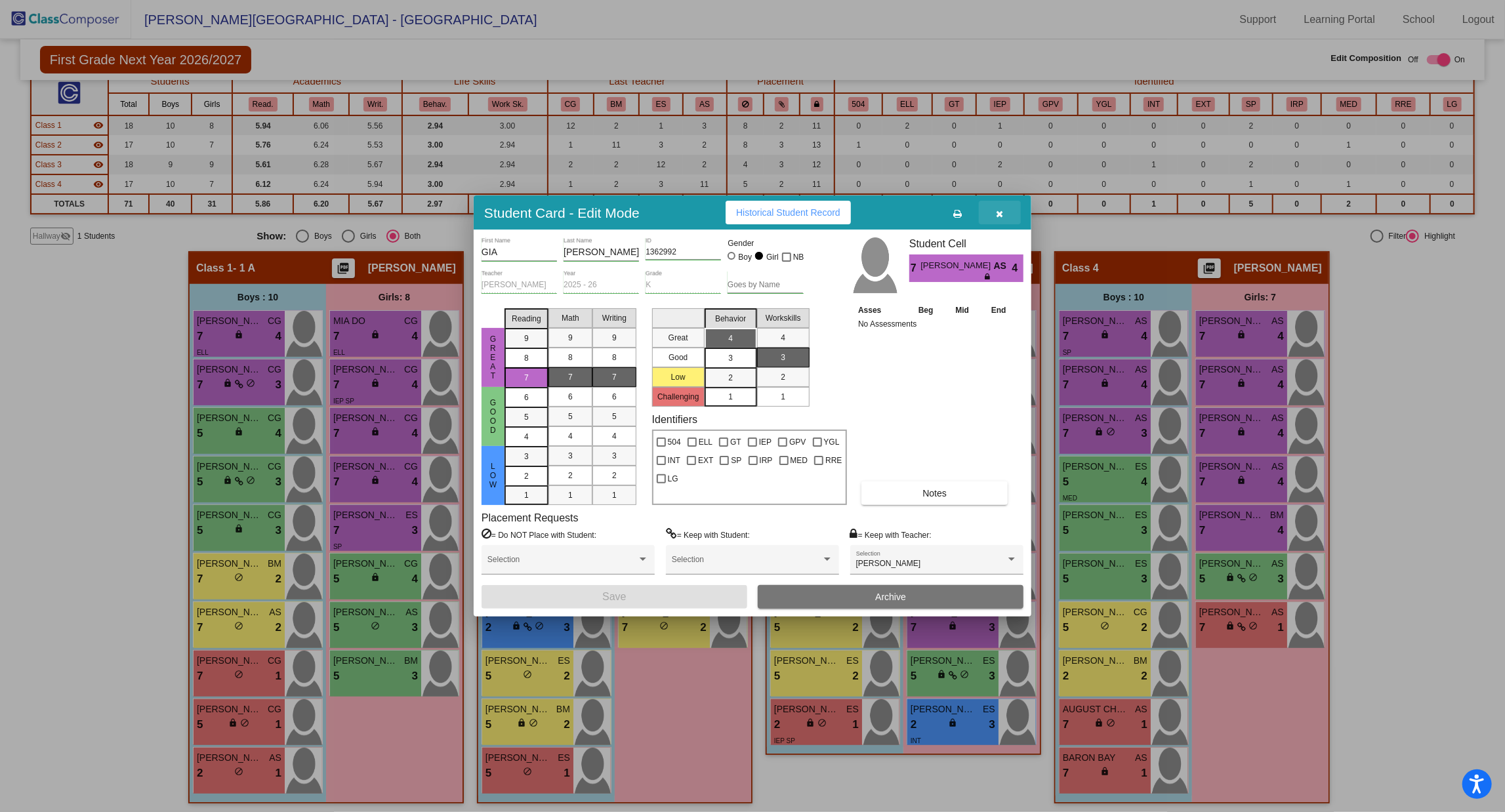
click at [994, 213] on button "button" at bounding box center [1000, 213] width 42 height 23
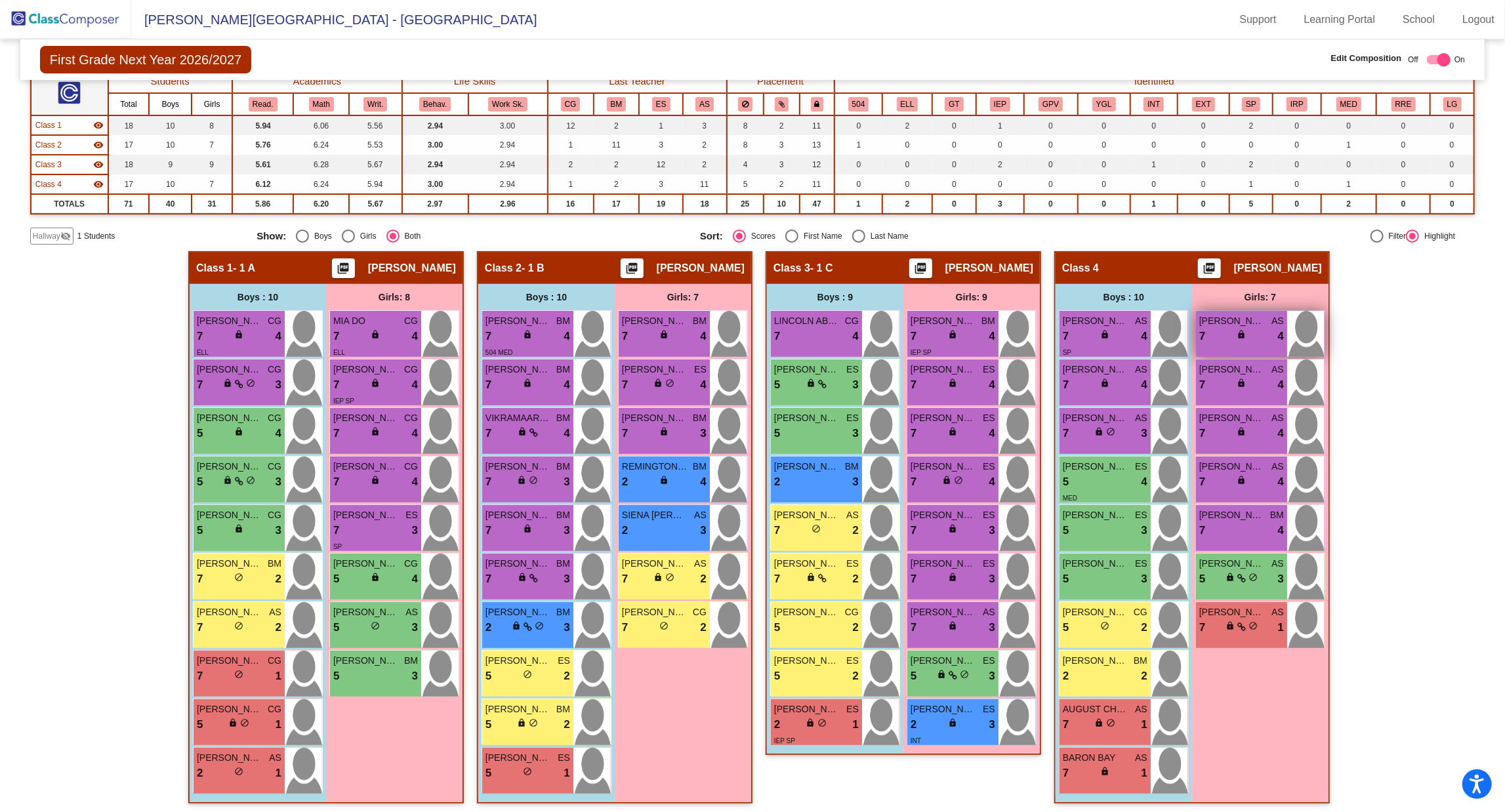
click at [1226, 329] on div "7 lock do_not_disturb_alt 4" at bounding box center [1242, 336] width 85 height 17
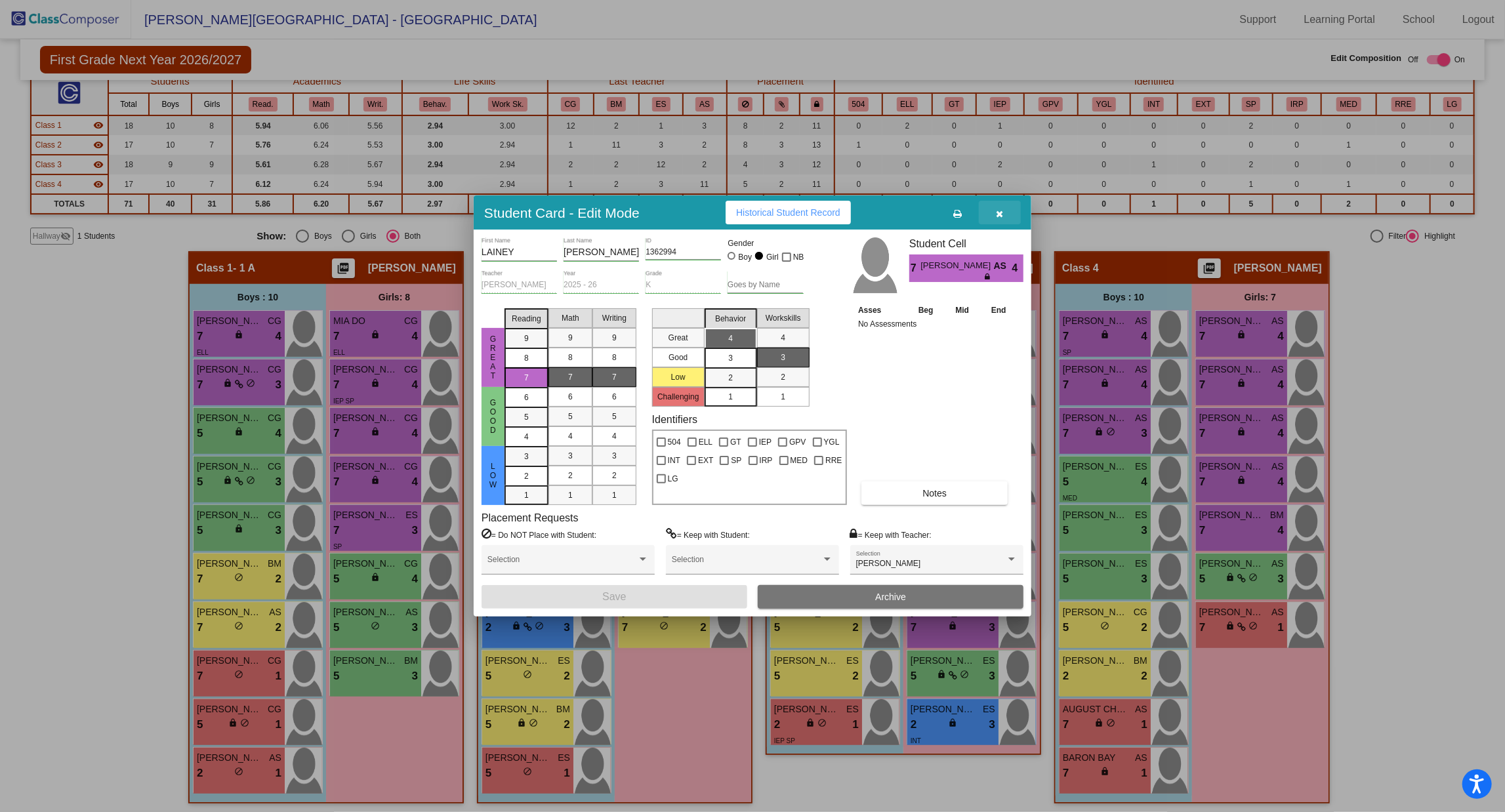
click at [1000, 218] on icon "button" at bounding box center [1000, 213] width 7 height 10
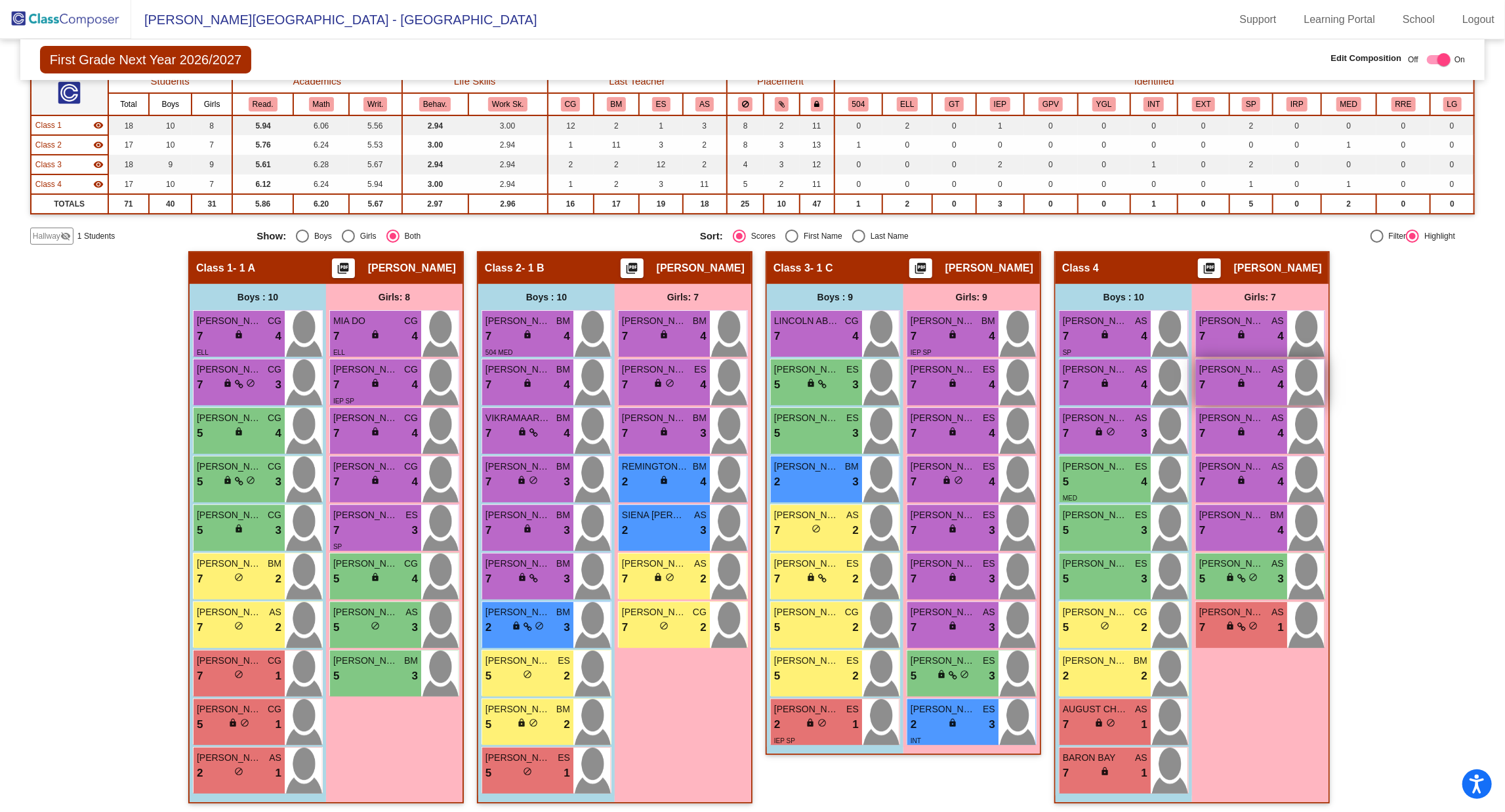
click at [1231, 376] on div "7 lock do_not_disturb_alt 4" at bounding box center [1242, 384] width 85 height 17
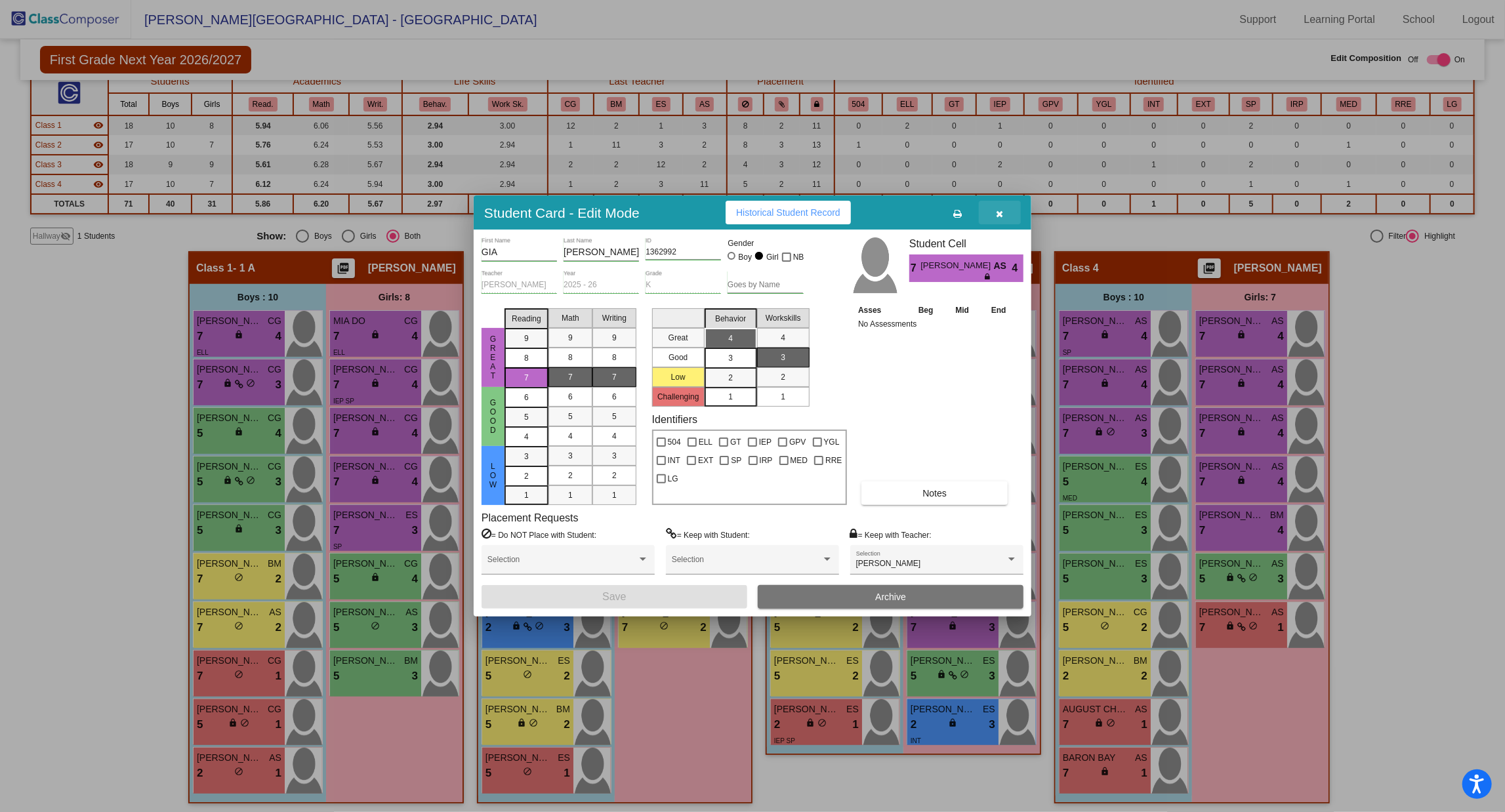
click at [1000, 213] on icon "button" at bounding box center [1000, 213] width 7 height 10
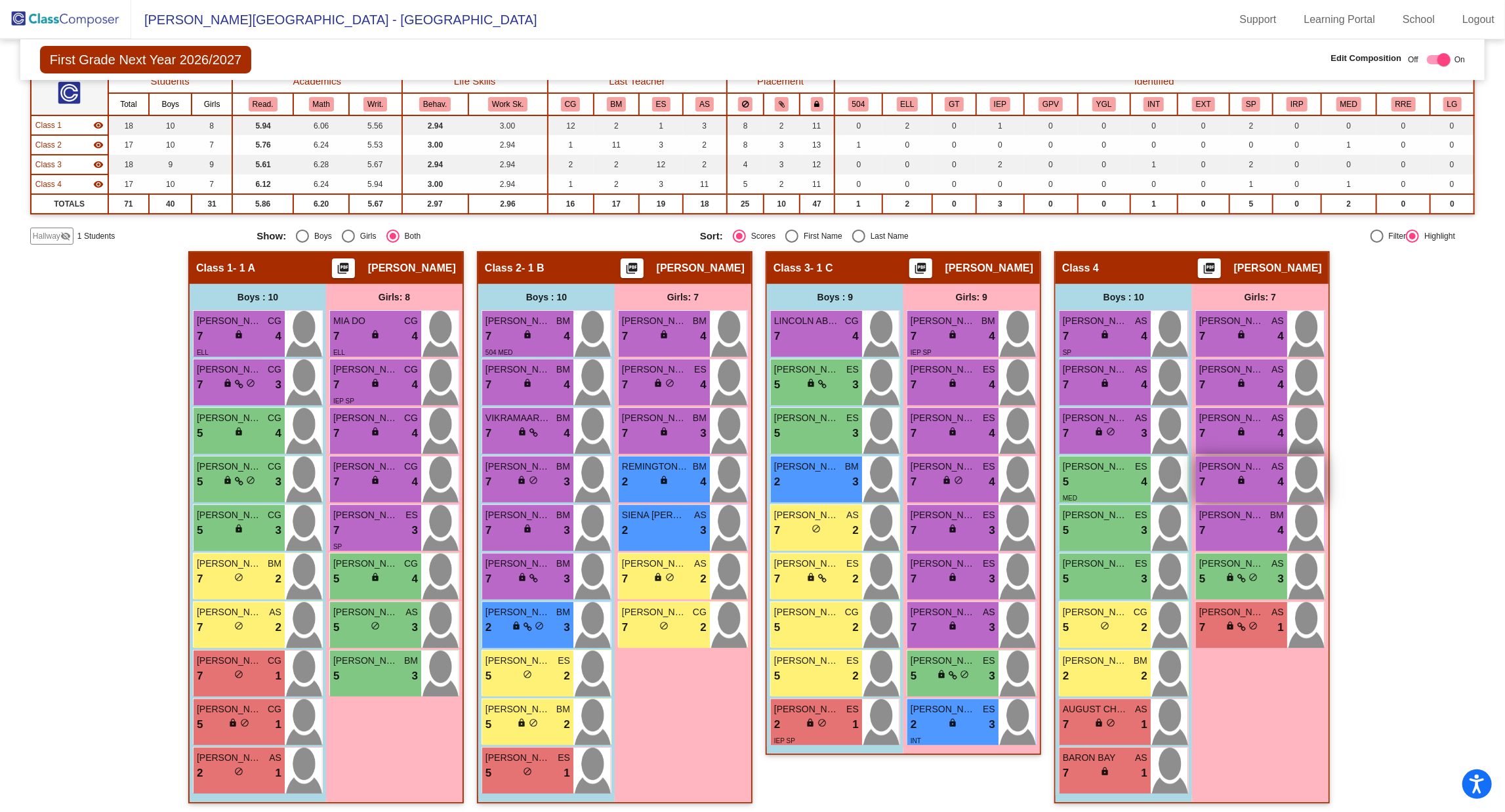
click at [1237, 482] on span "lock" at bounding box center [1241, 480] width 10 height 10
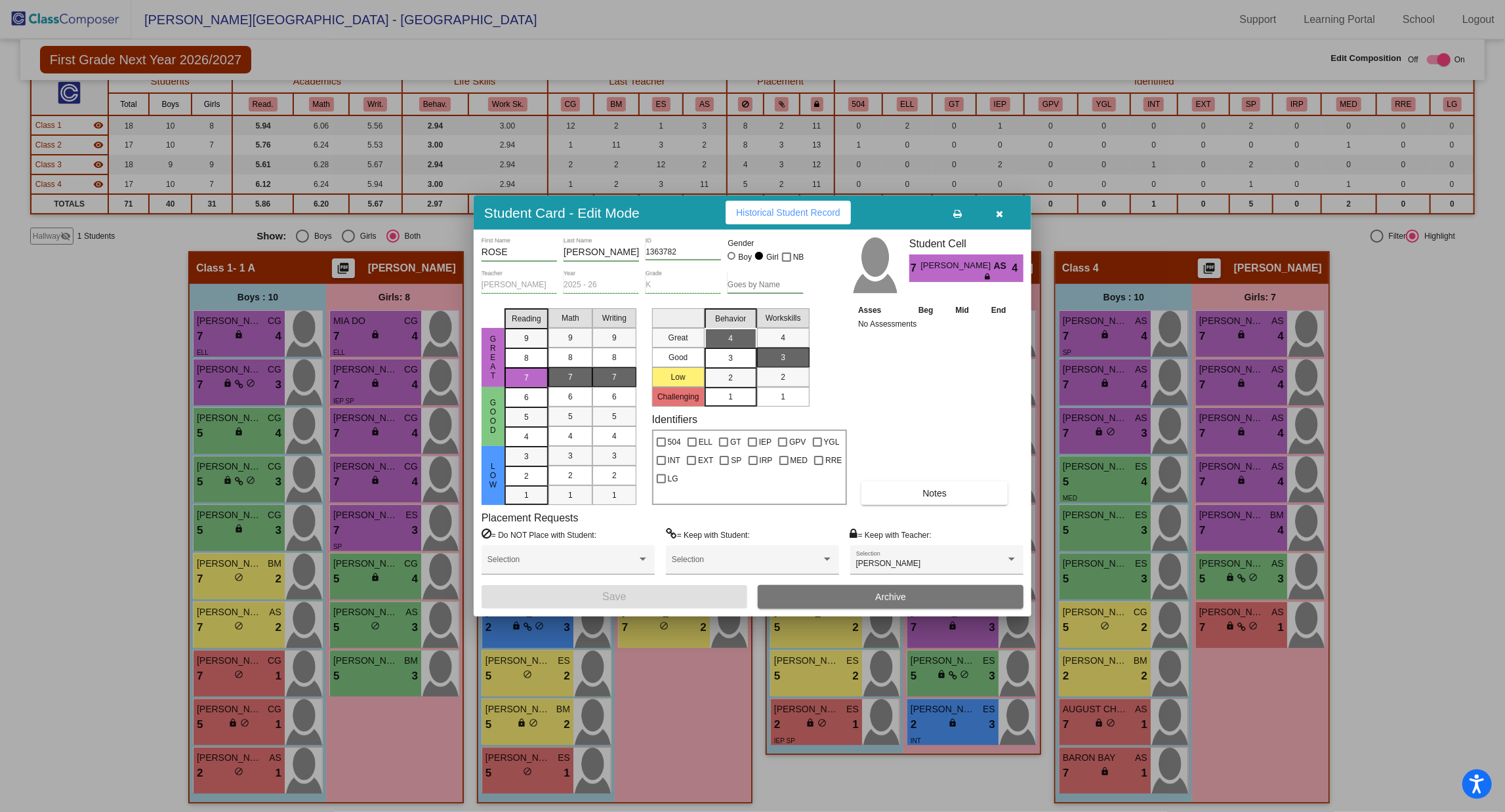
click at [995, 204] on button "button" at bounding box center [1000, 213] width 42 height 23
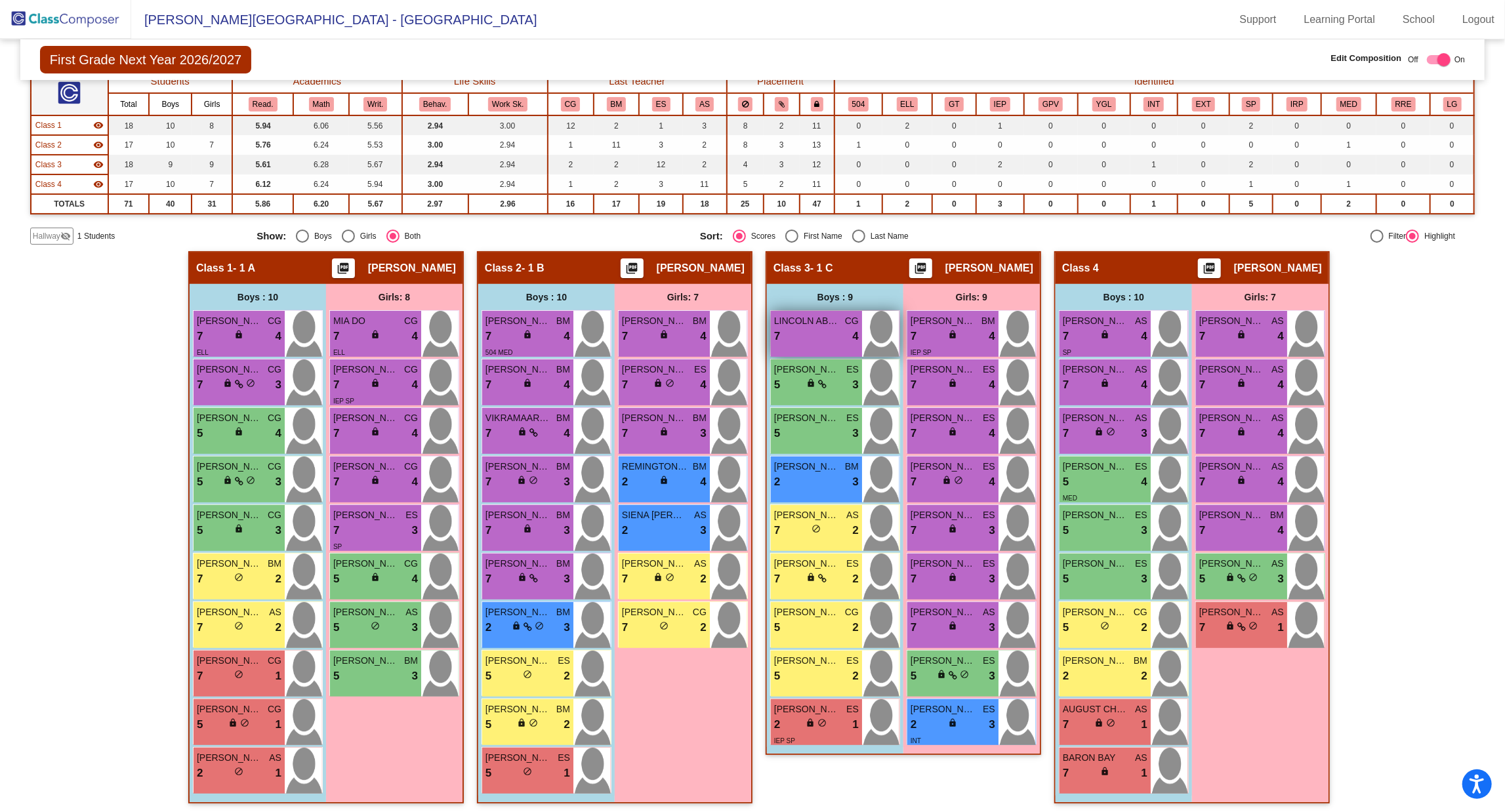
click at [830, 328] on div "7 lock do_not_disturb_alt 4" at bounding box center [817, 336] width 85 height 17
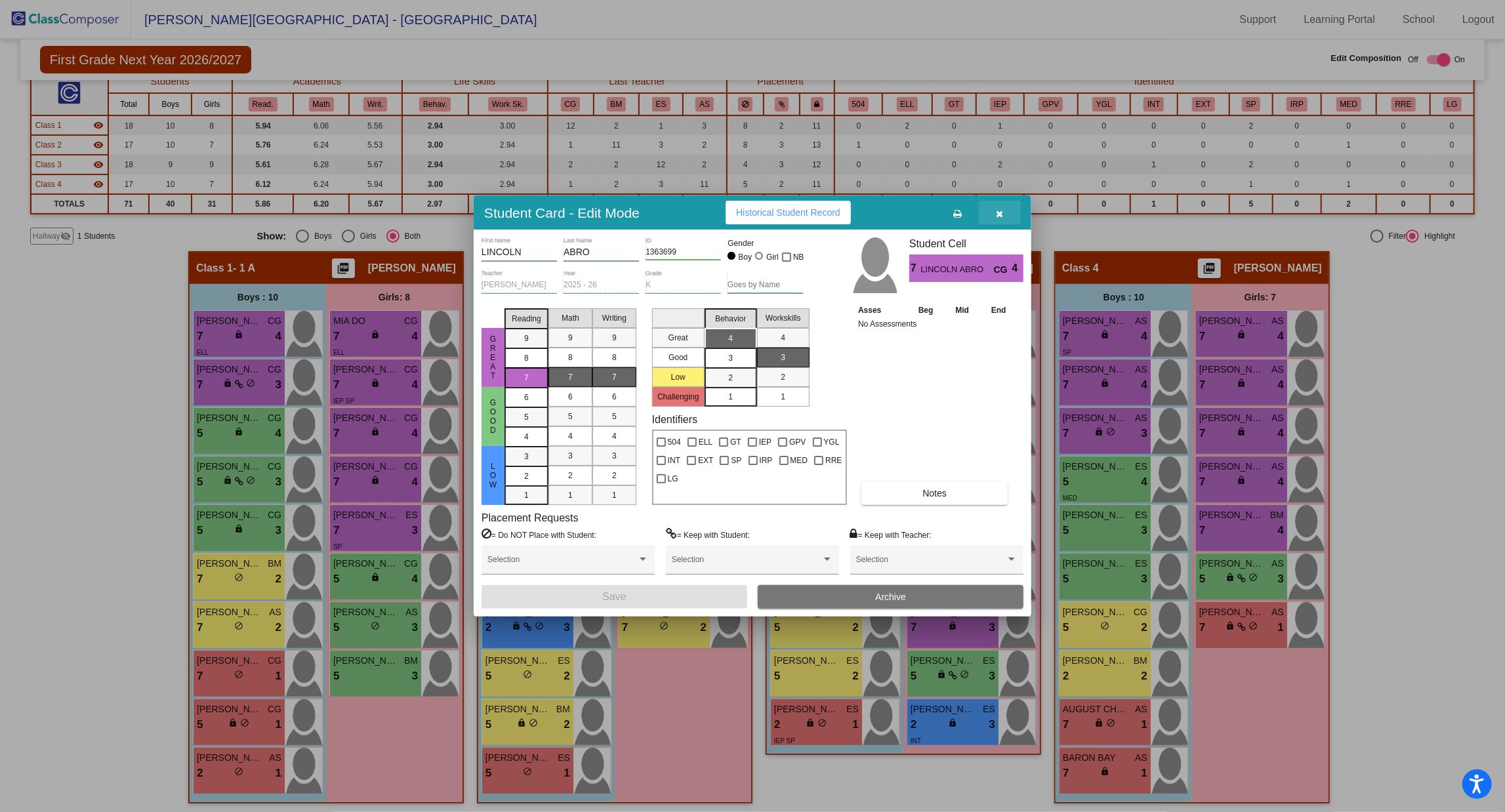
click at [1003, 214] on icon "button" at bounding box center [1000, 213] width 7 height 10
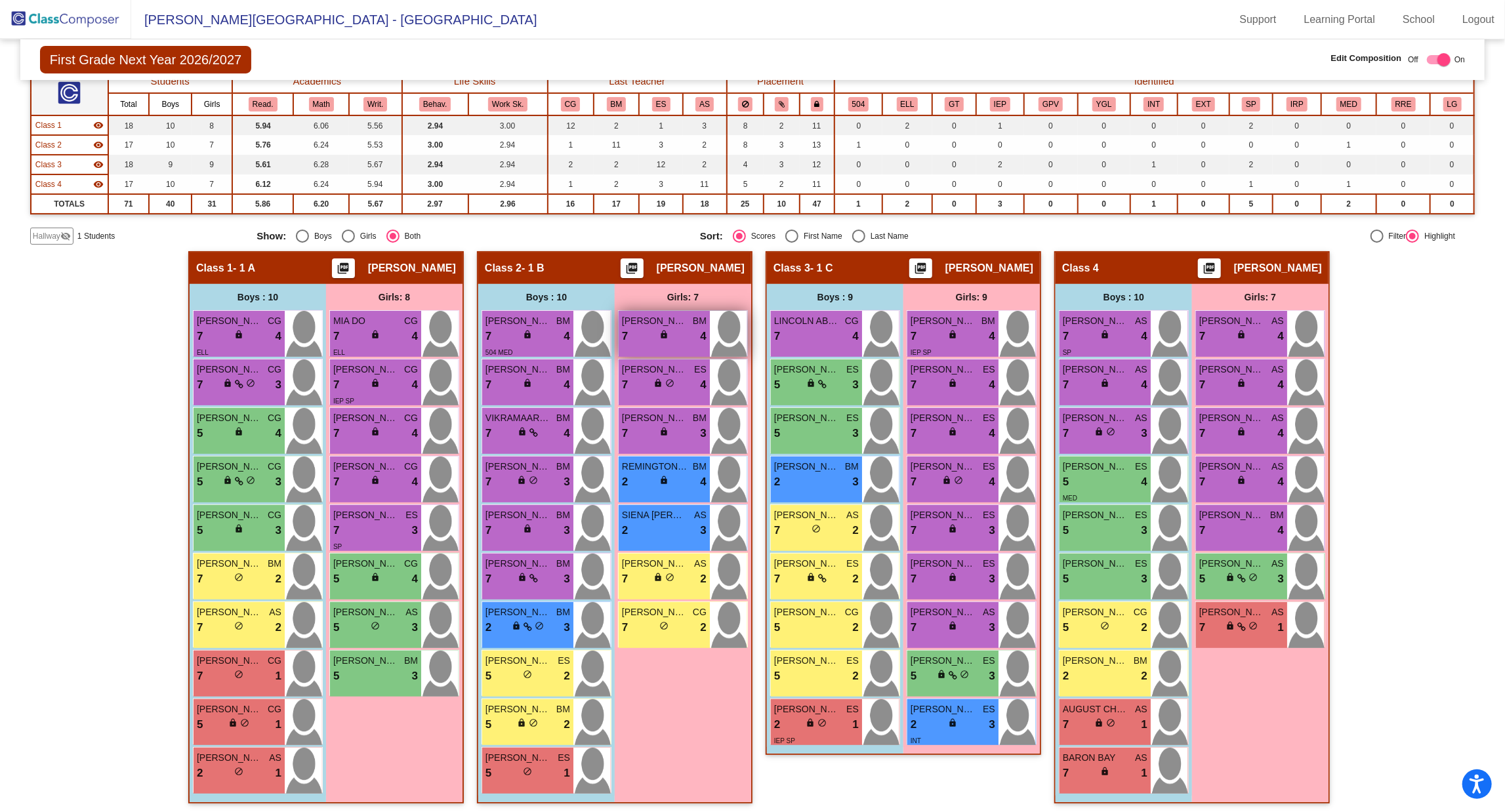
click at [660, 330] on span "lock" at bounding box center [664, 334] width 10 height 10
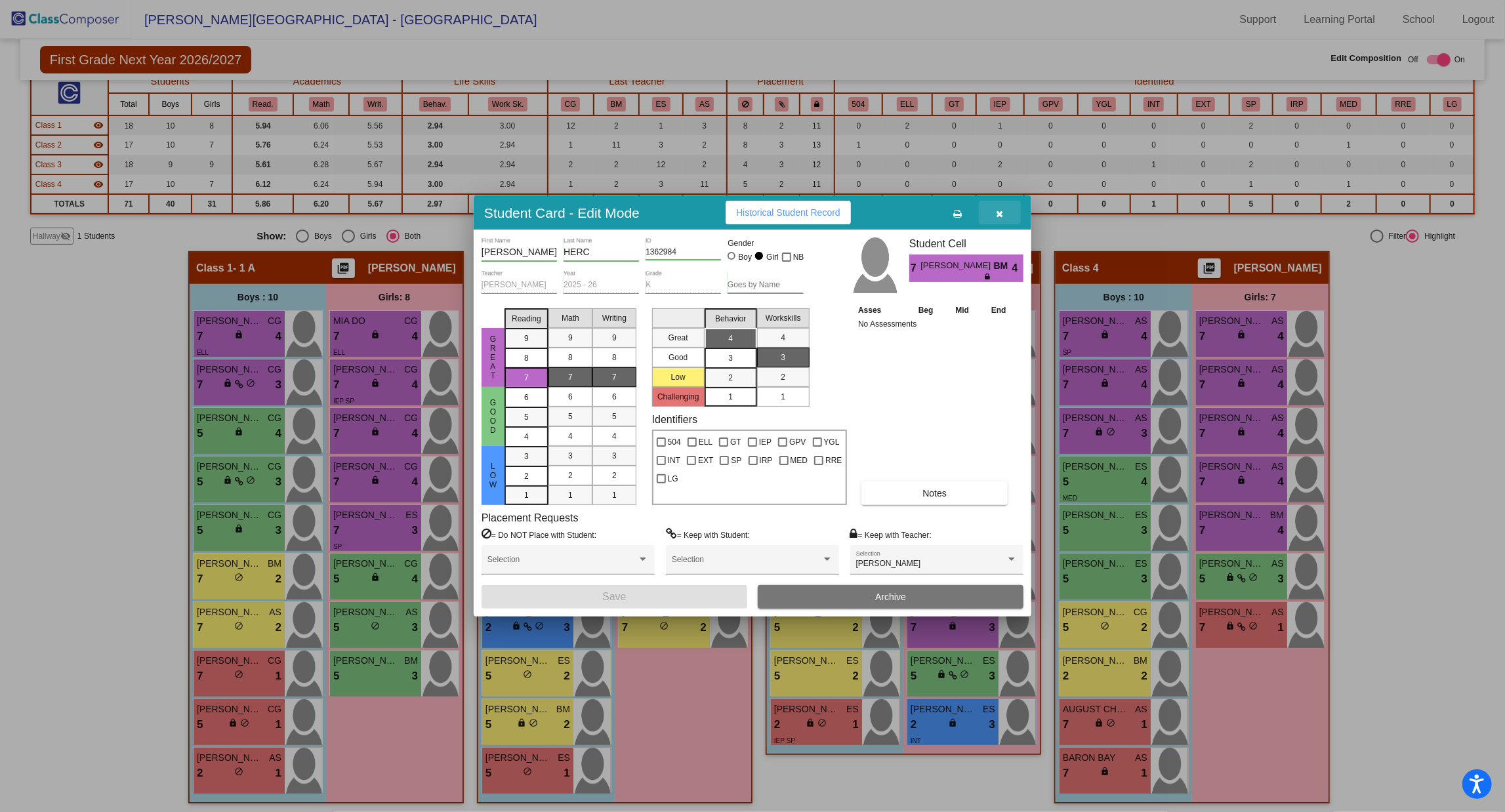
click at [1000, 217] on icon "button" at bounding box center [1000, 213] width 7 height 10
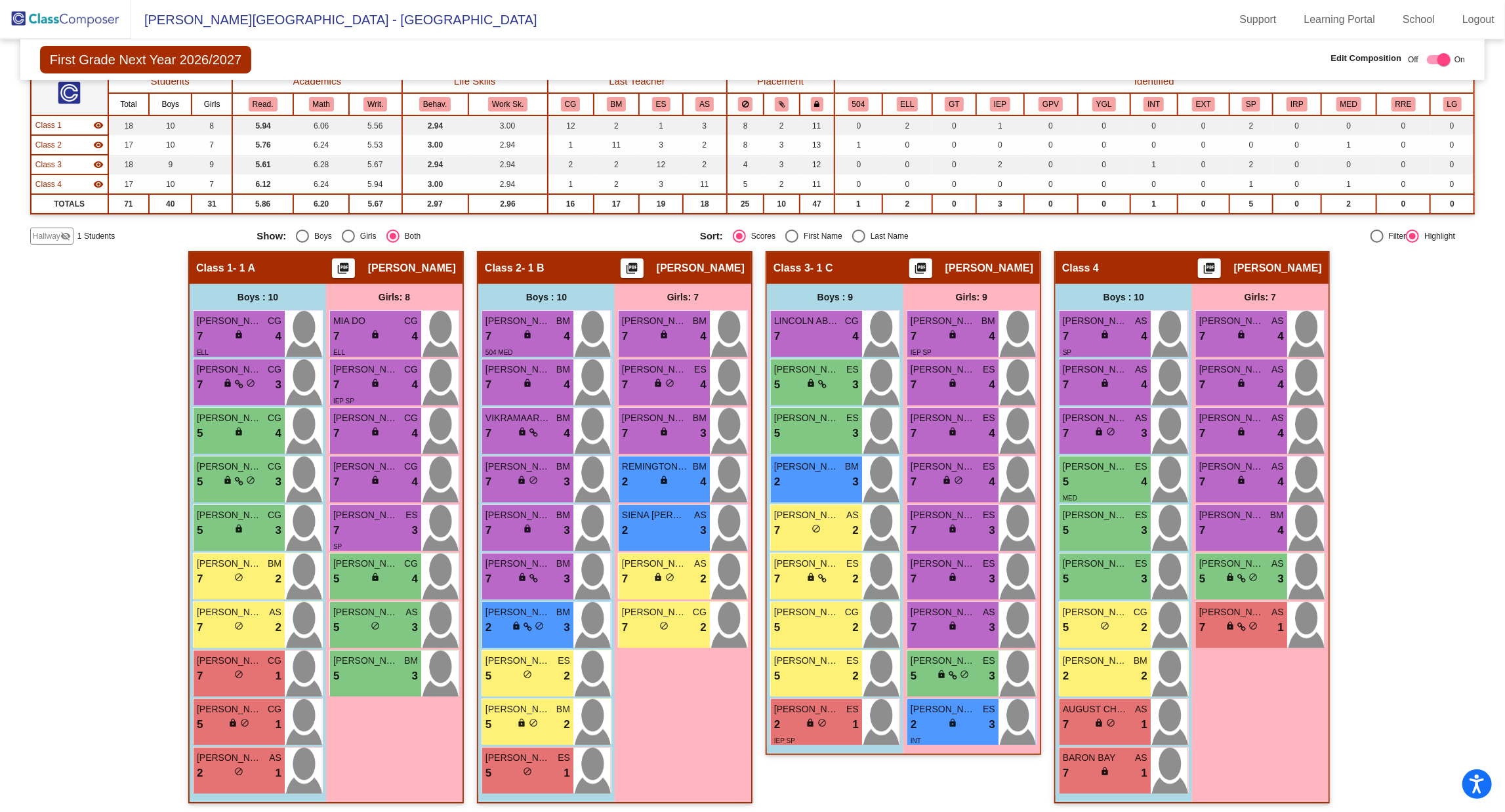
scroll to position [1, 0]
click at [951, 718] on span "lock" at bounding box center [953, 723] width 10 height 10
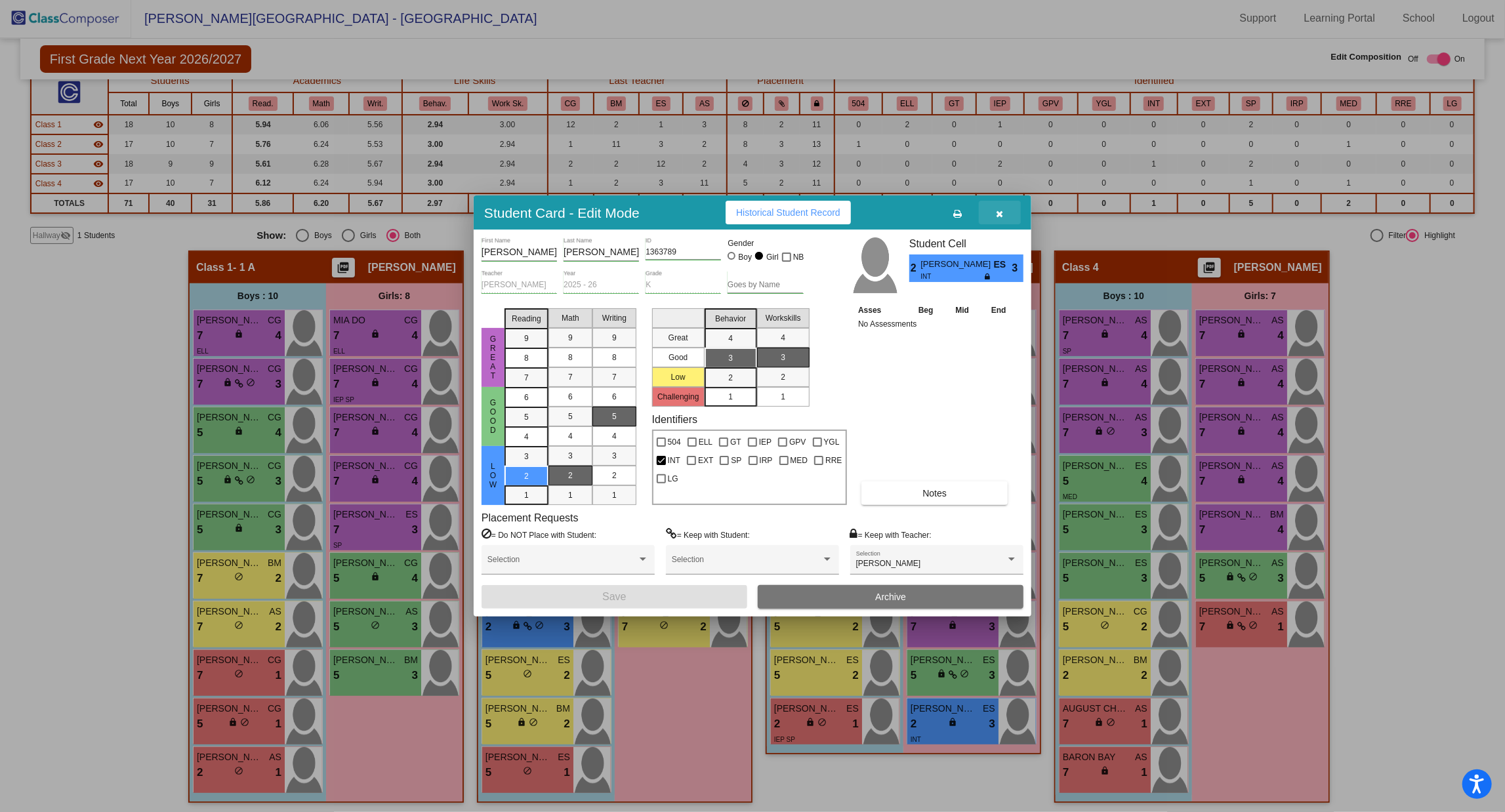
click at [995, 204] on button "button" at bounding box center [1000, 213] width 42 height 23
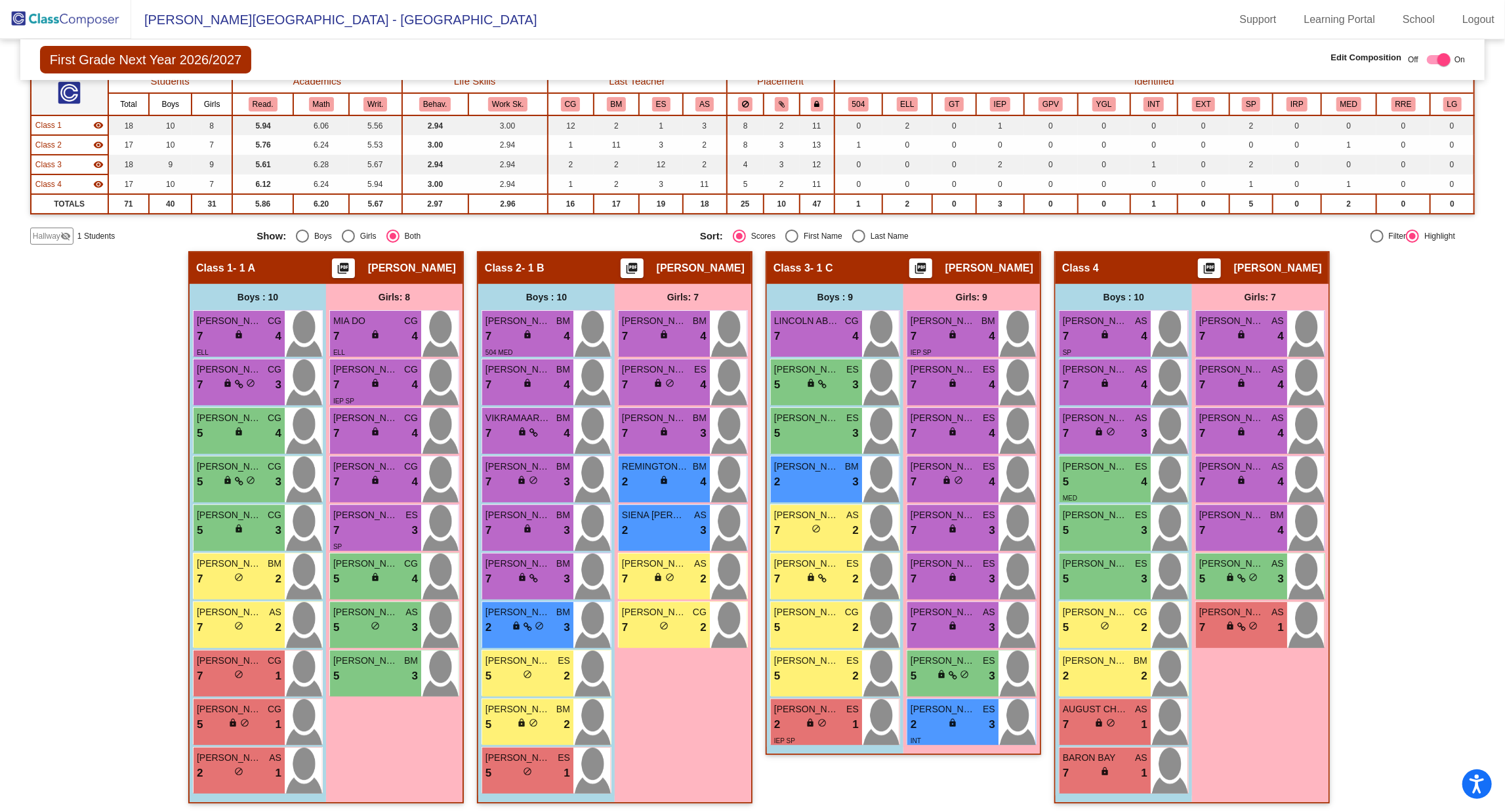
scroll to position [1, 0]
click at [645, 572] on div "7 lock do_not_disturb_alt 2" at bounding box center [665, 579] width 85 height 17
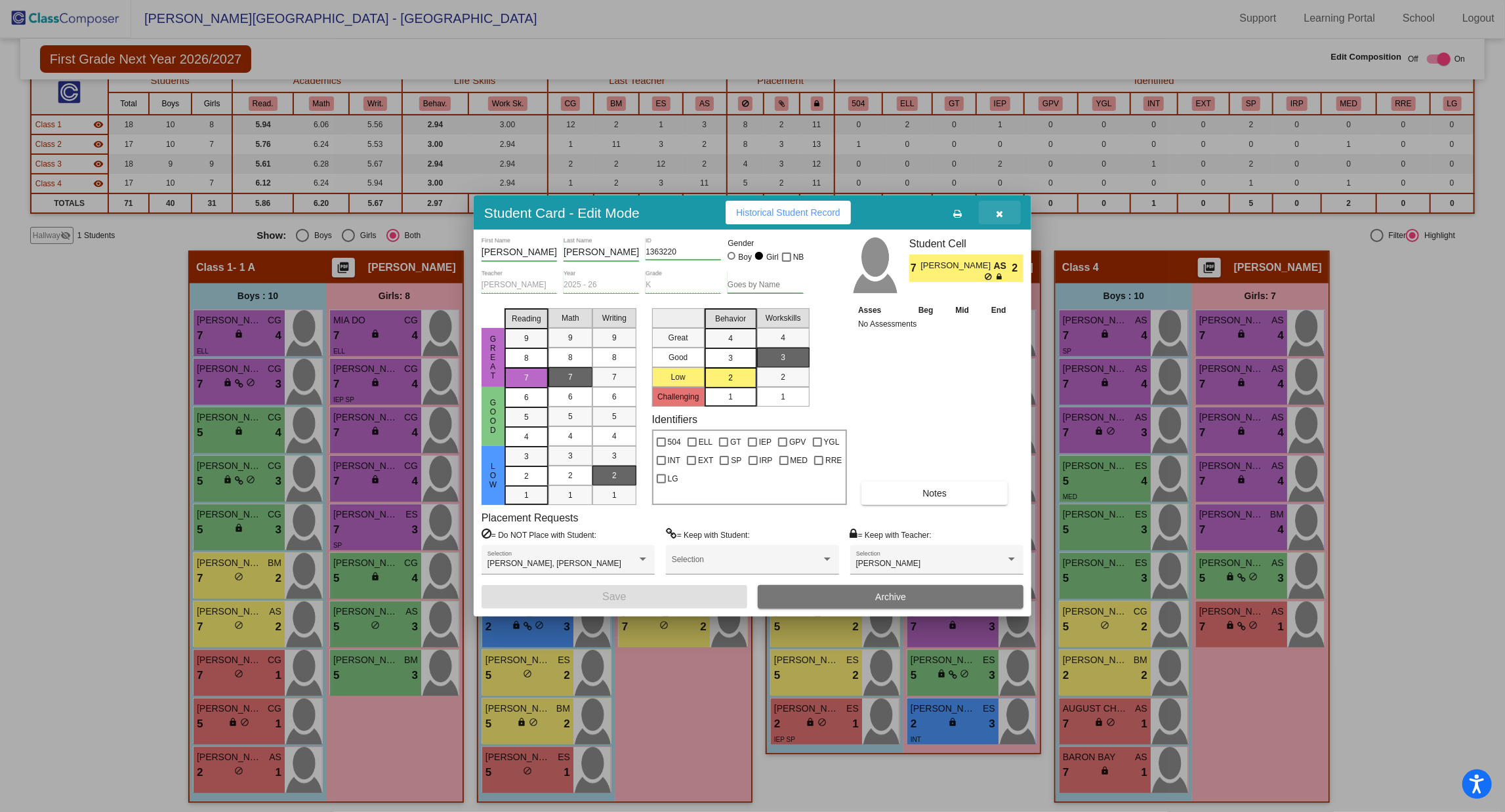
click at [1005, 208] on button "button" at bounding box center [1000, 213] width 42 height 23
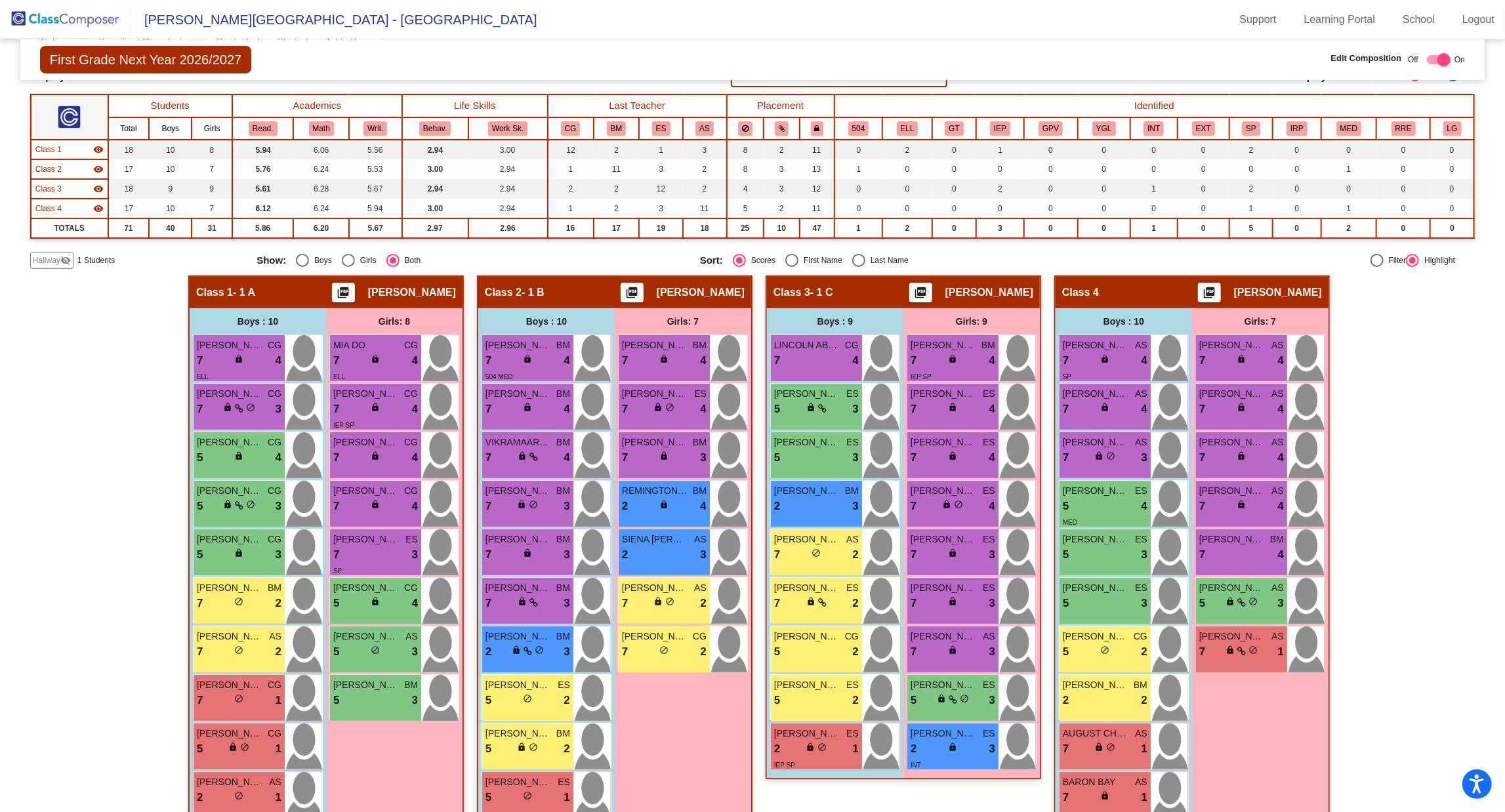
scroll to position [115, 0]
